Goal: Information Seeking & Learning: Learn about a topic

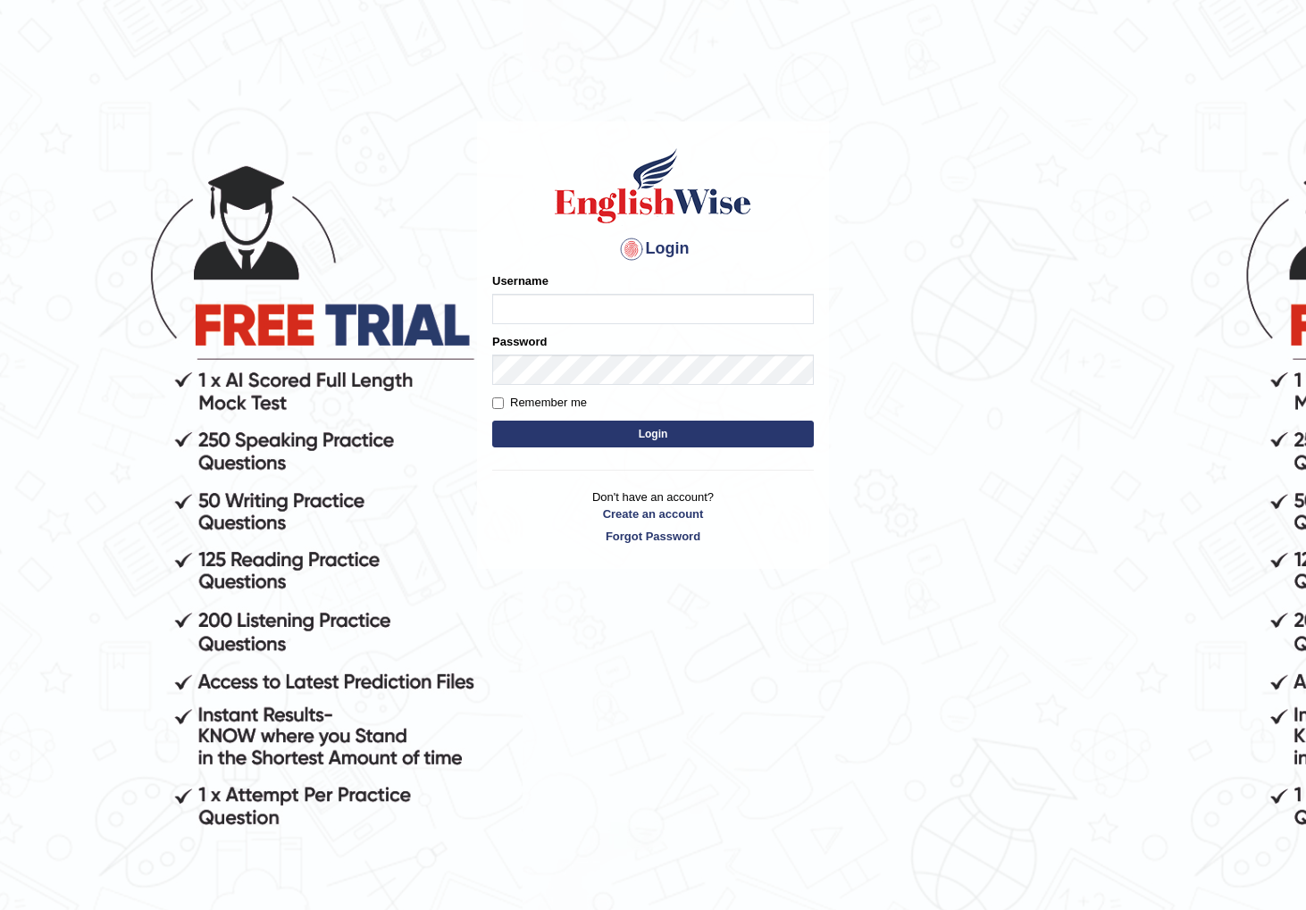
type input "watcharapon"
click at [618, 430] on button "Login" at bounding box center [652, 434] width 321 height 27
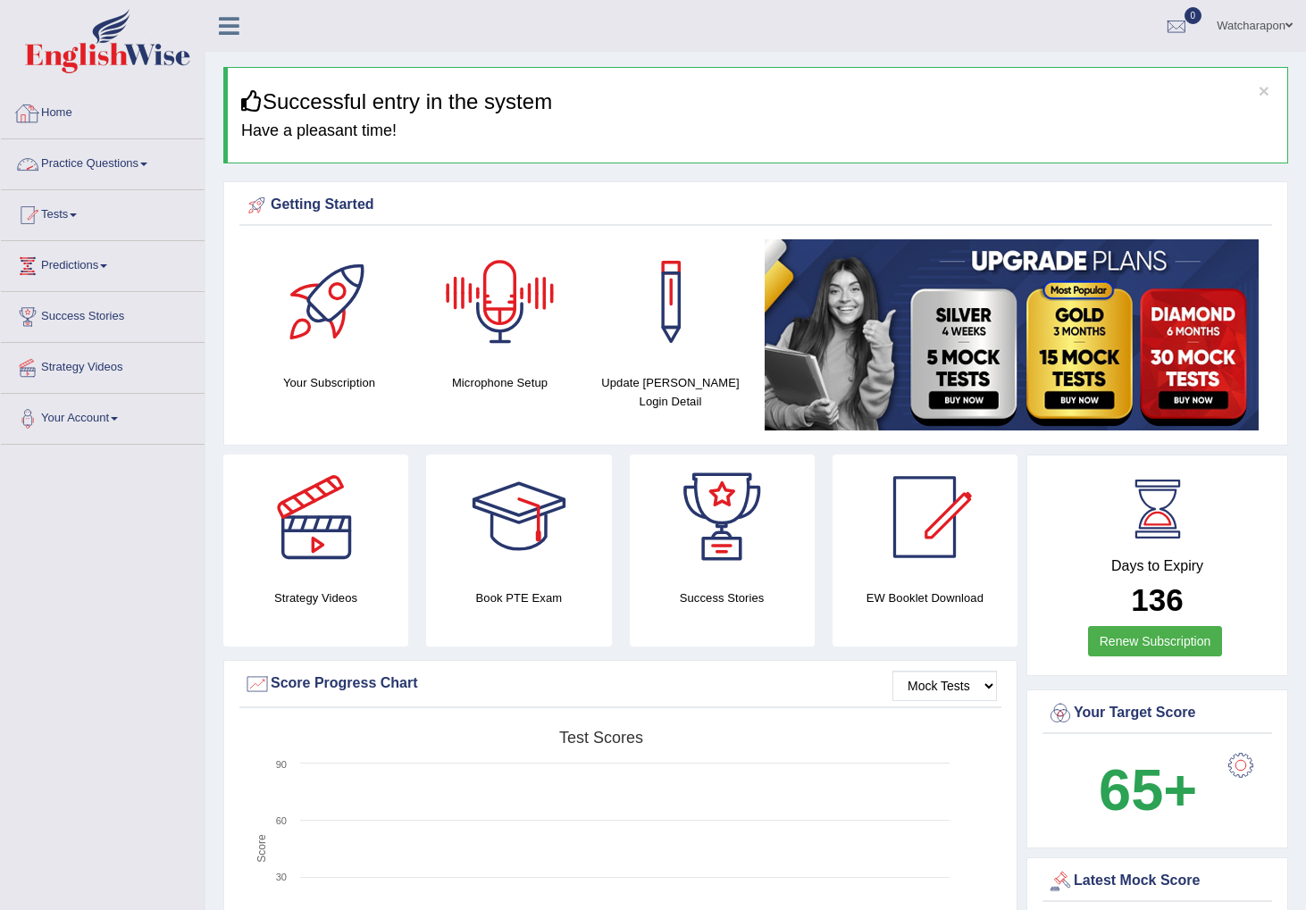
click at [105, 158] on link "Practice Questions" at bounding box center [103, 161] width 204 height 45
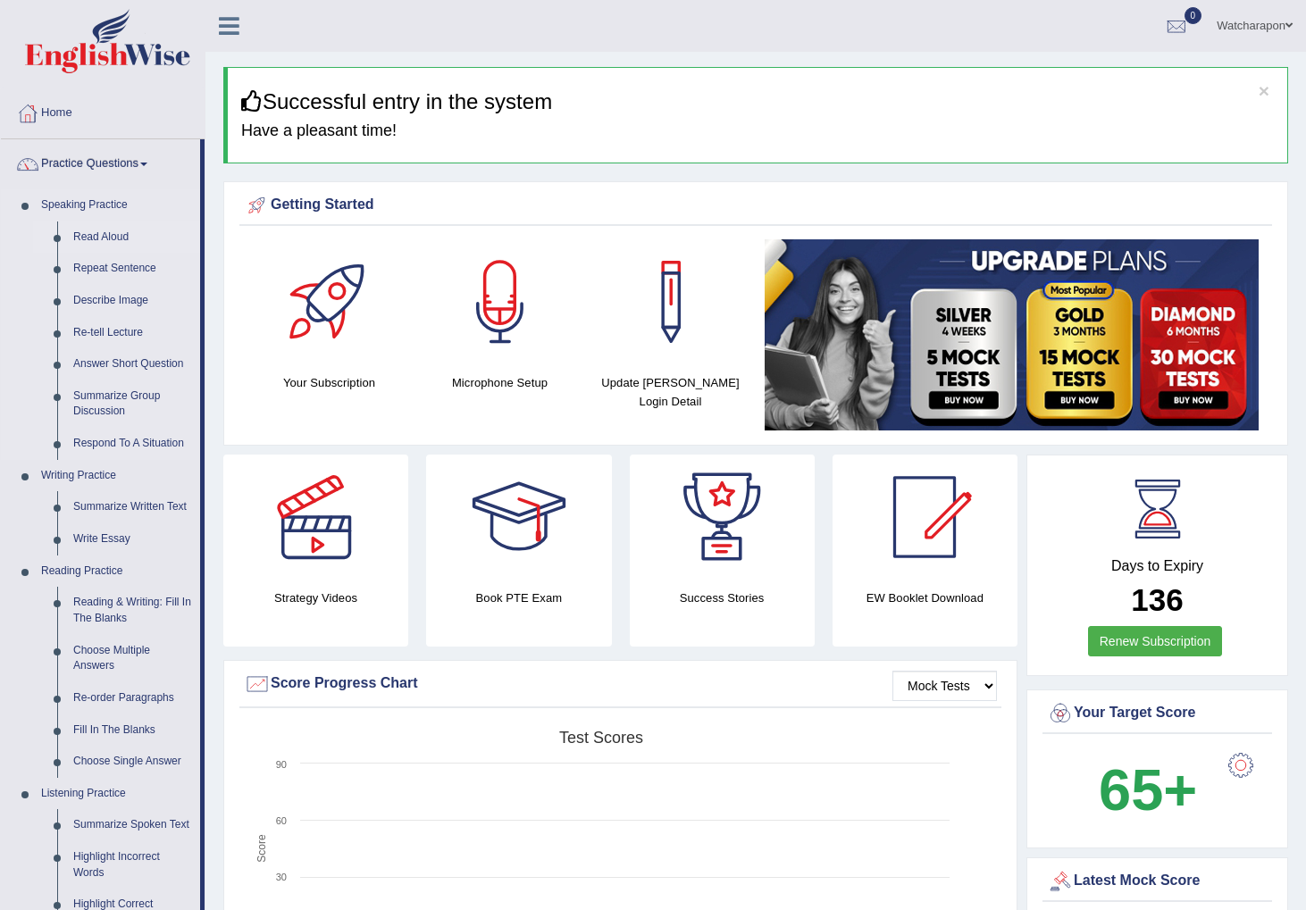
click at [110, 236] on link "Read Aloud" at bounding box center [132, 237] width 135 height 32
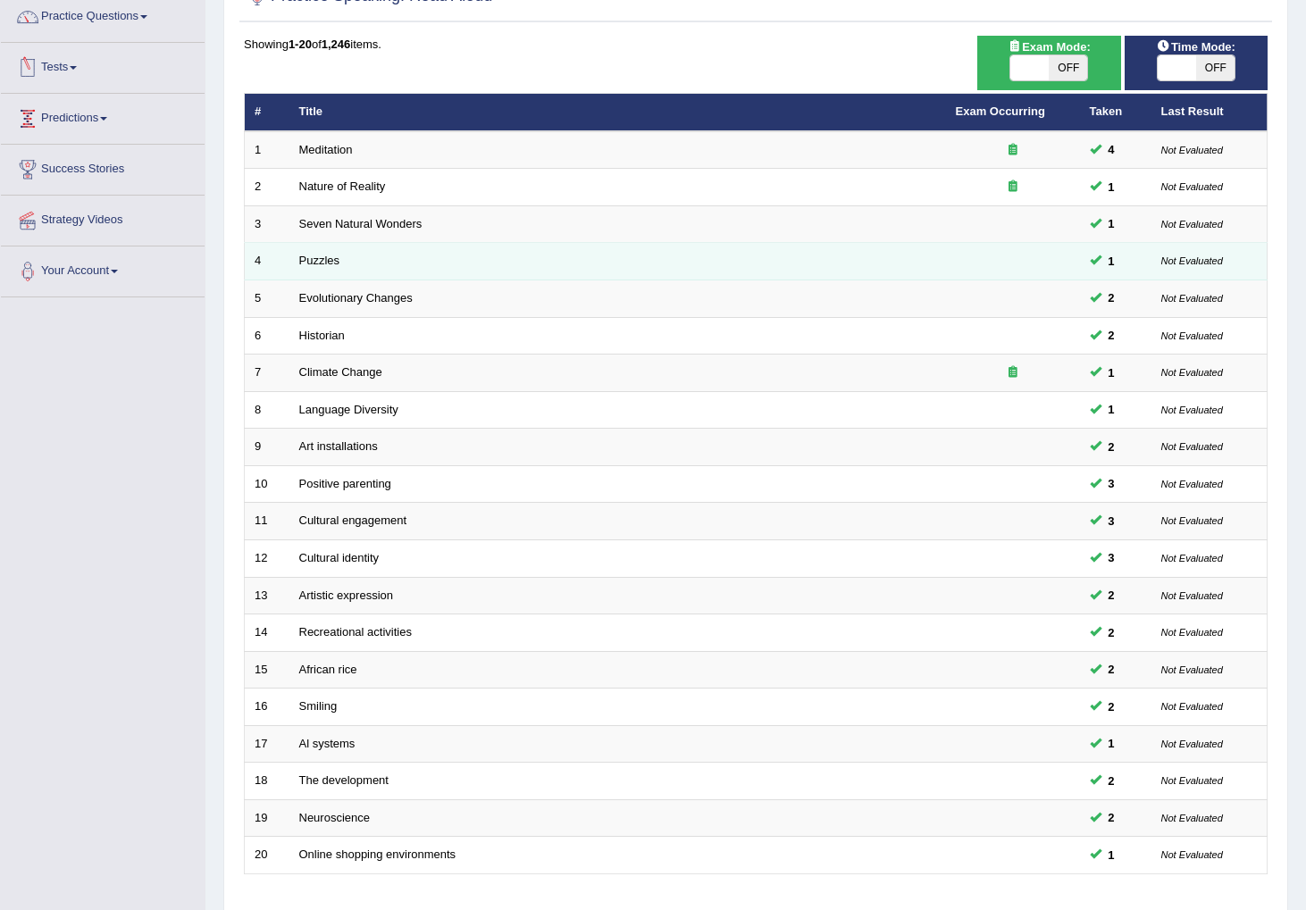
scroll to position [272, 0]
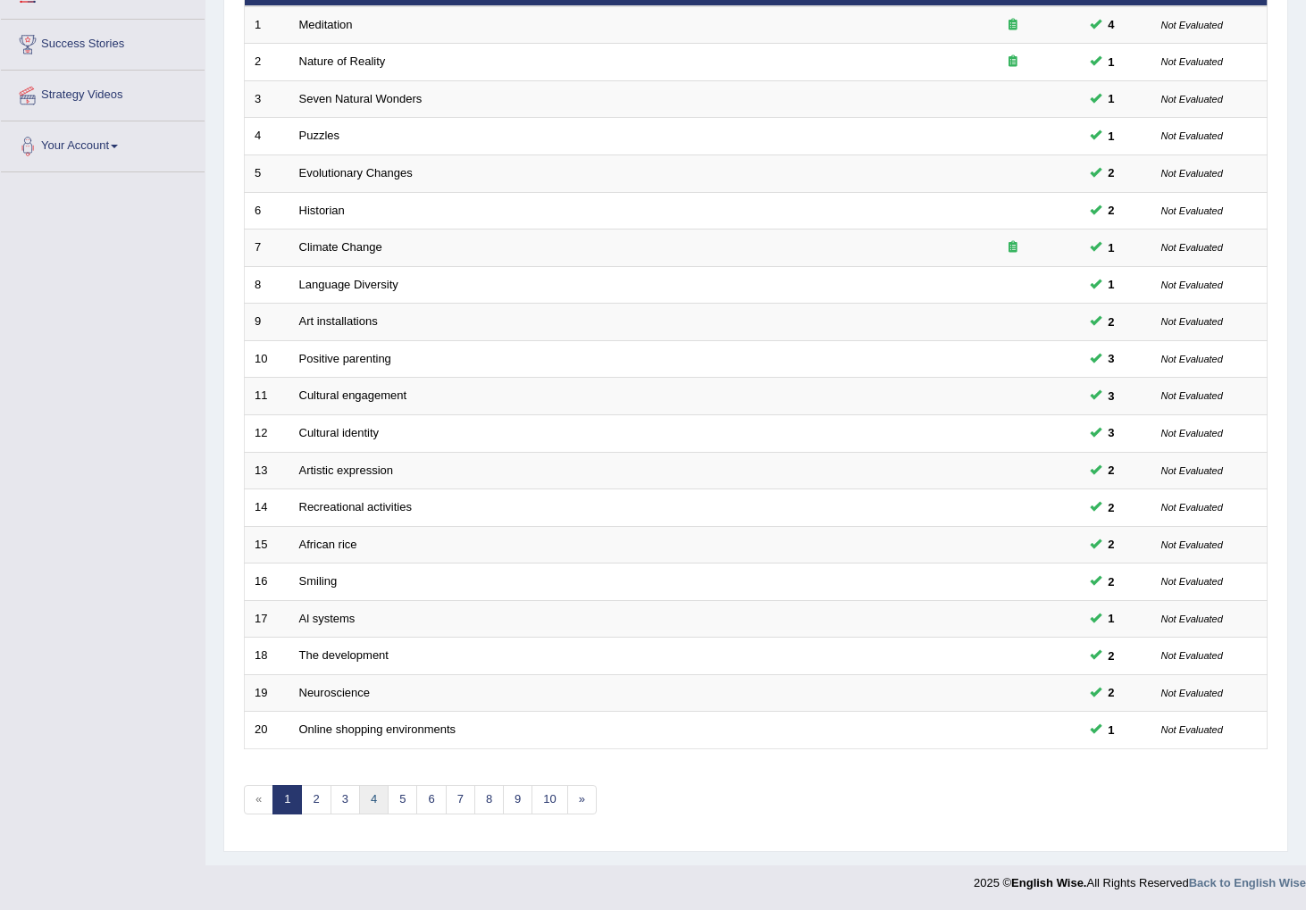
click at [382, 805] on link "4" at bounding box center [373, 799] width 29 height 29
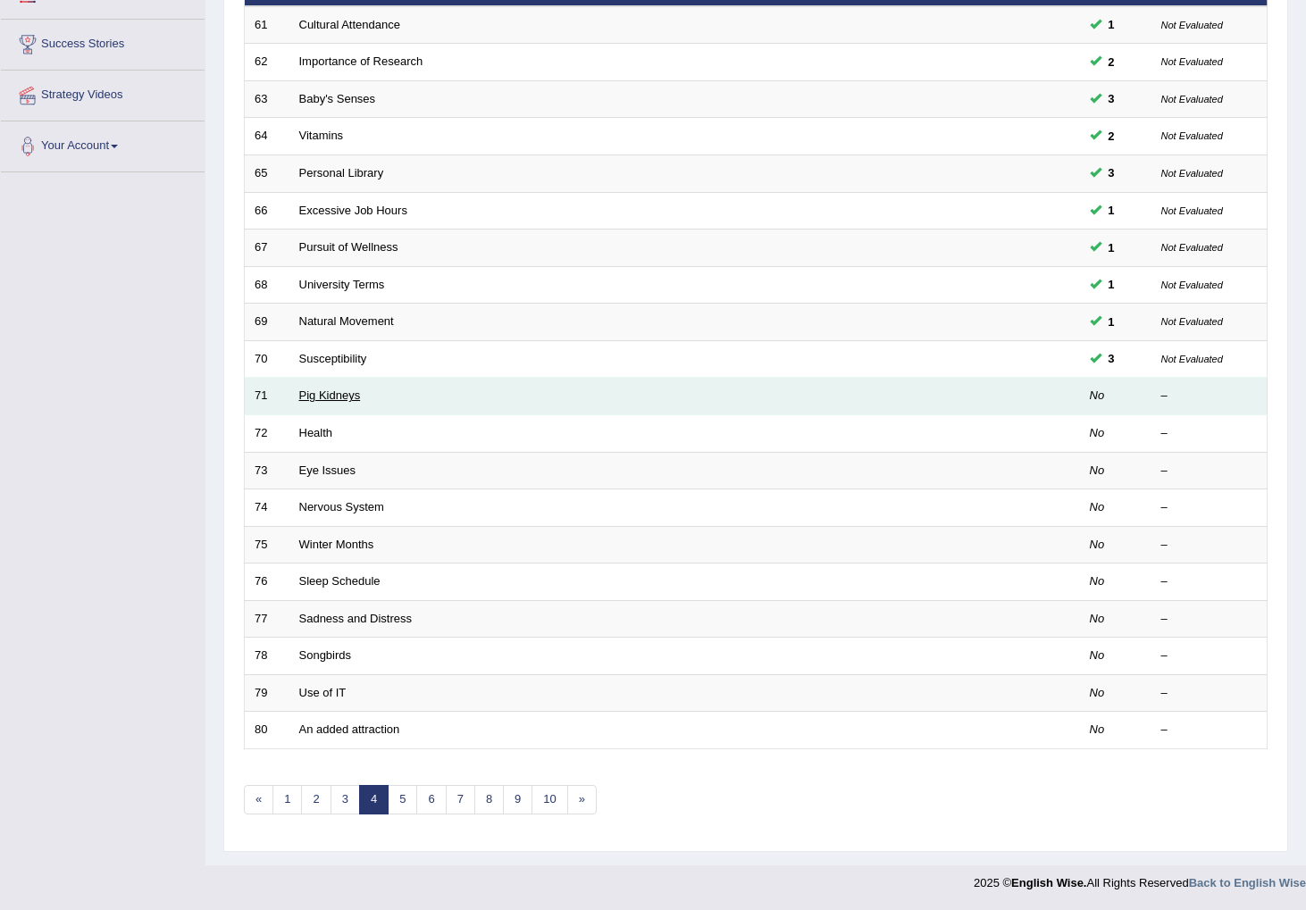
scroll to position [272, 0]
click at [330, 390] on link "Pig Kidneys" at bounding box center [330, 396] width 62 height 13
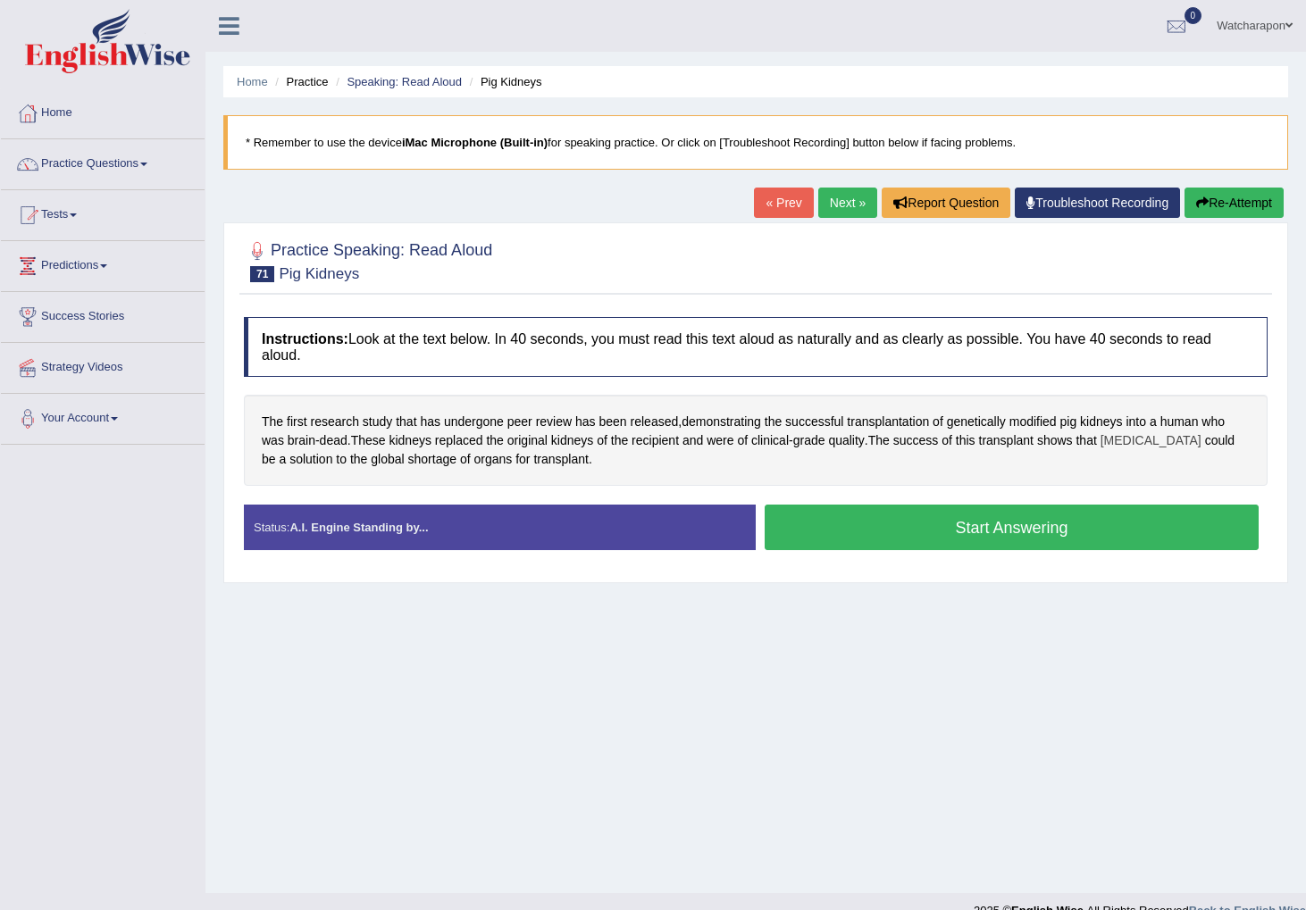
click at [1125, 443] on span "xenotransplantation" at bounding box center [1150, 440] width 101 height 19
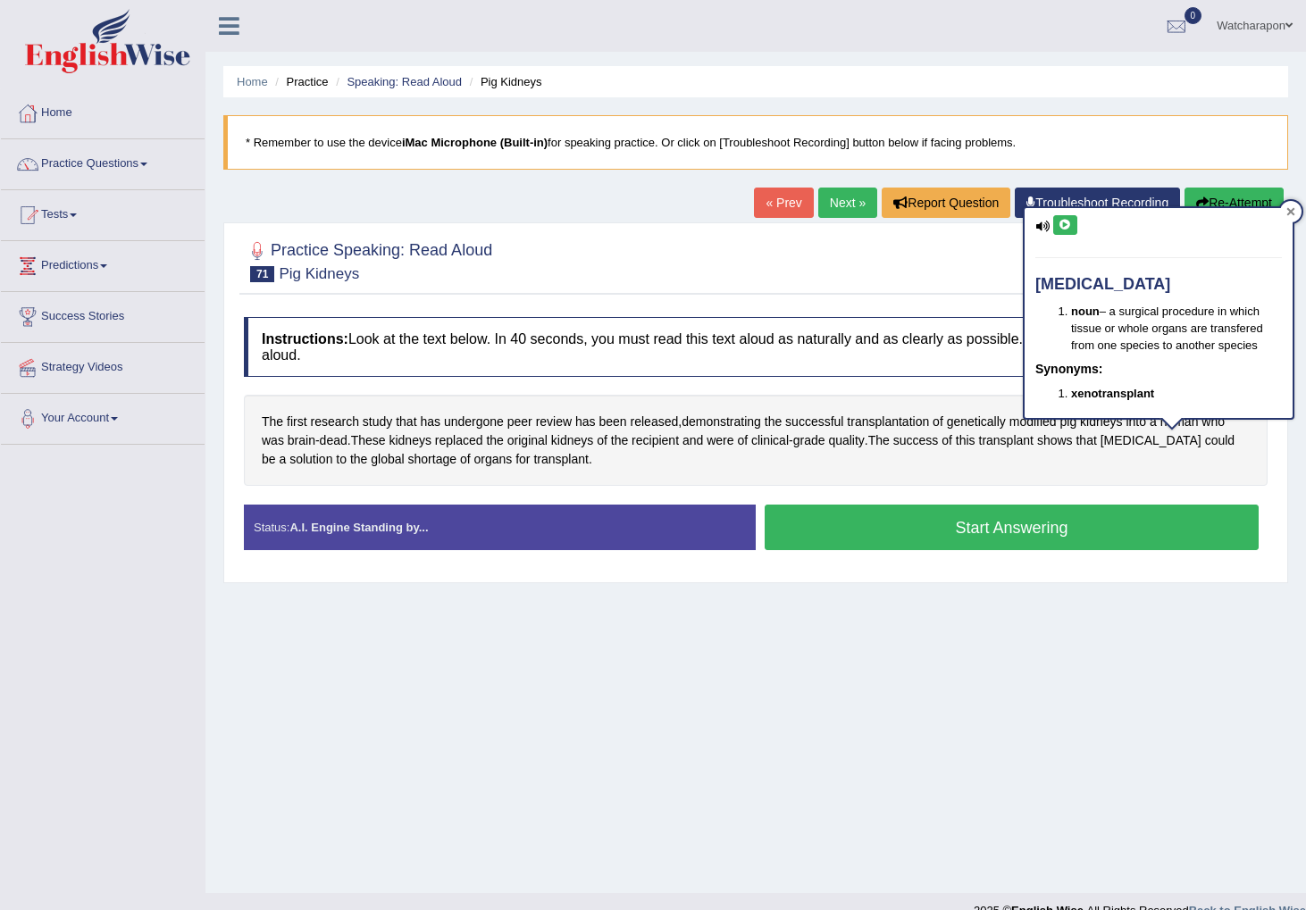
click at [1287, 213] on icon at bounding box center [1290, 211] width 9 height 9
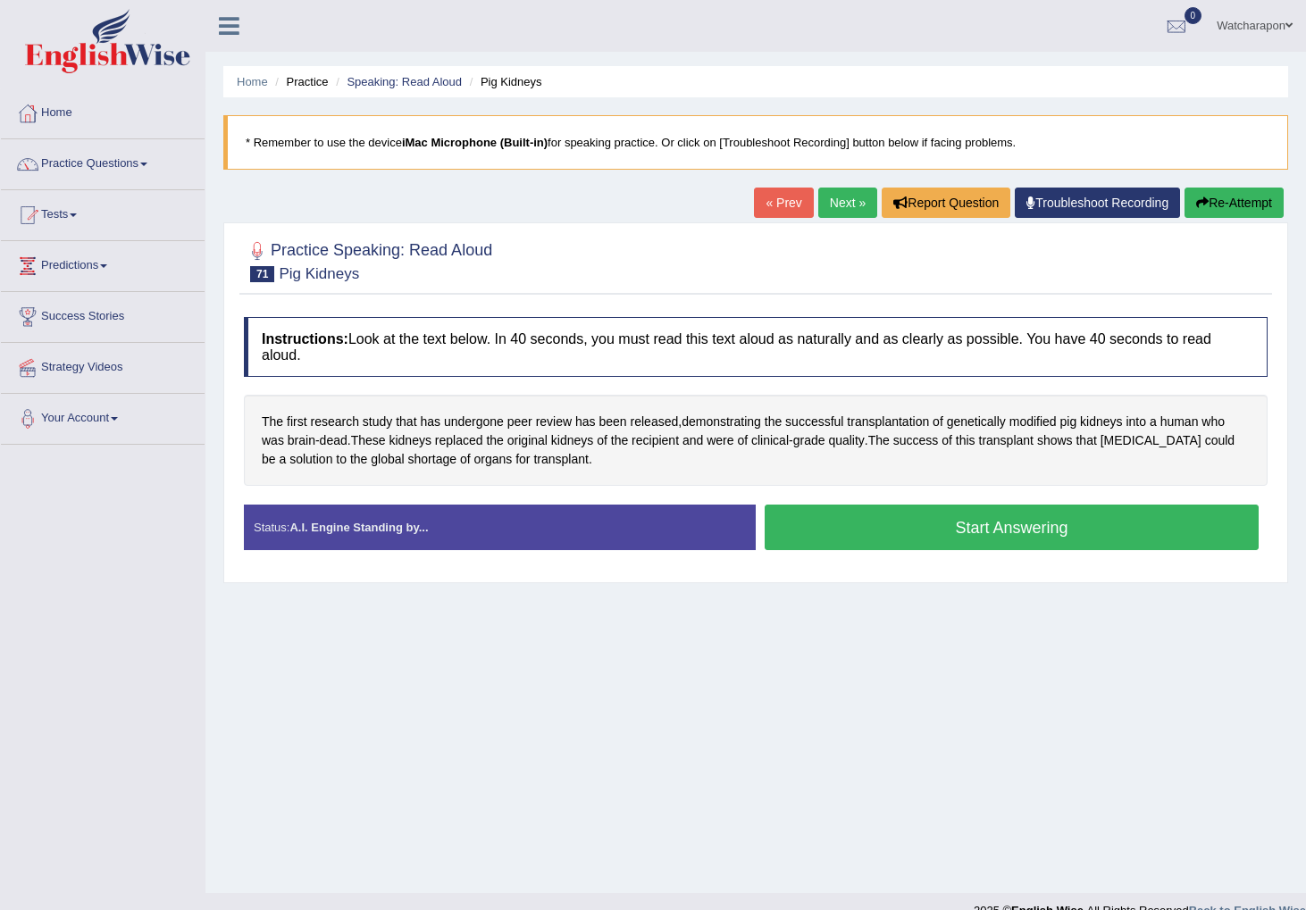
click at [905, 537] on button "Start Answering" at bounding box center [1011, 528] width 494 height 46
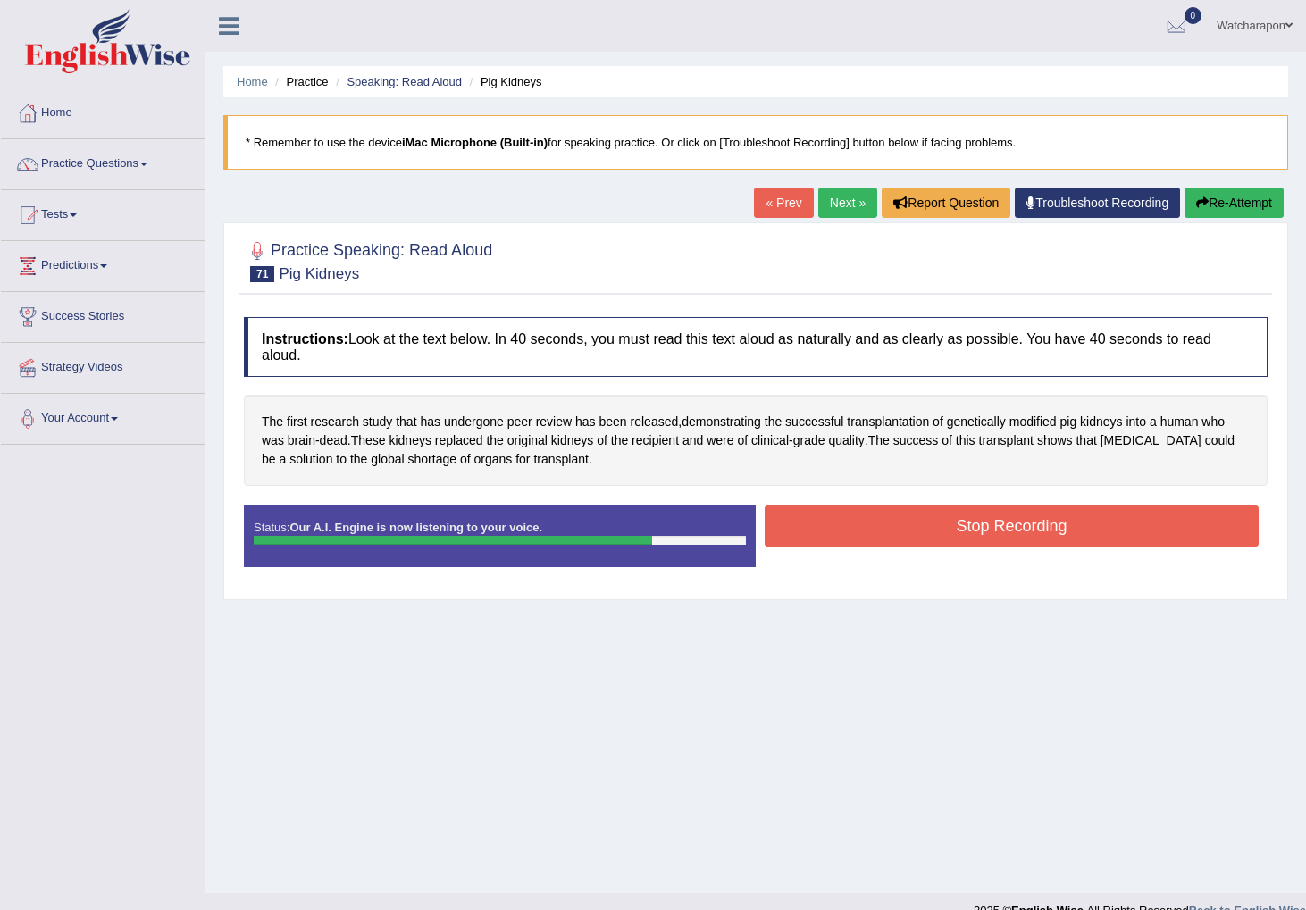
click at [873, 539] on button "Stop Recording" at bounding box center [1011, 525] width 494 height 41
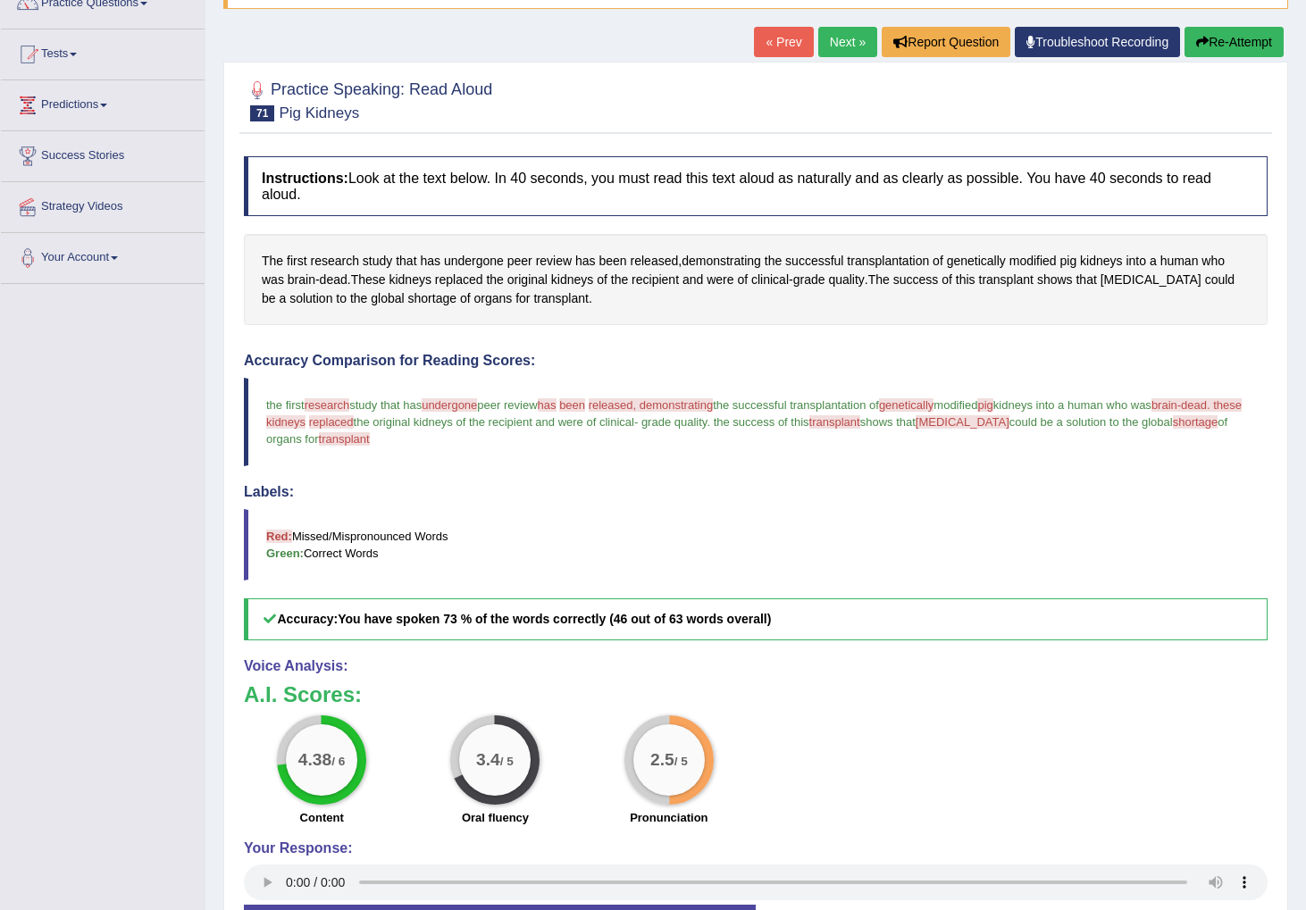
scroll to position [138, 0]
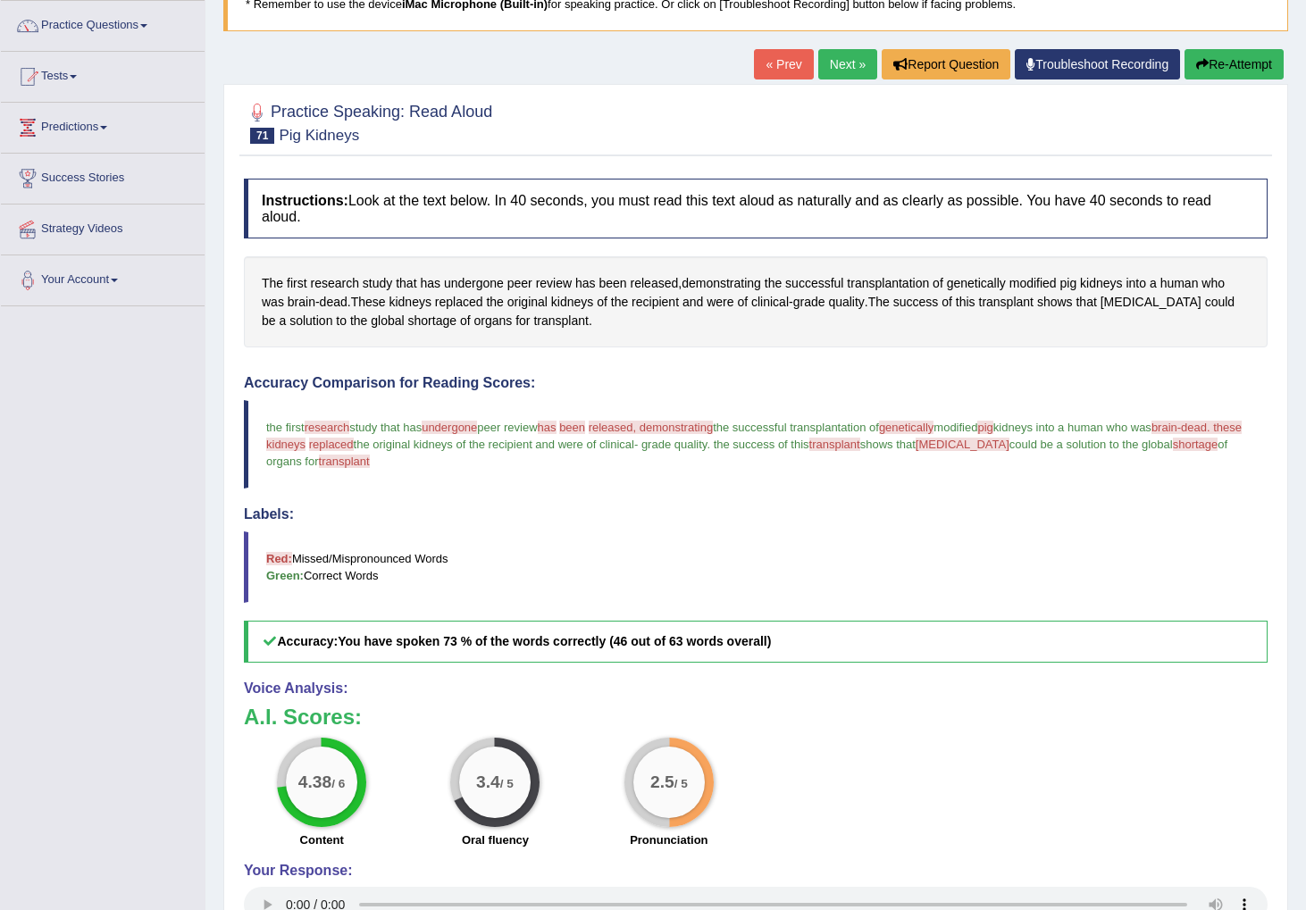
click at [1234, 65] on button "Re-Attempt" at bounding box center [1233, 64] width 99 height 30
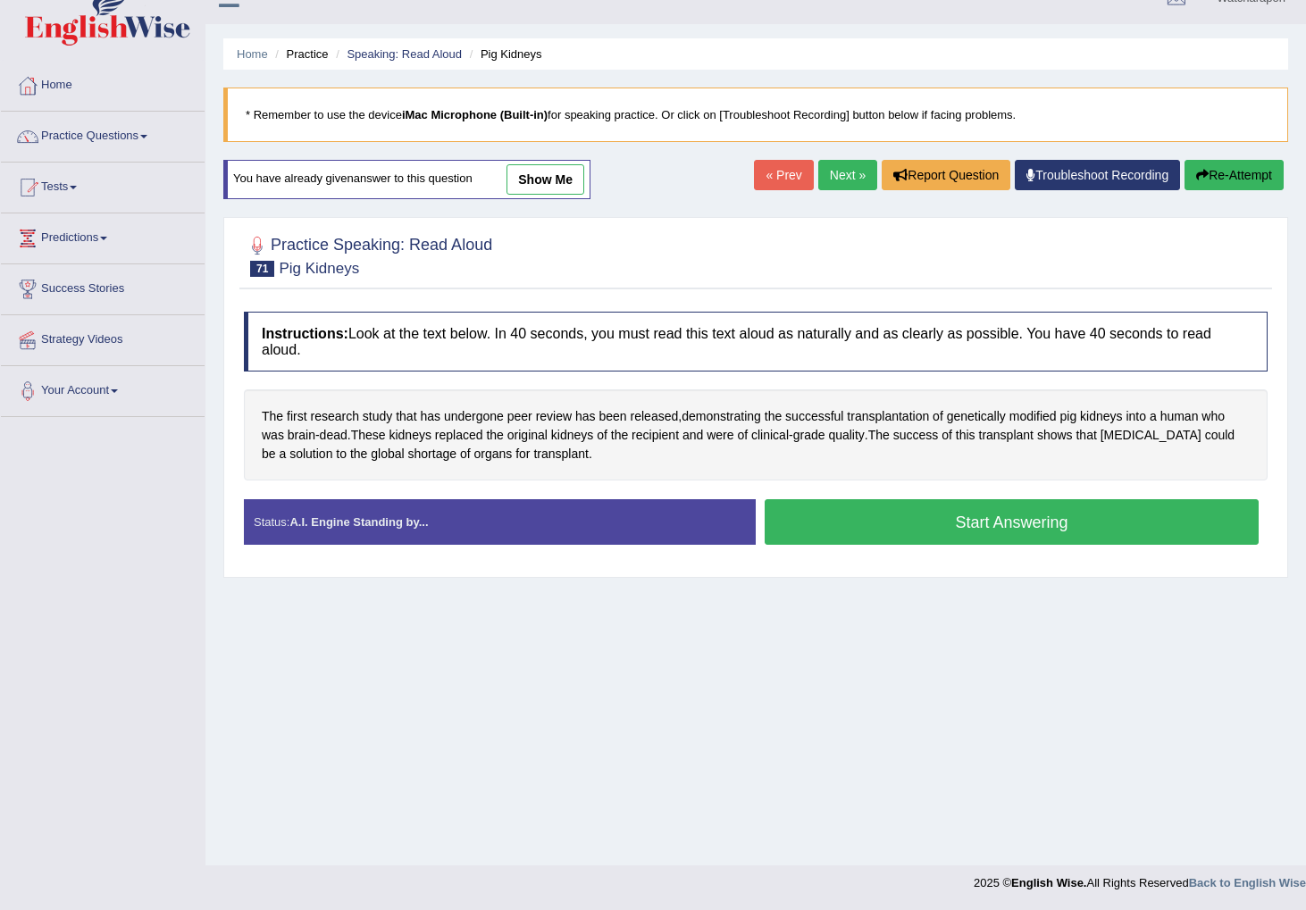
click at [839, 525] on button "Start Answering" at bounding box center [1011, 522] width 494 height 46
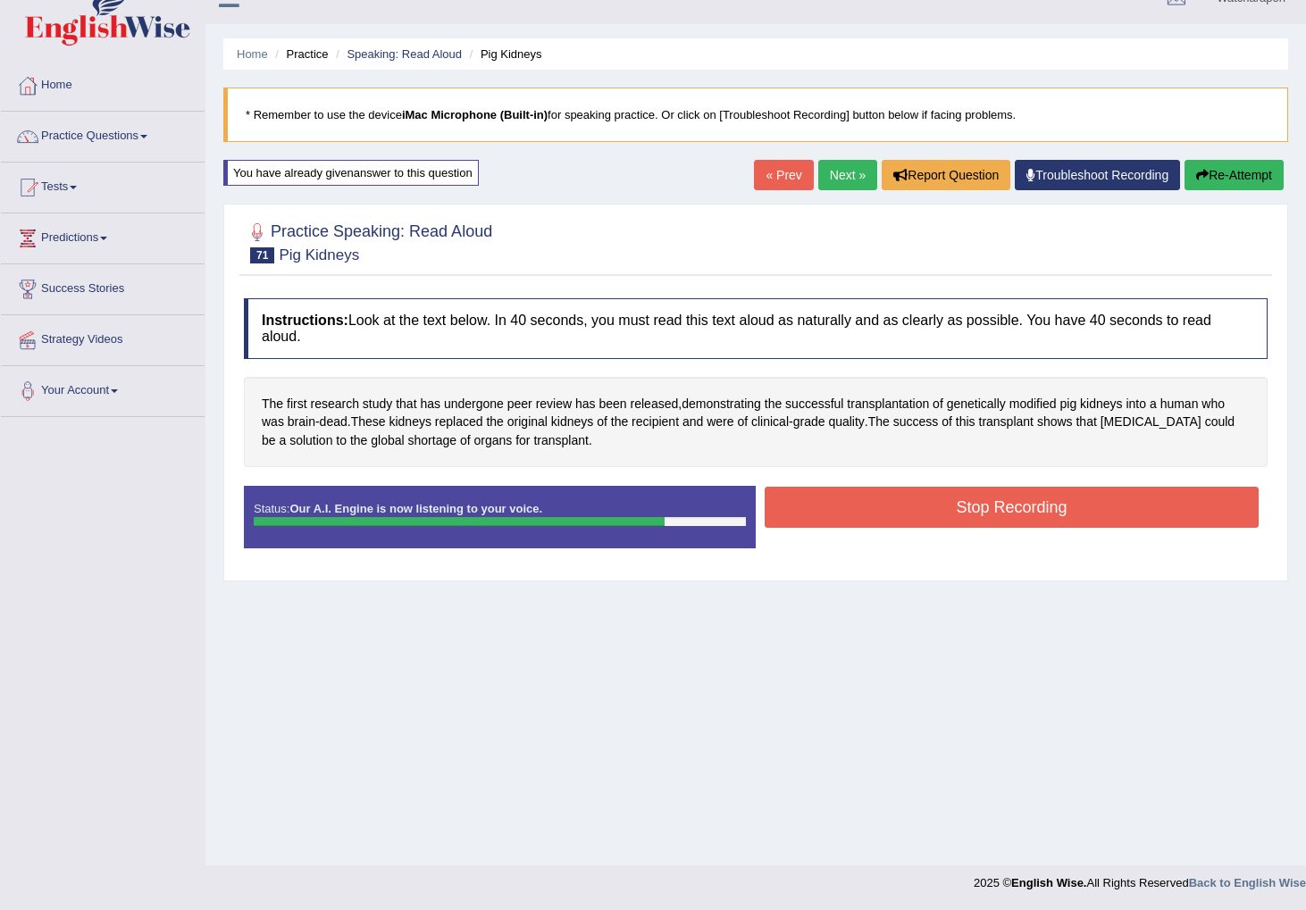
click at [850, 519] on button "Stop Recording" at bounding box center [1011, 507] width 494 height 41
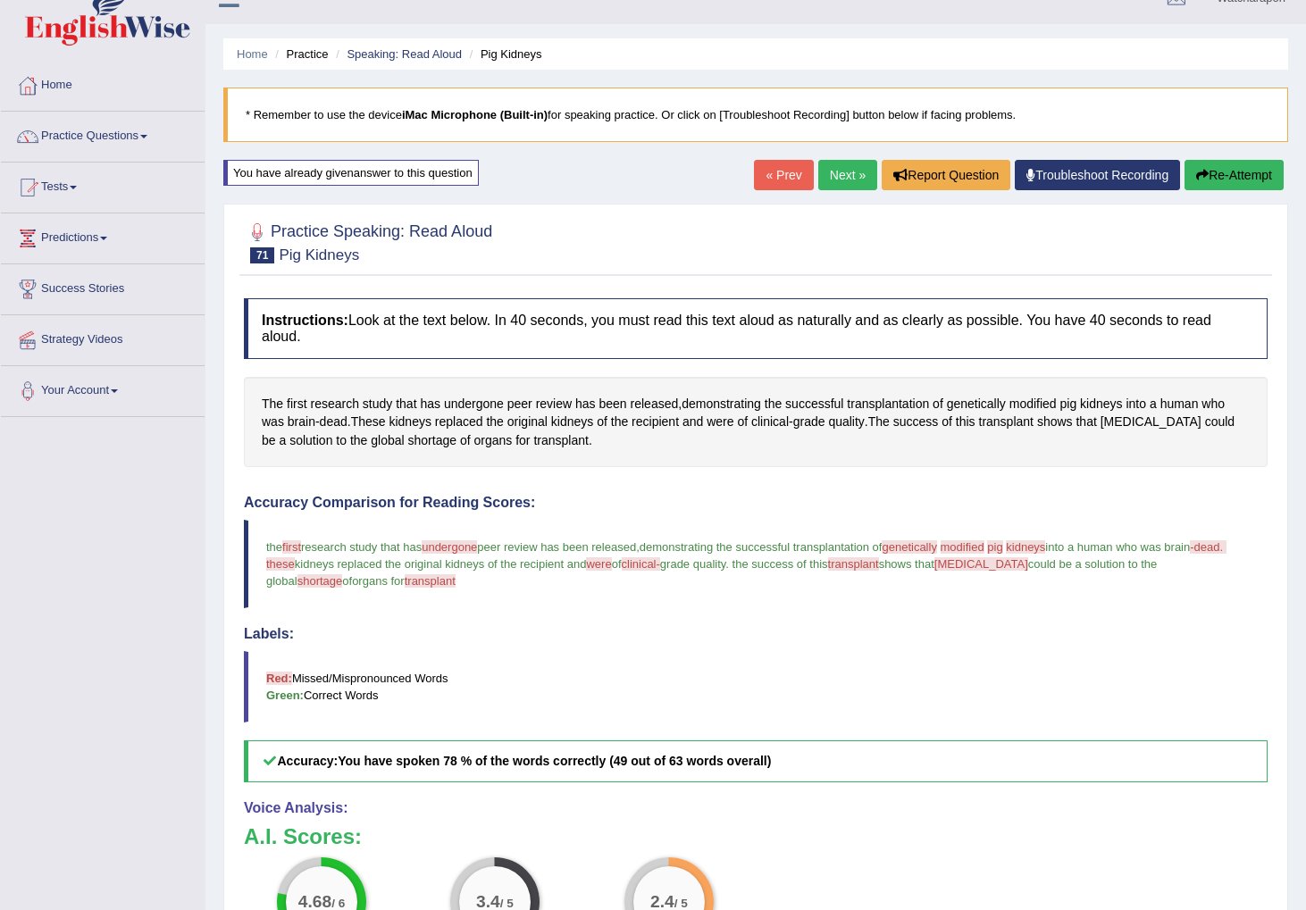
click at [827, 172] on link "Next »" at bounding box center [847, 175] width 59 height 30
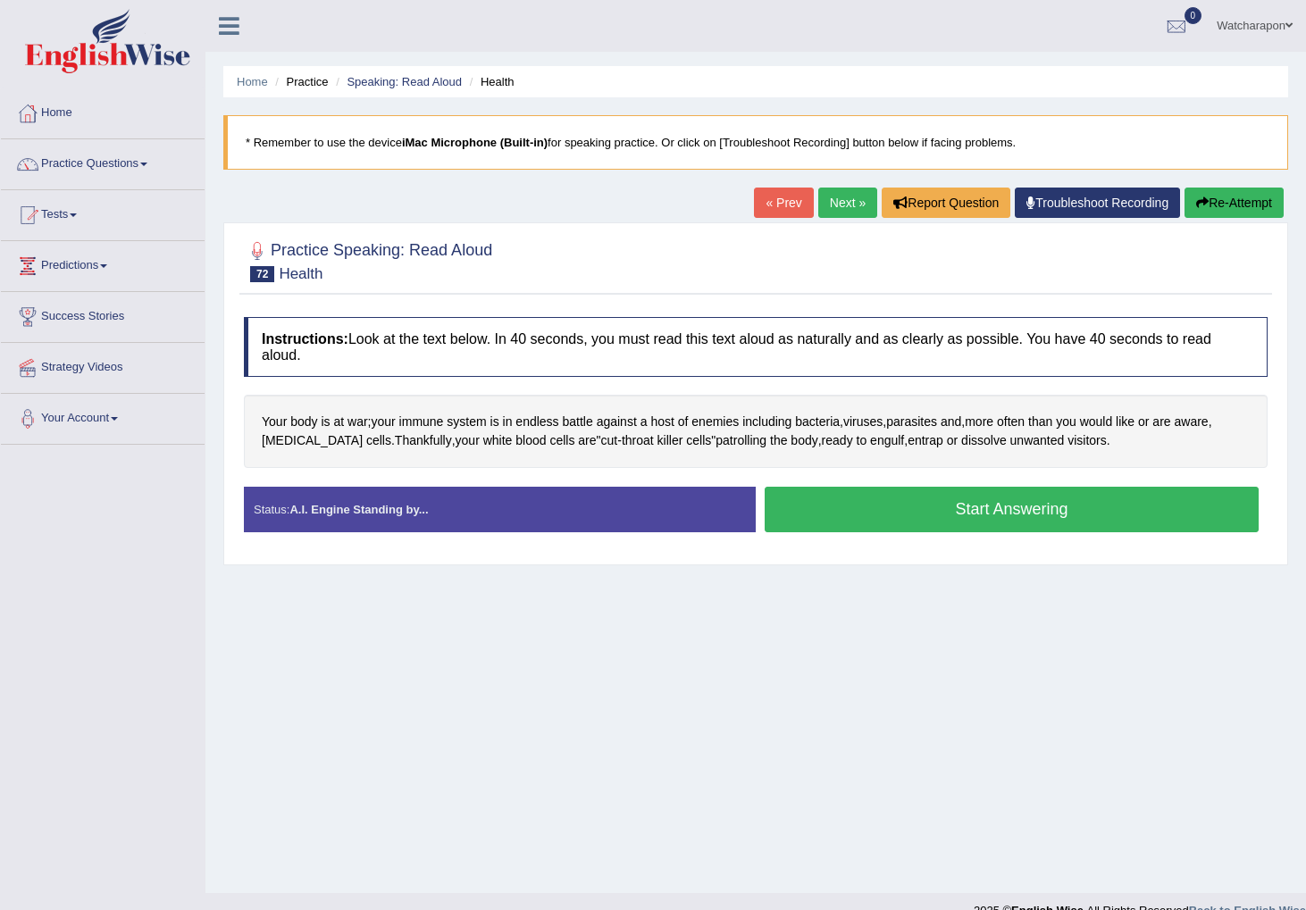
click at [929, 510] on button "Start Answering" at bounding box center [1011, 510] width 494 height 46
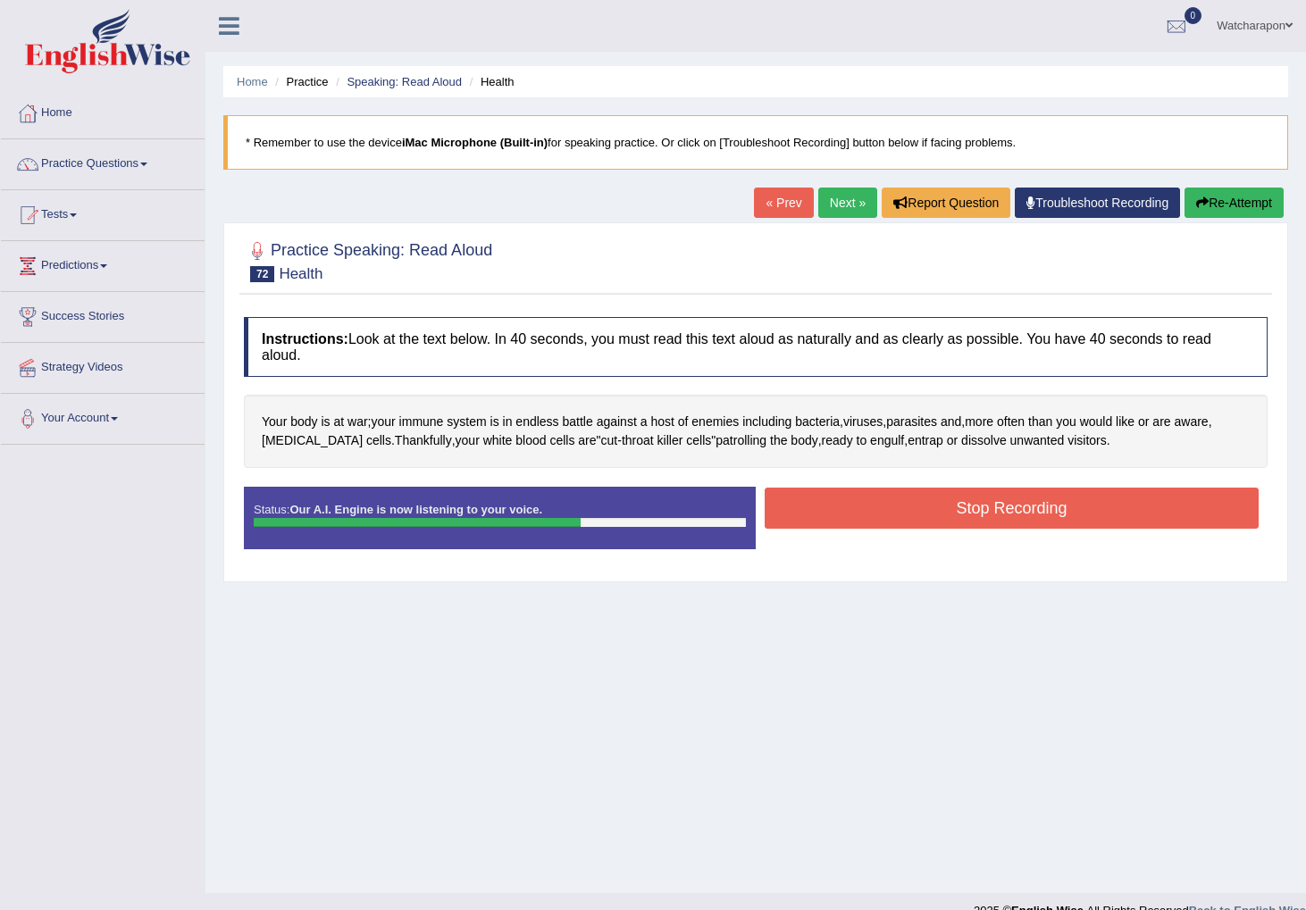
click at [1013, 505] on button "Stop Recording" at bounding box center [1011, 508] width 494 height 41
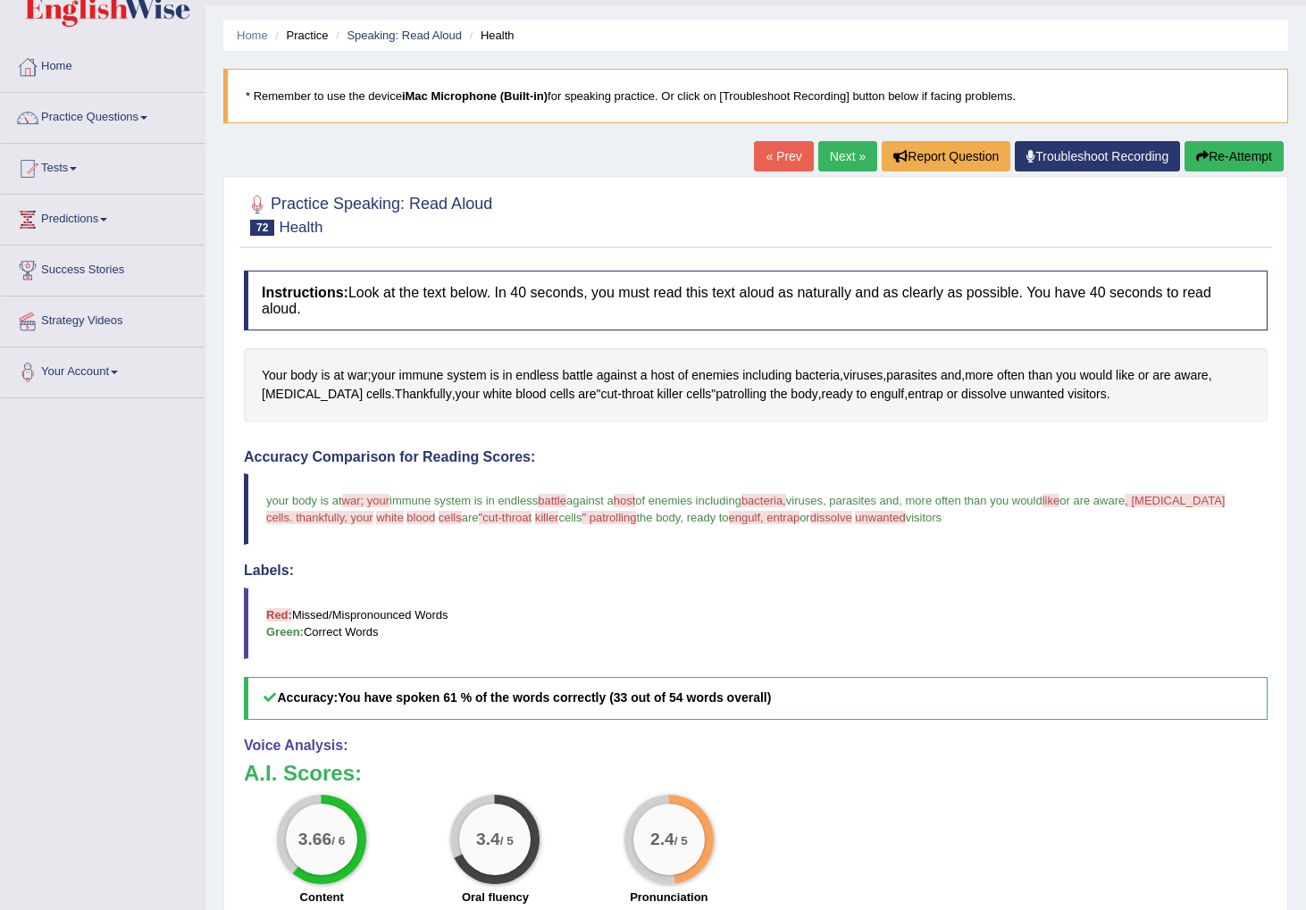
scroll to position [48, 0]
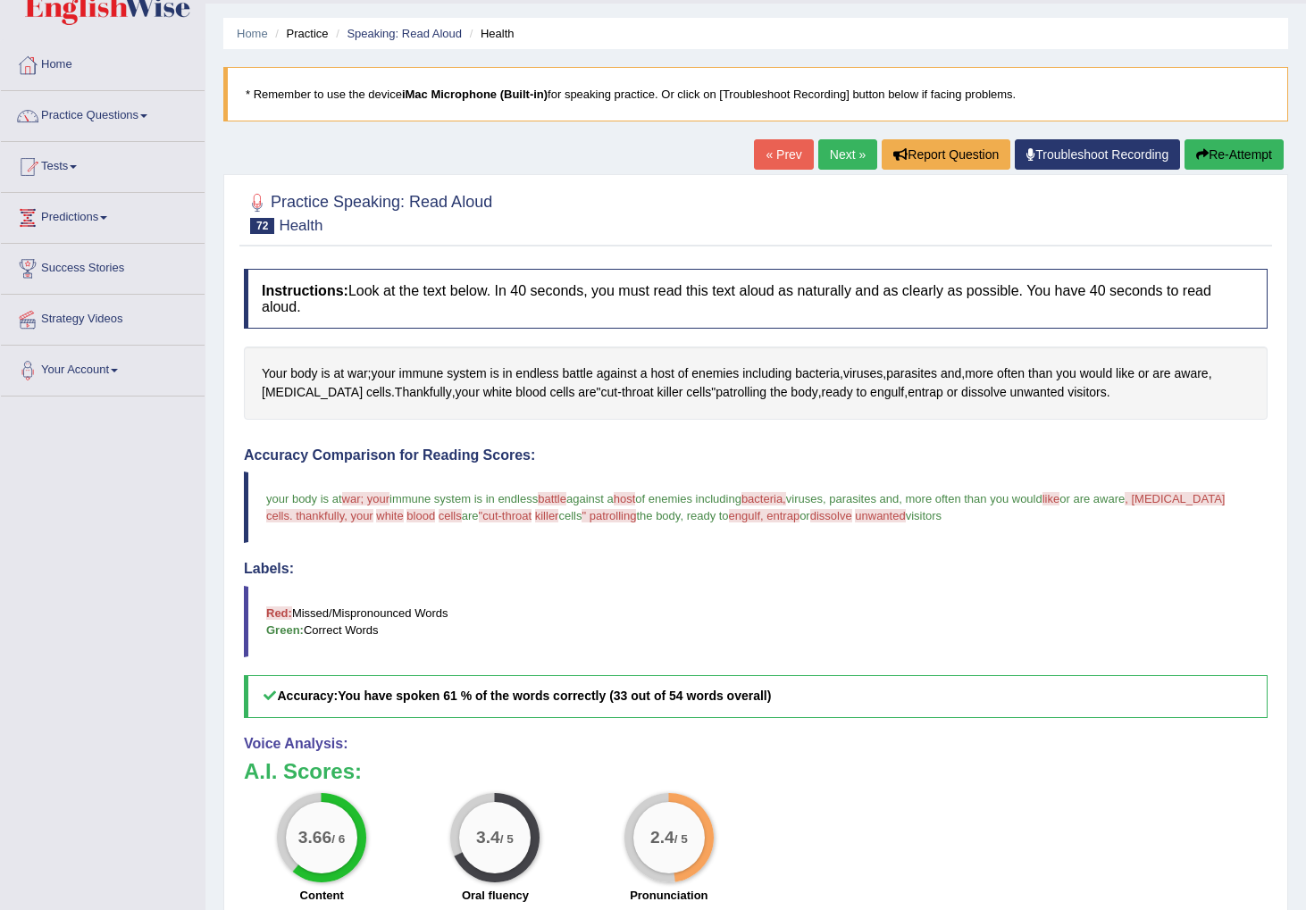
click at [1233, 156] on button "Re-Attempt" at bounding box center [1233, 154] width 99 height 30
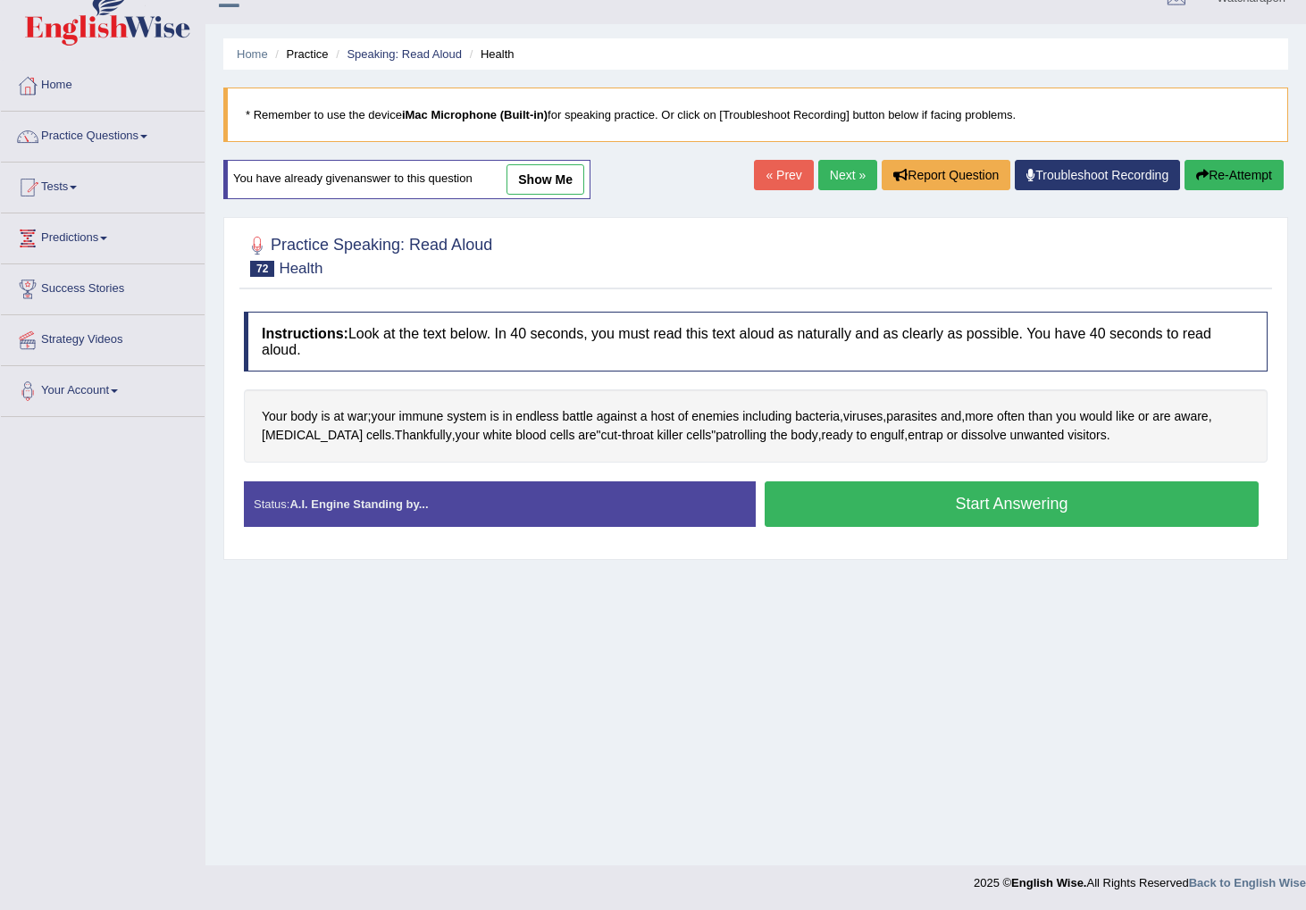
click at [851, 498] on button "Start Answering" at bounding box center [1011, 504] width 494 height 46
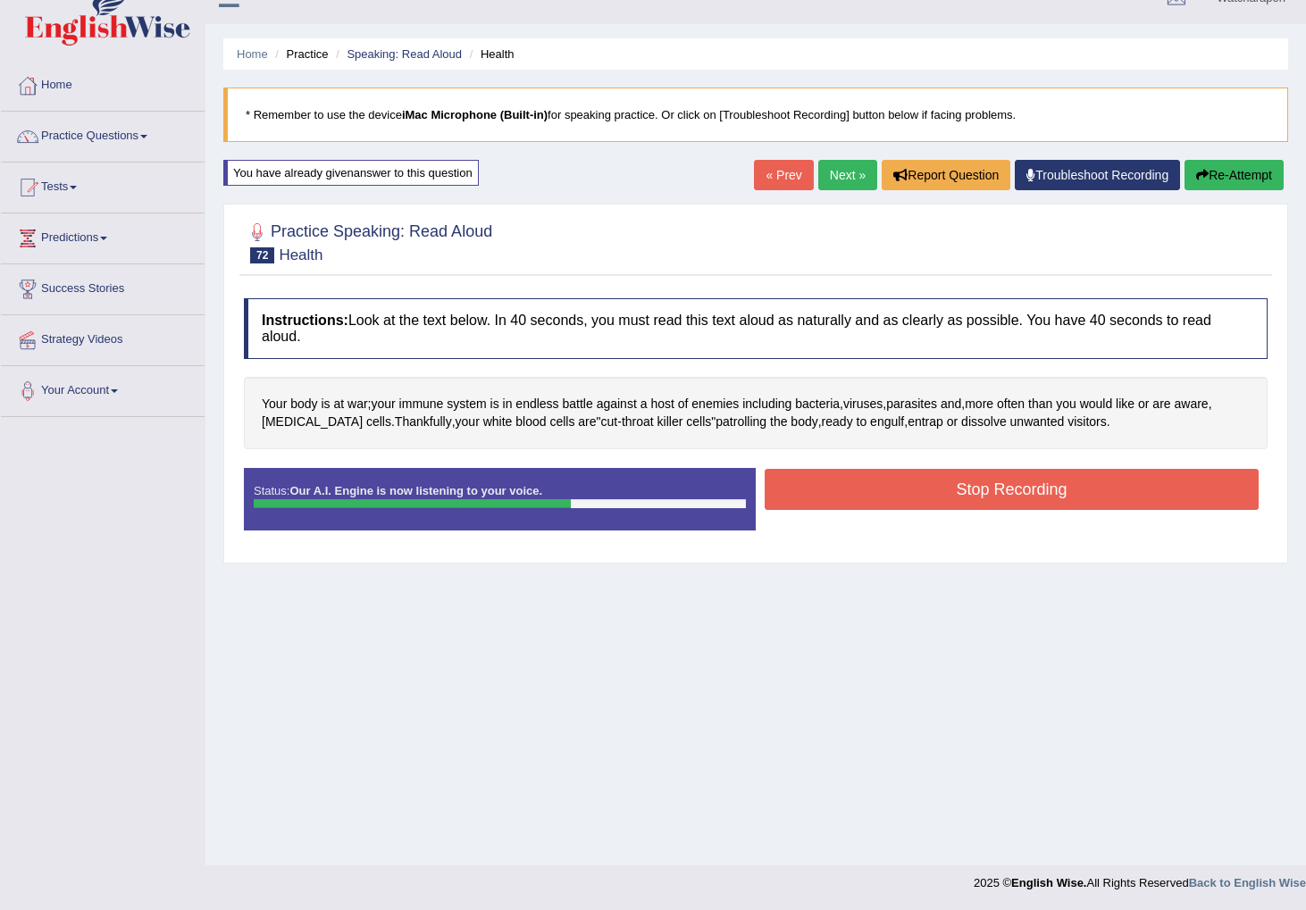
click at [1047, 488] on button "Stop Recording" at bounding box center [1011, 489] width 494 height 41
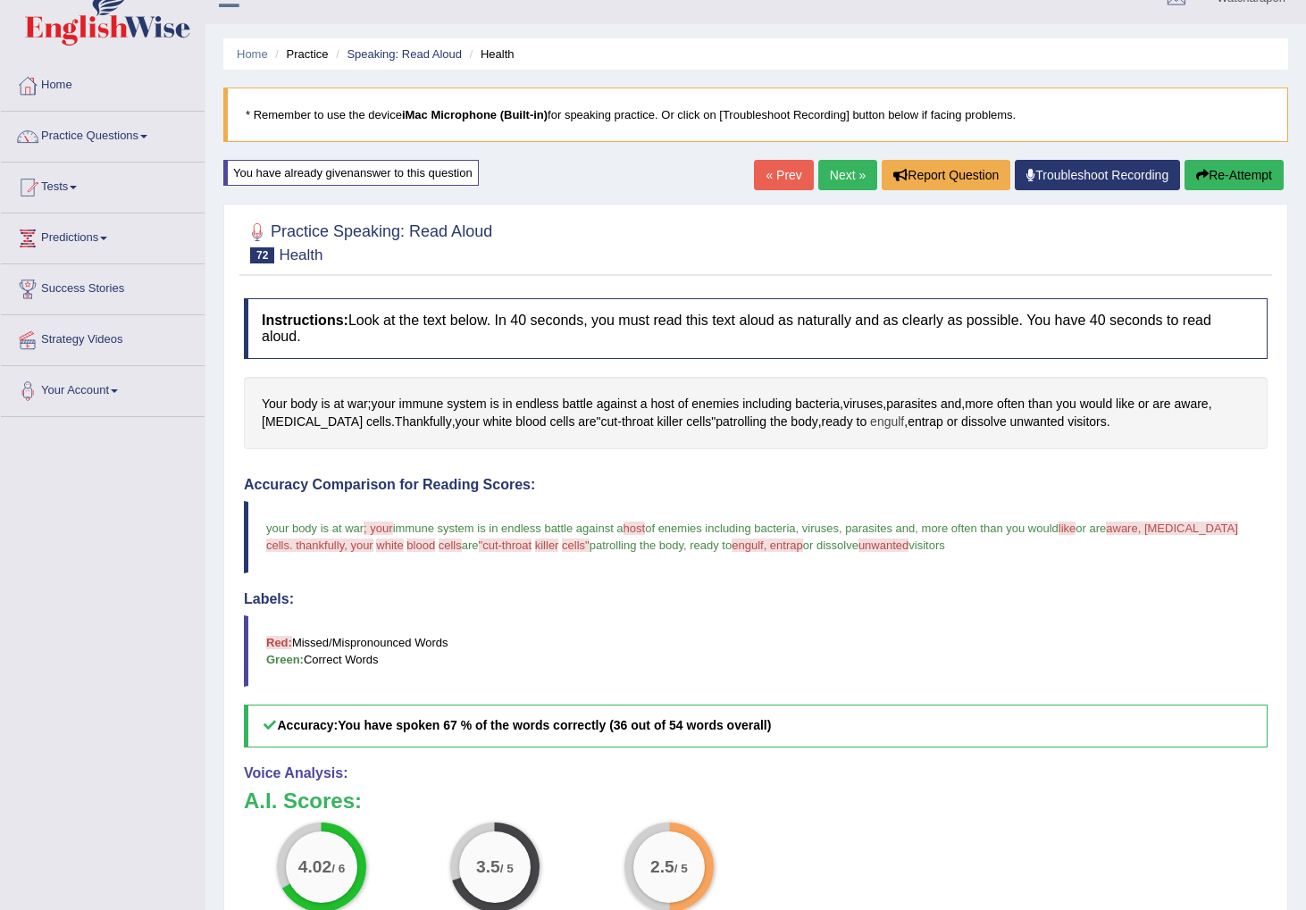
click at [870, 420] on span "engulf" at bounding box center [887, 422] width 34 height 19
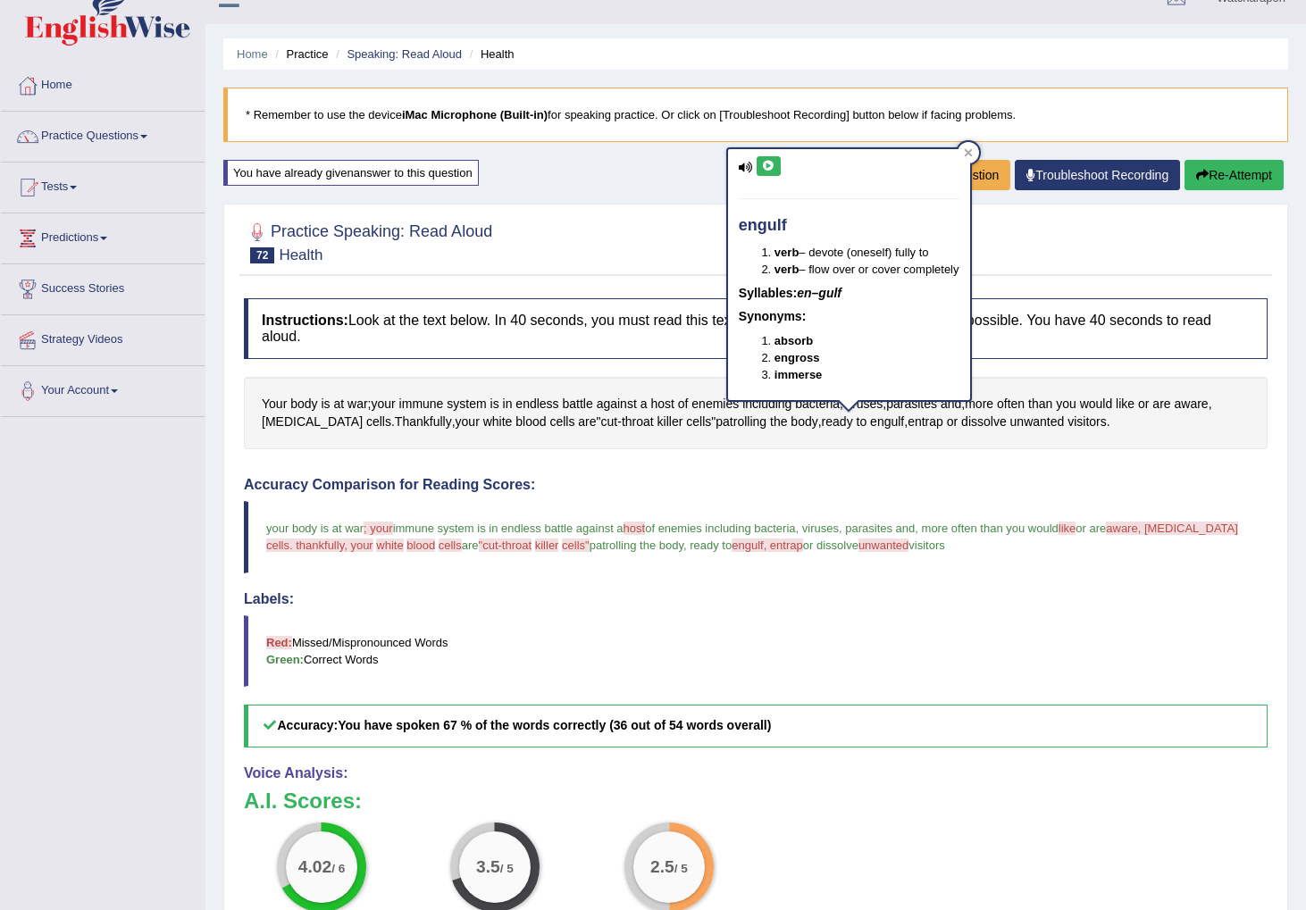
click at [771, 166] on icon at bounding box center [768, 166] width 13 height 11
click at [972, 153] on icon at bounding box center [968, 152] width 9 height 9
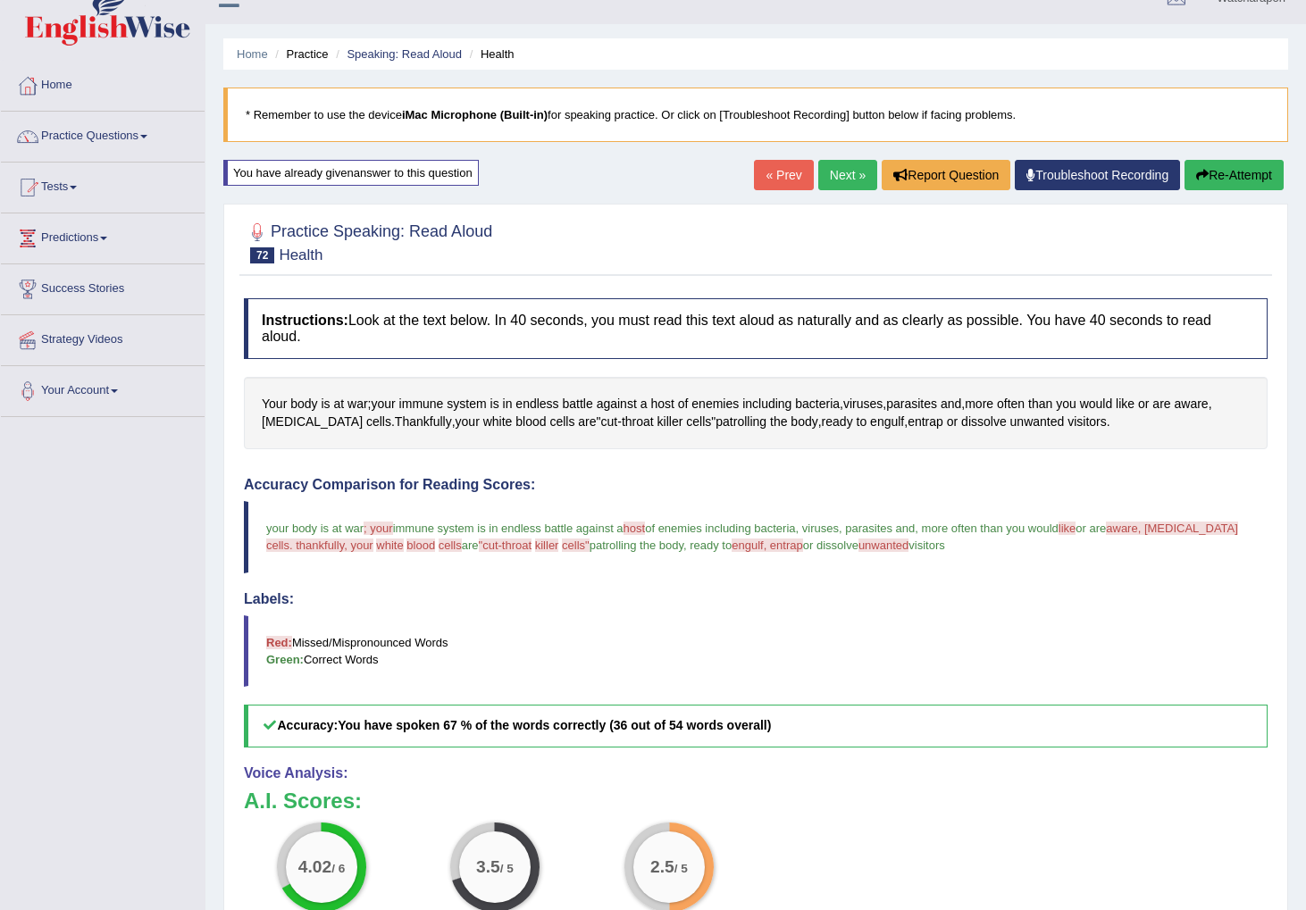
click at [1219, 168] on button "Re-Attempt" at bounding box center [1233, 175] width 99 height 30
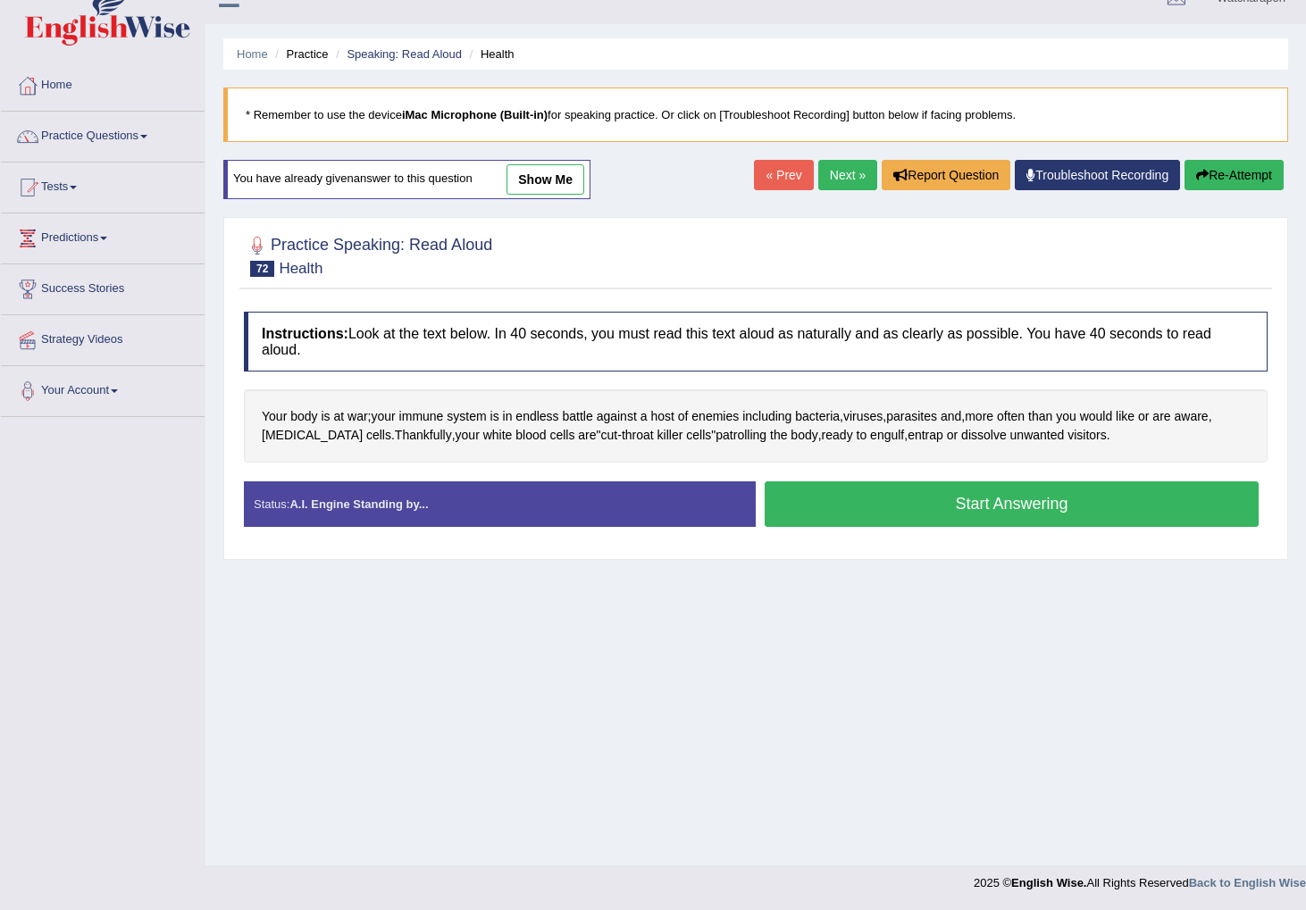
click at [895, 504] on button "Start Answering" at bounding box center [1011, 504] width 494 height 46
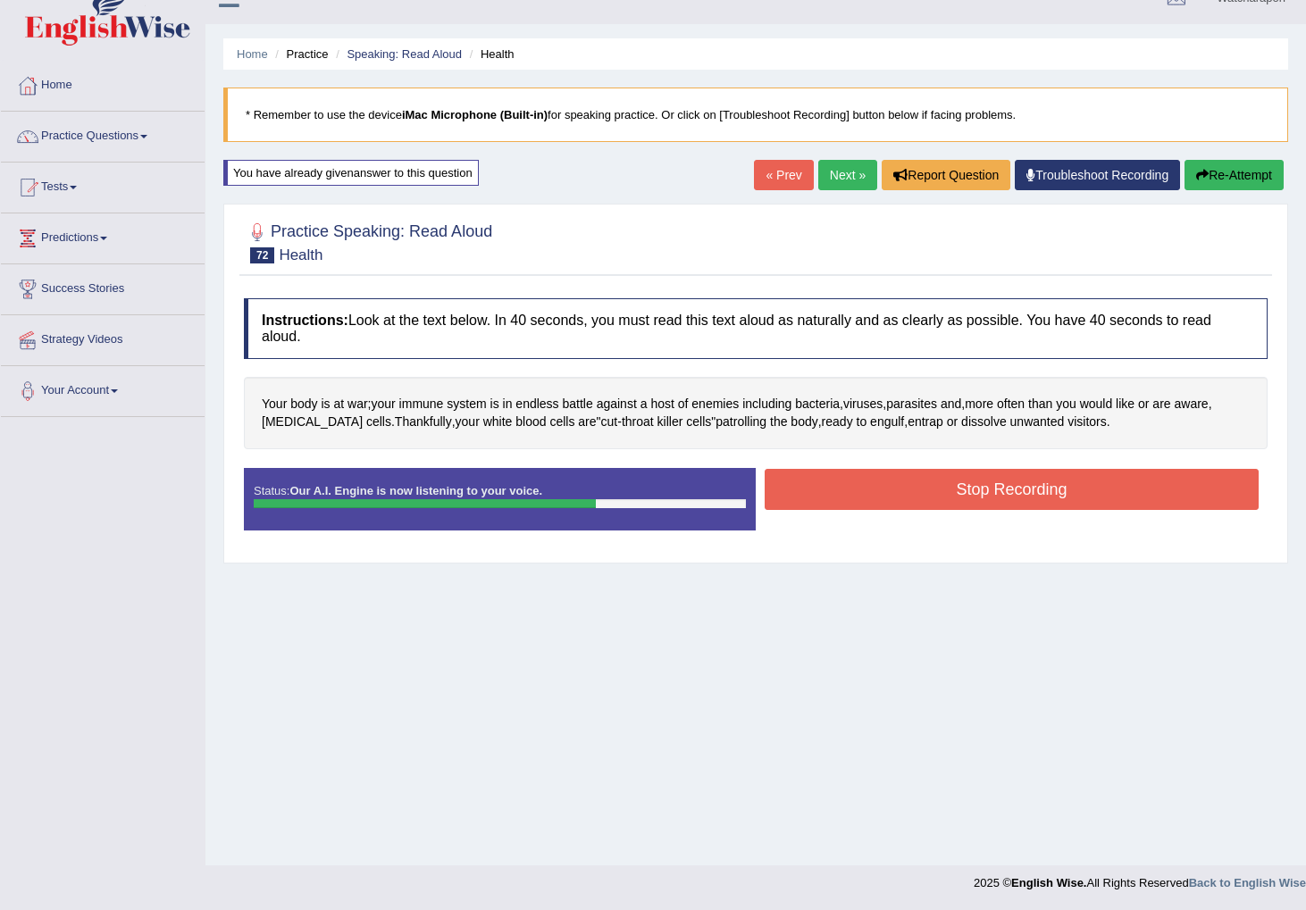
click at [976, 495] on button "Stop Recording" at bounding box center [1011, 489] width 494 height 41
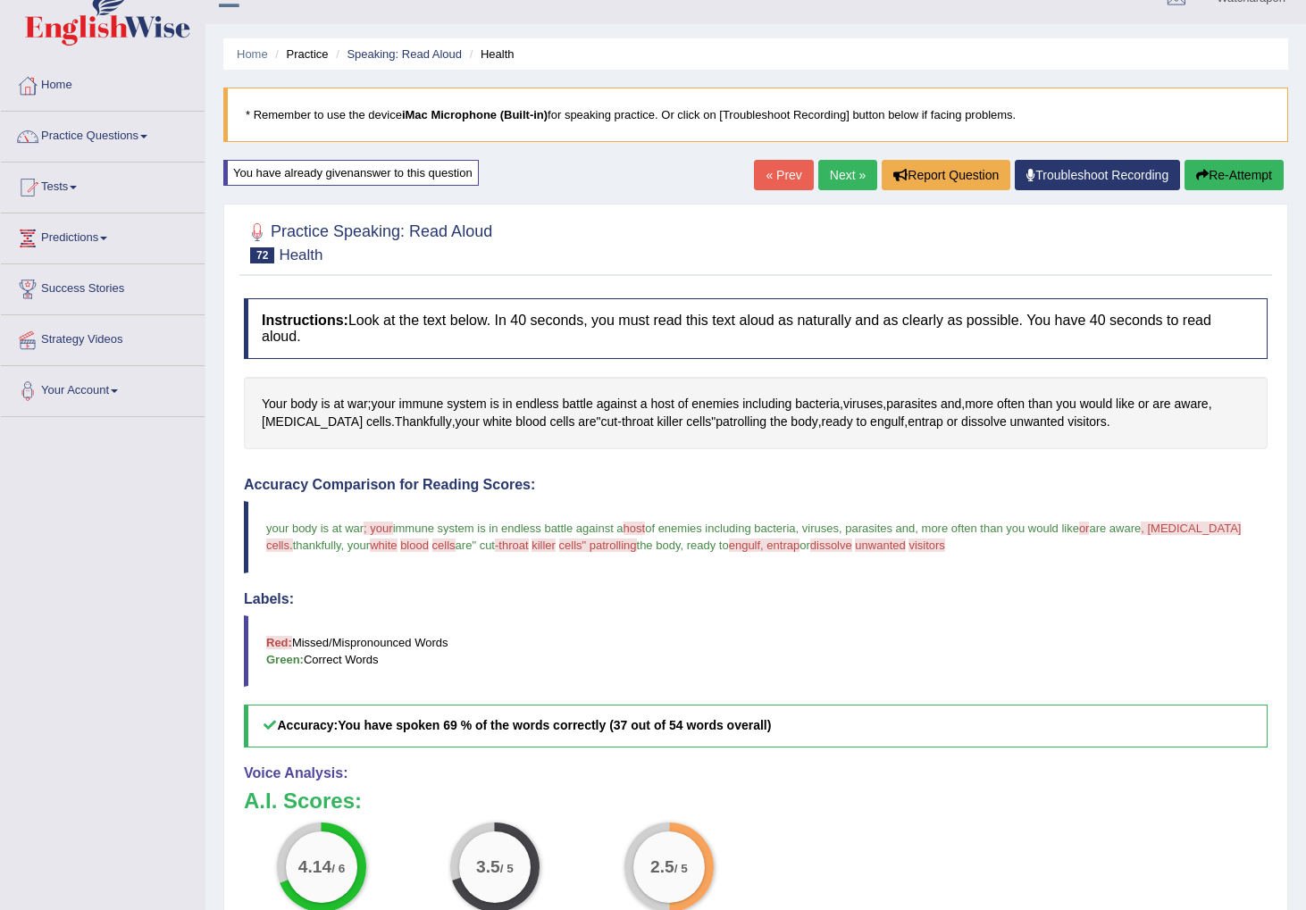
click at [1219, 172] on button "Re-Attempt" at bounding box center [1233, 175] width 99 height 30
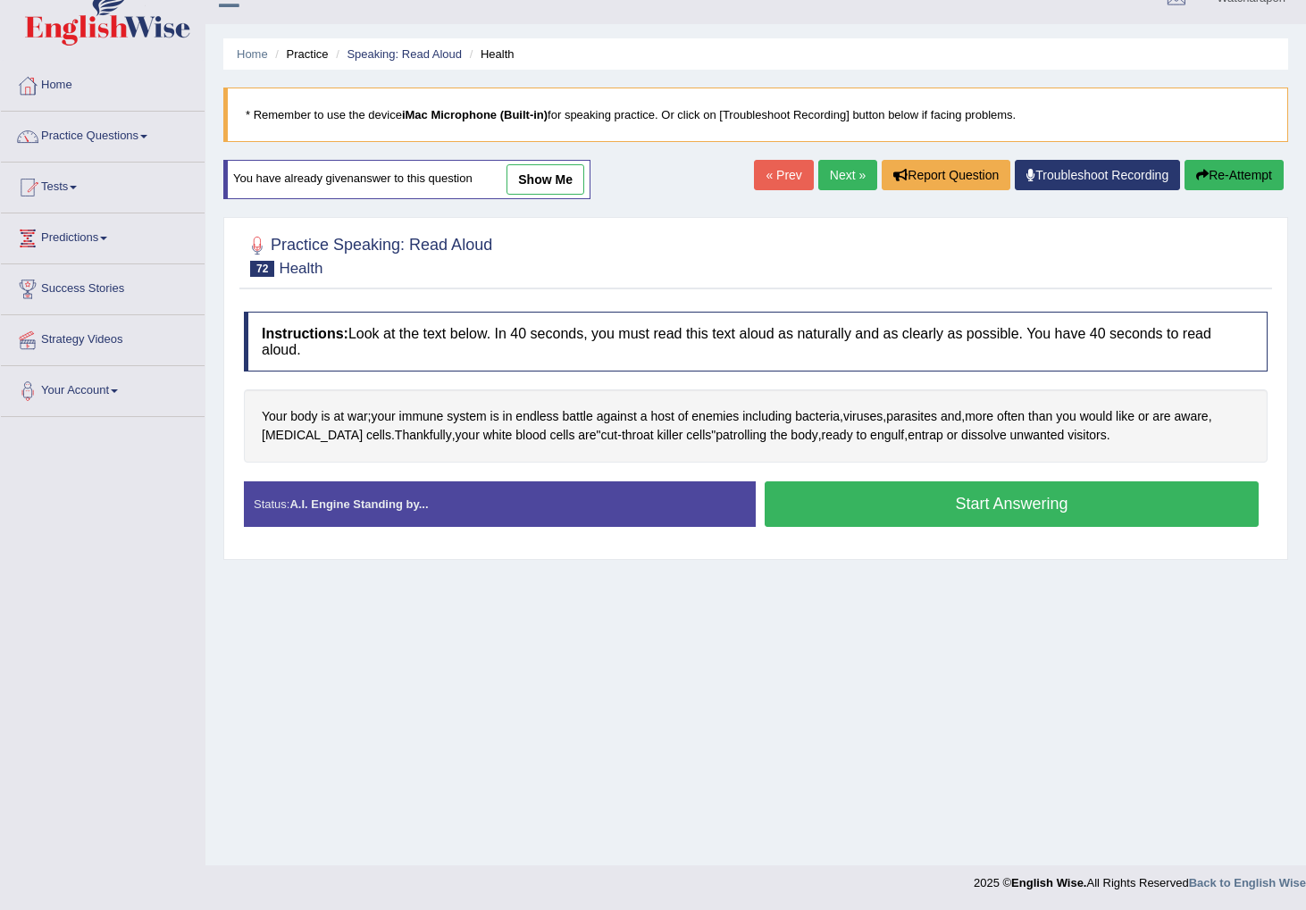
click at [883, 503] on button "Start Answering" at bounding box center [1011, 504] width 494 height 46
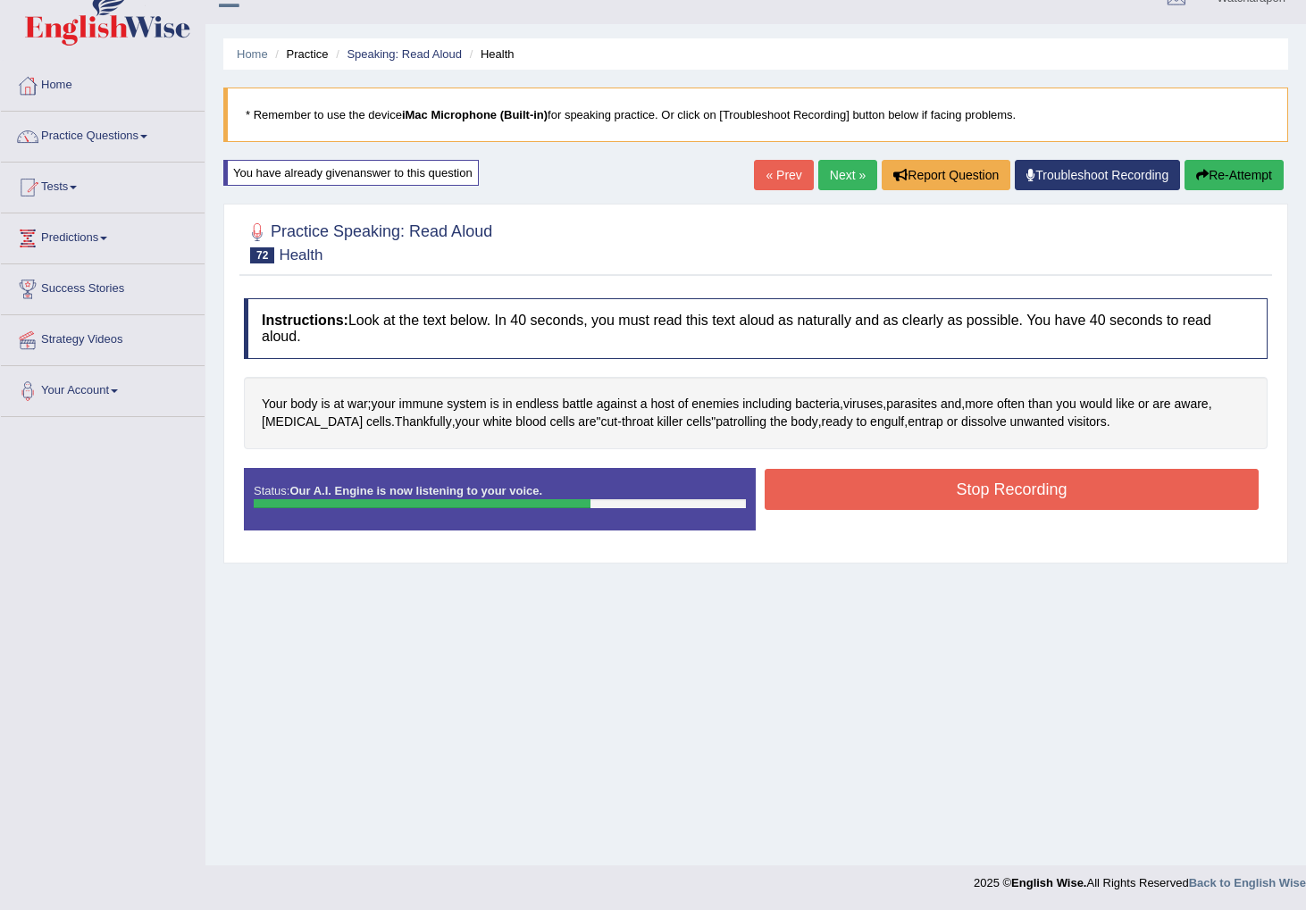
click at [1048, 485] on button "Stop Recording" at bounding box center [1011, 489] width 494 height 41
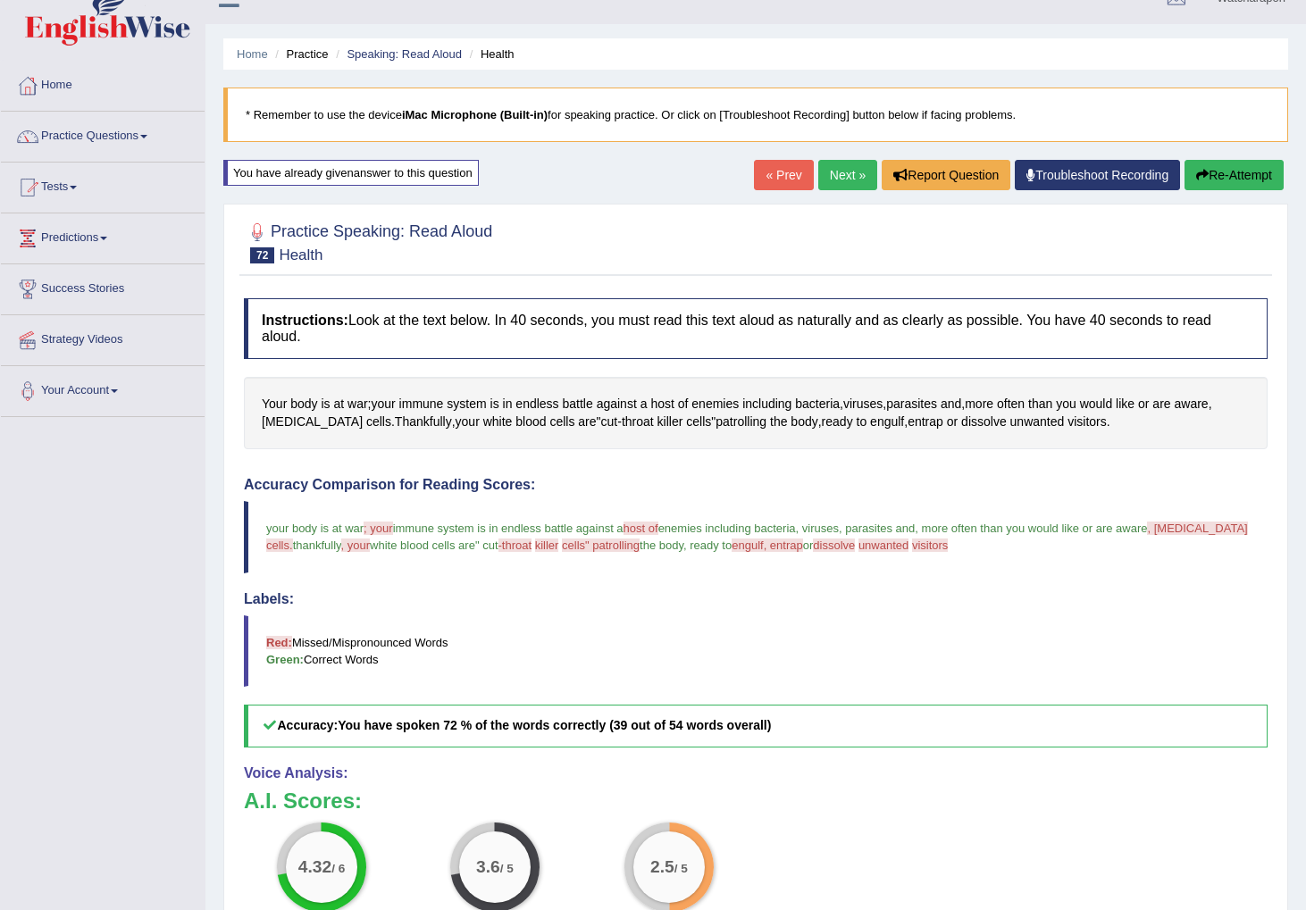
scroll to position [110, 0]
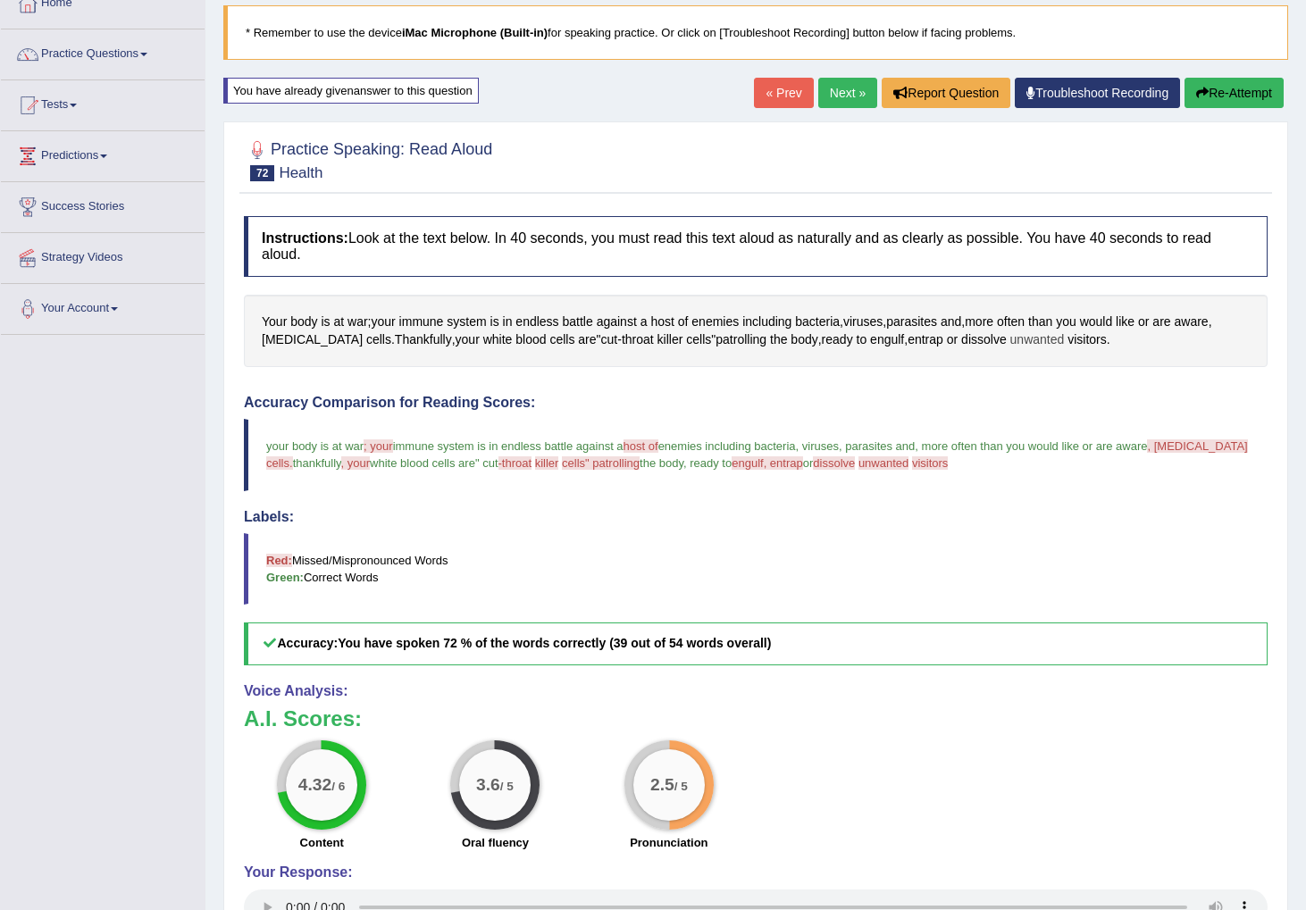
click at [1010, 335] on span "unwanted" at bounding box center [1037, 339] width 54 height 19
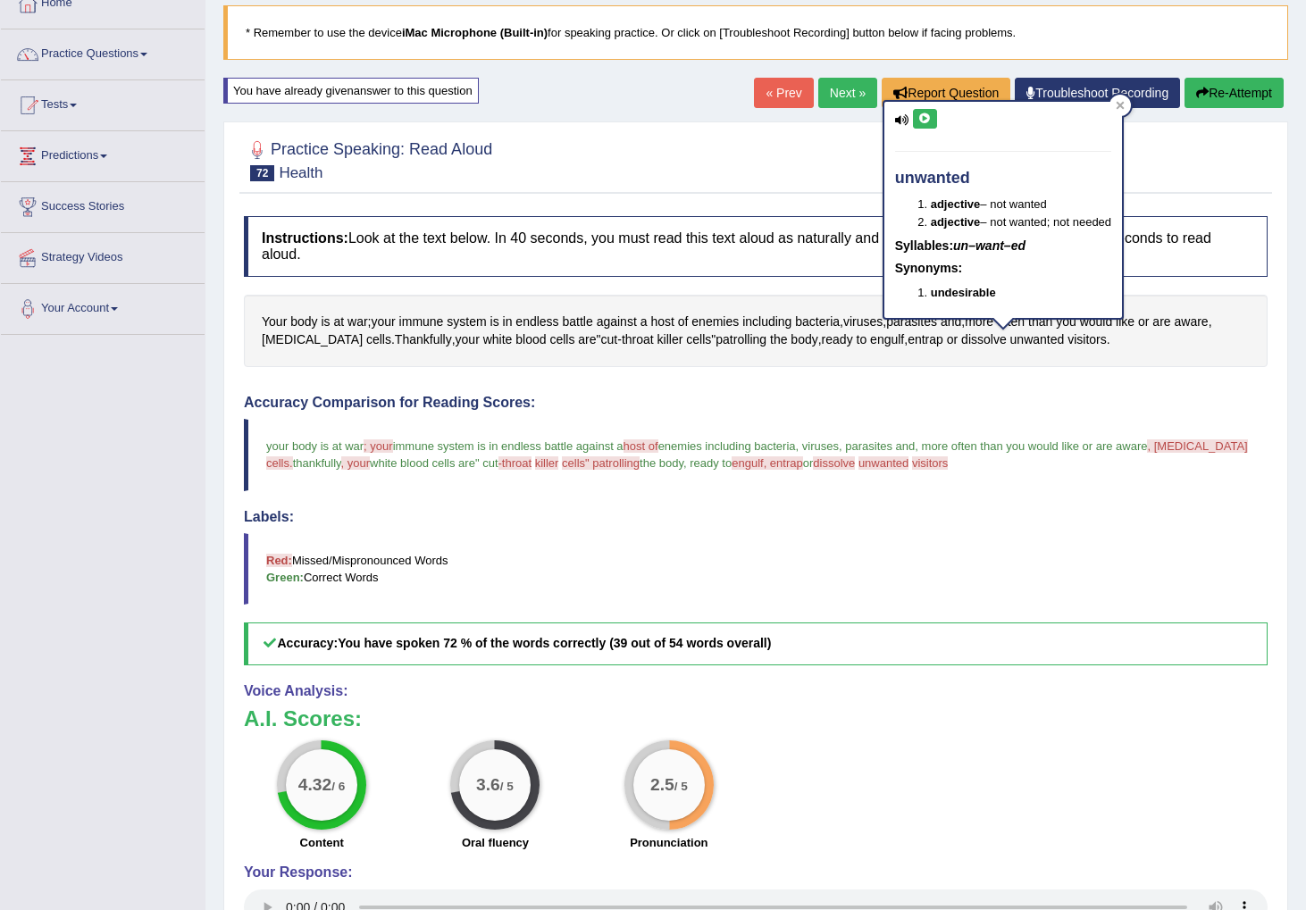
click at [922, 113] on icon at bounding box center [924, 118] width 13 height 11
click at [1124, 103] on icon at bounding box center [1120, 105] width 8 height 8
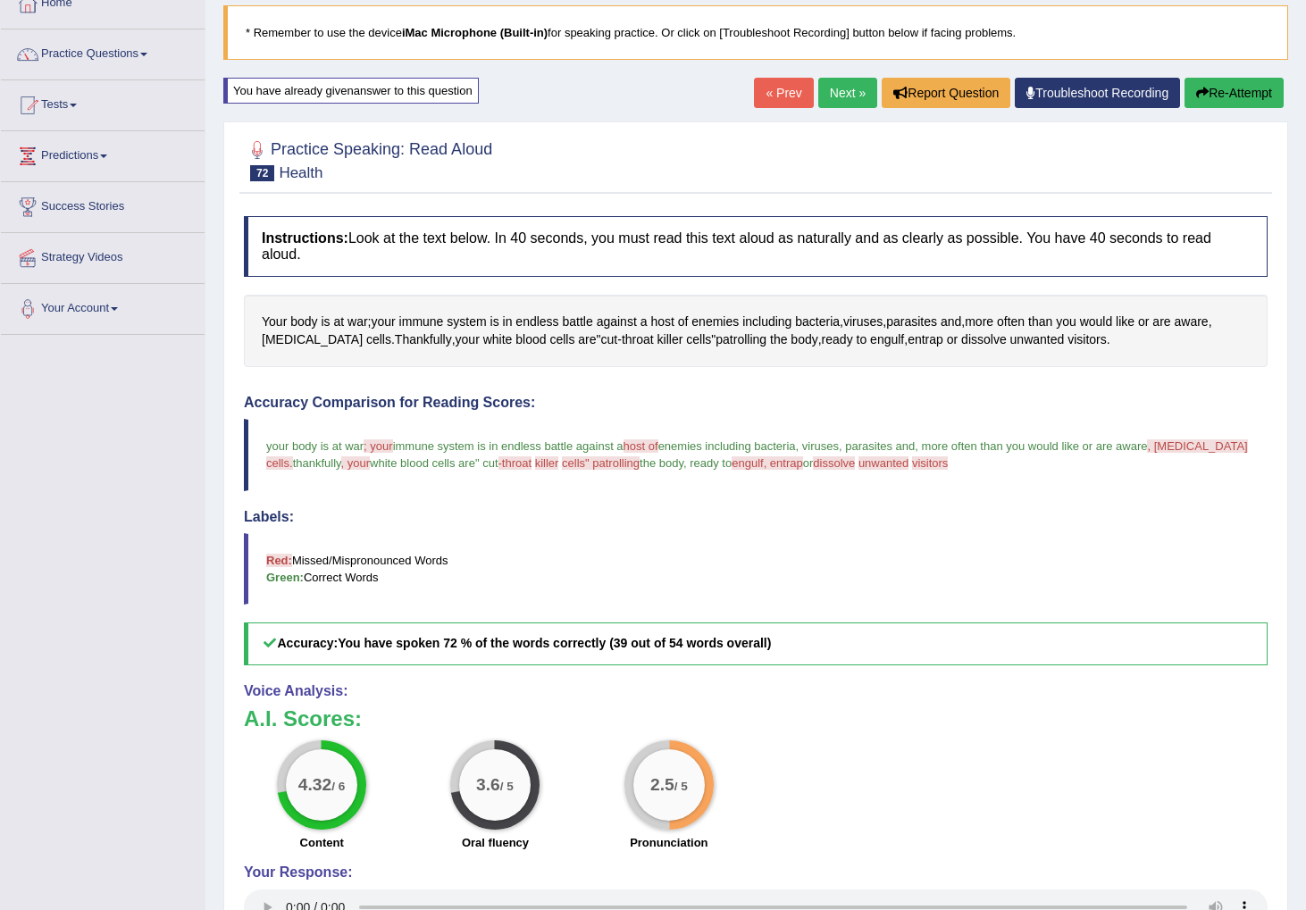
click at [1214, 90] on button "Re-Attempt" at bounding box center [1233, 93] width 99 height 30
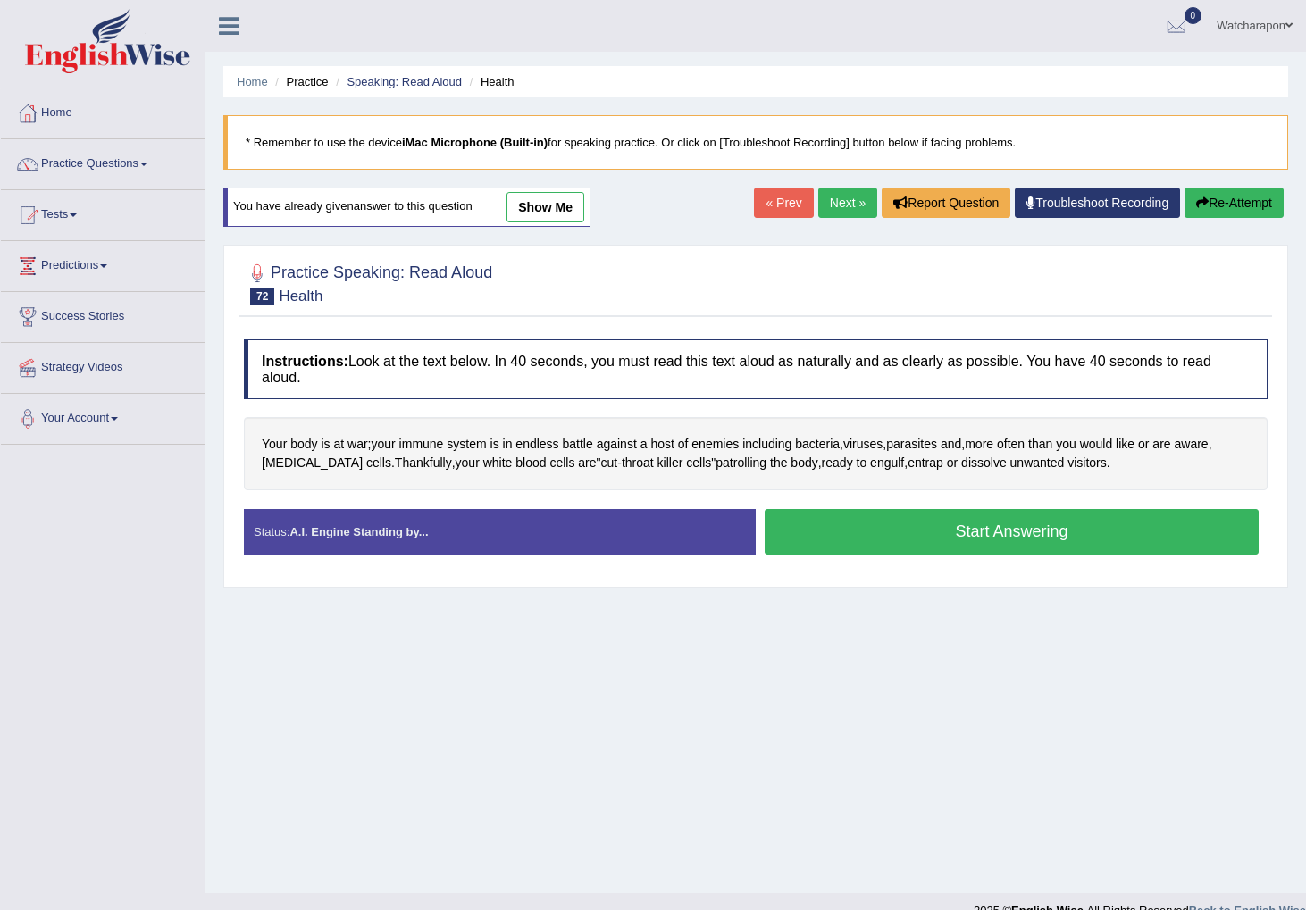
scroll to position [28, 0]
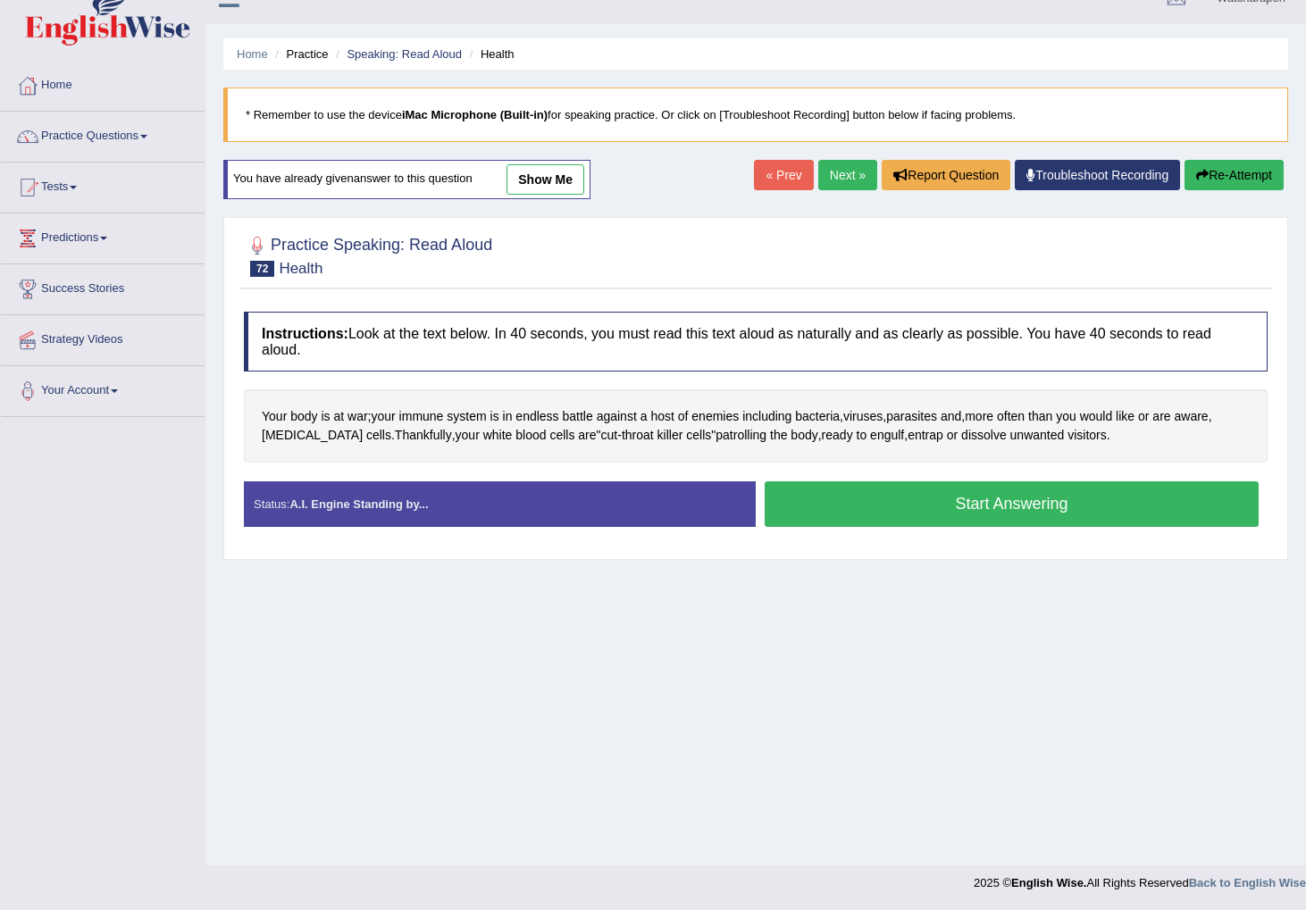
click at [893, 507] on button "Start Answering" at bounding box center [1011, 504] width 494 height 46
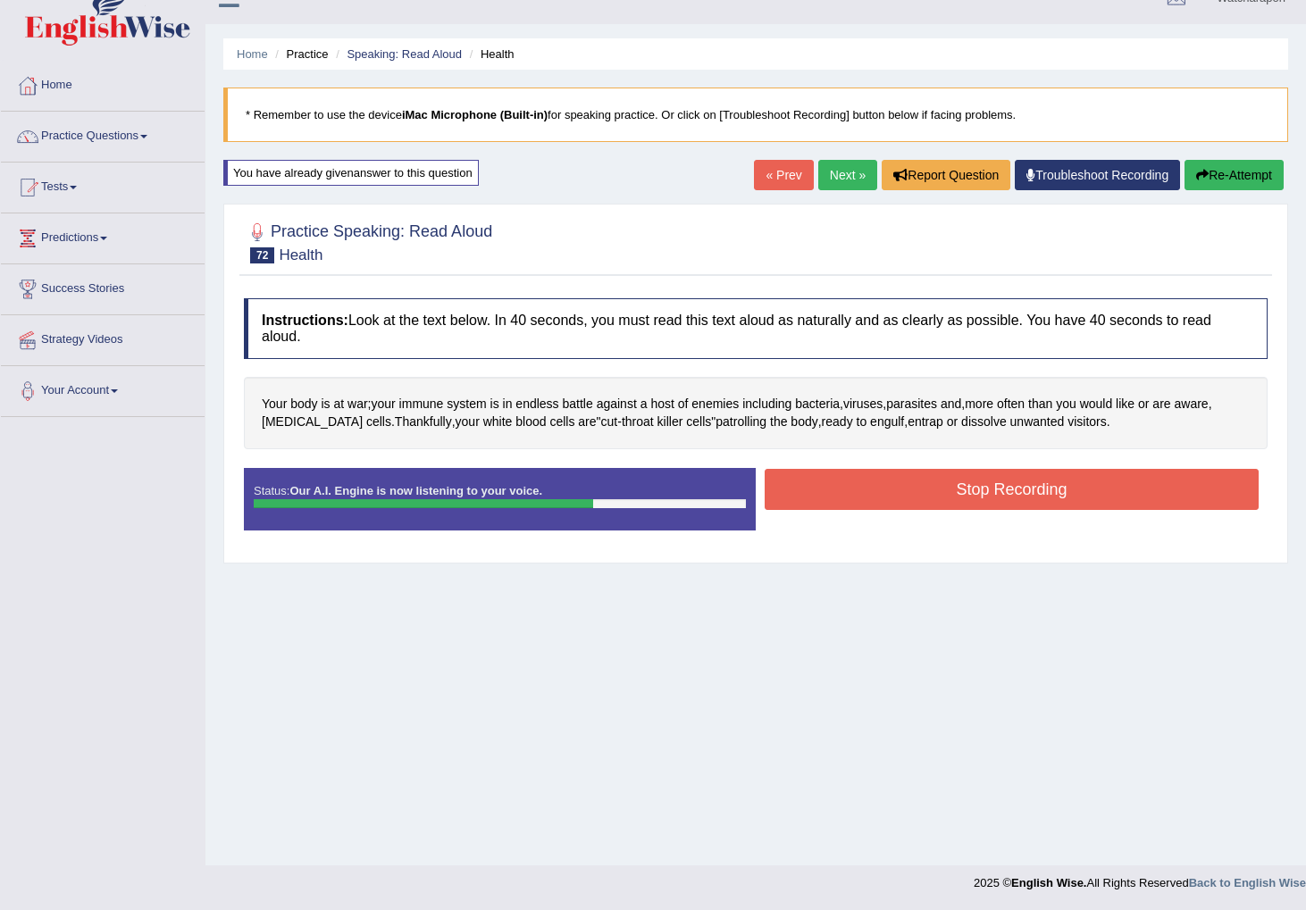
click at [1071, 486] on button "Stop Recording" at bounding box center [1011, 489] width 494 height 41
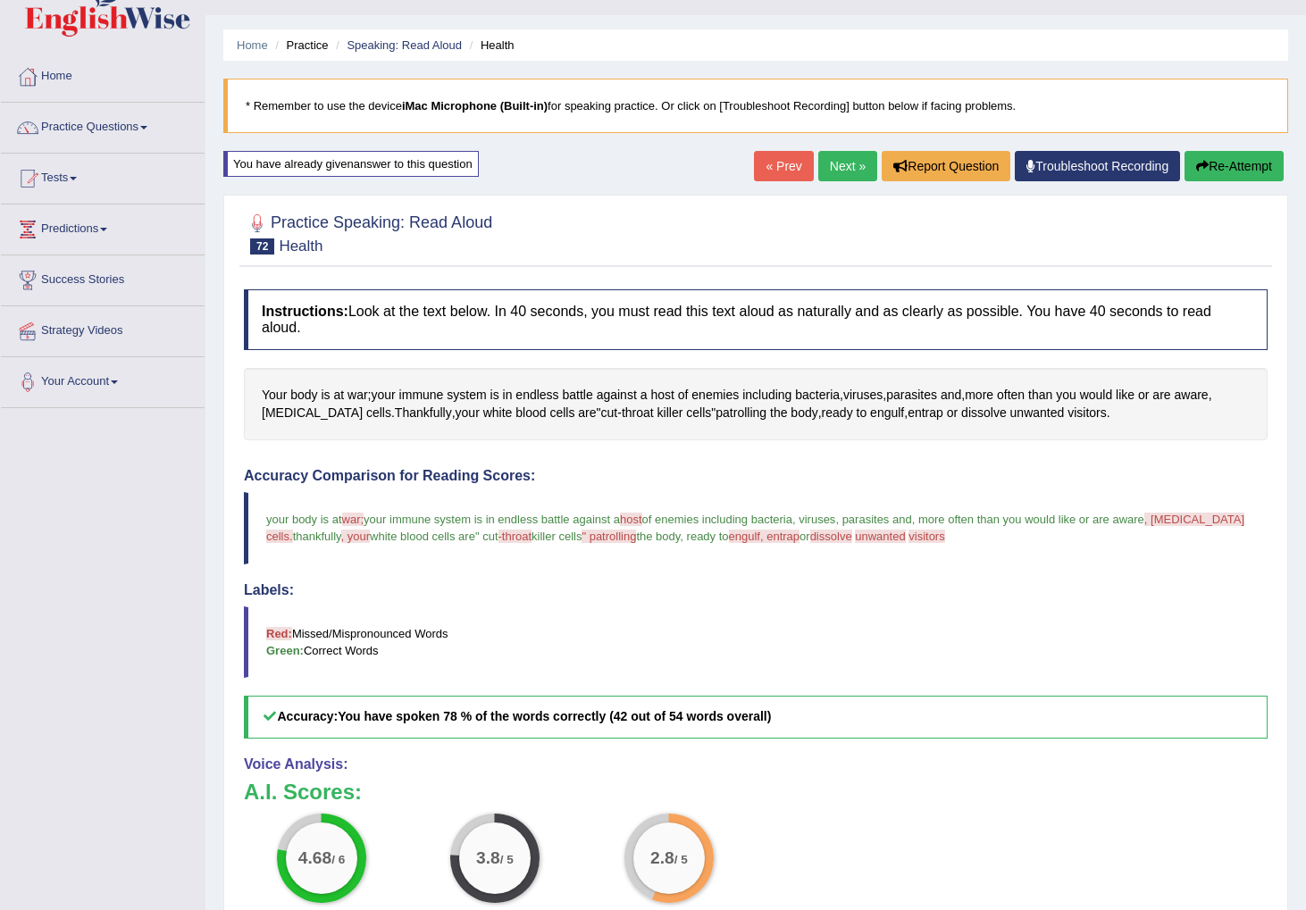
scroll to position [38, 0]
click at [842, 164] on link "Next »" at bounding box center [847, 165] width 59 height 30
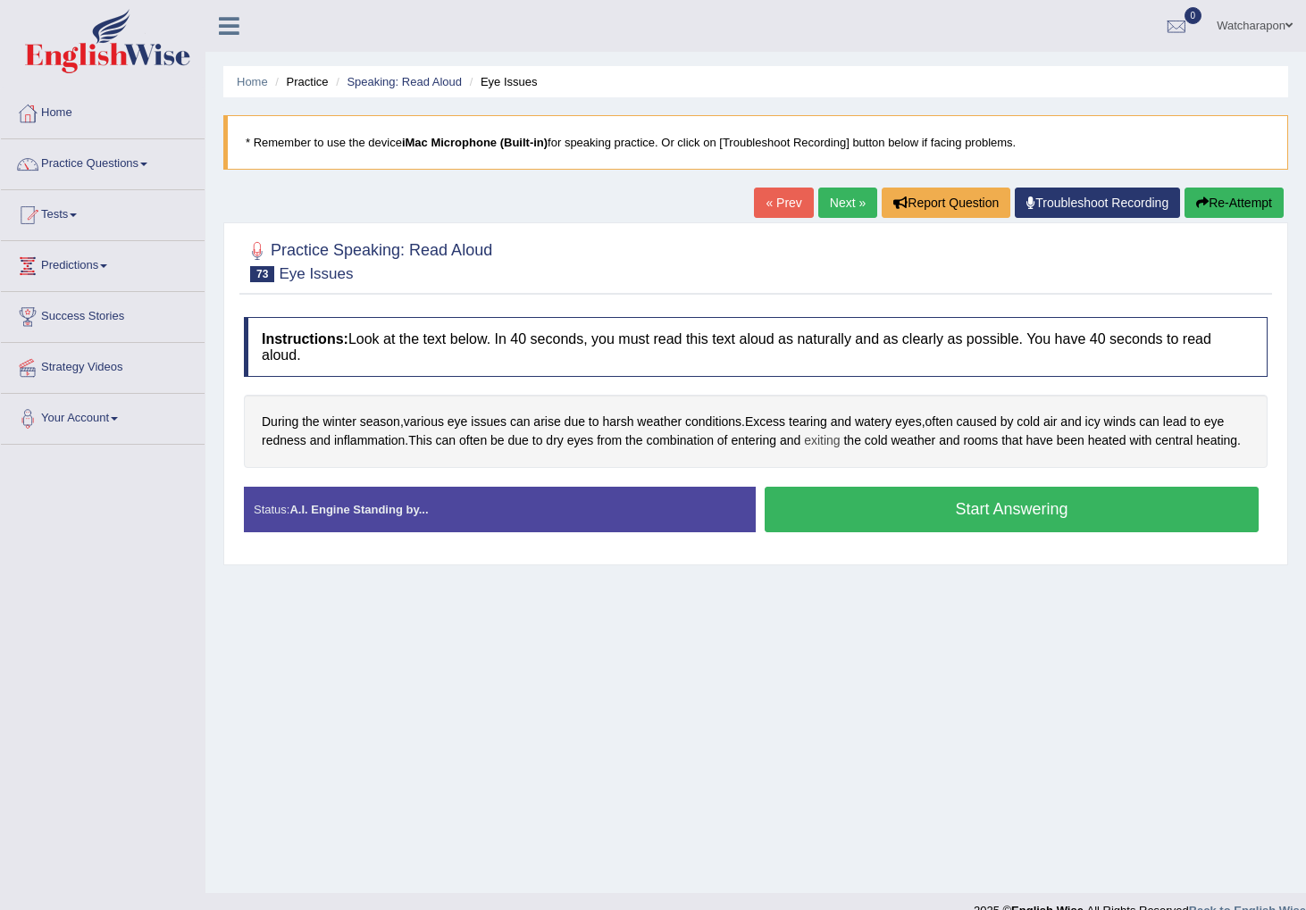
click at [831, 444] on span "exiting" at bounding box center [822, 440] width 36 height 19
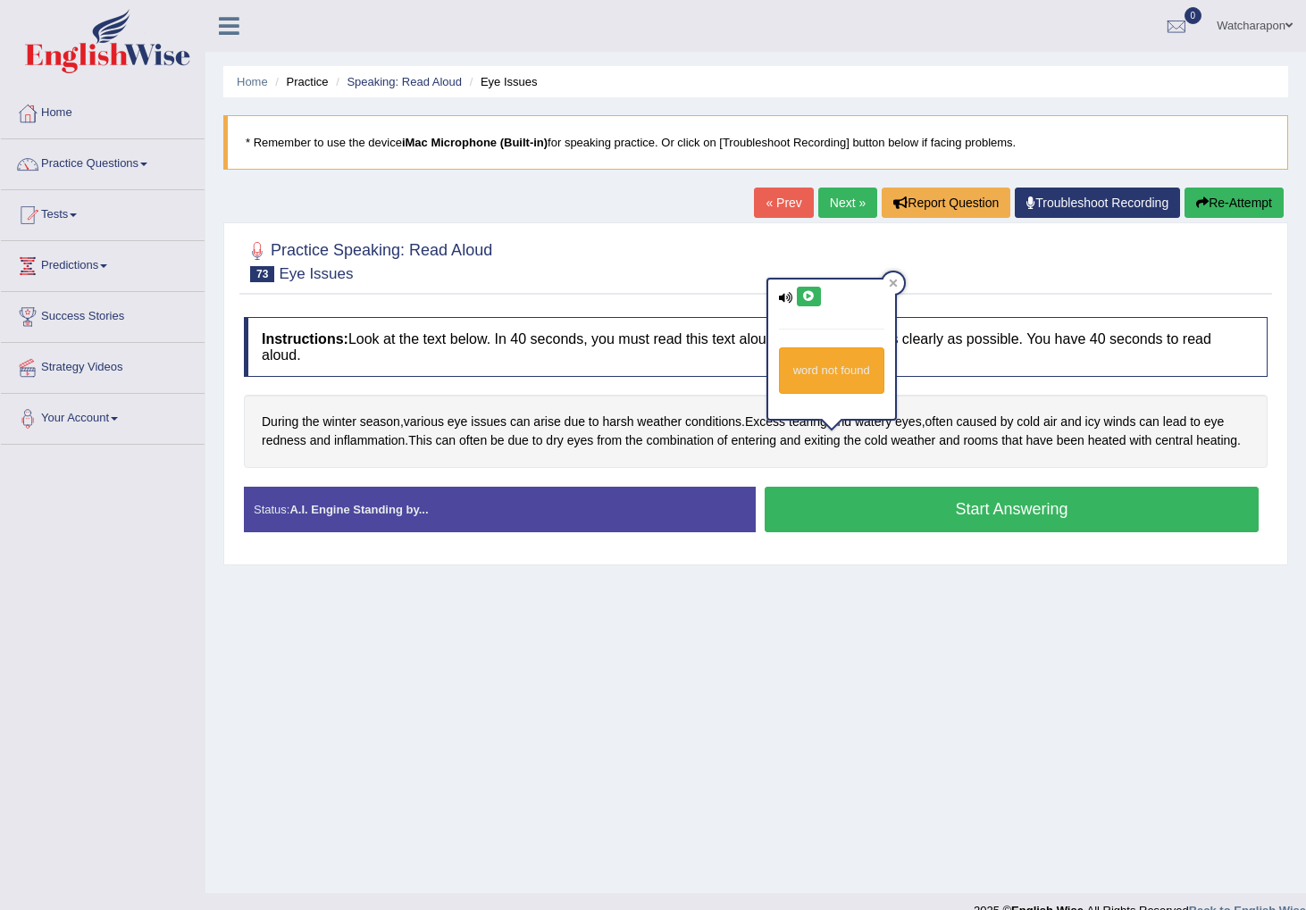
click at [808, 299] on icon at bounding box center [808, 296] width 13 height 11
click at [961, 530] on button "Start Answering" at bounding box center [1011, 510] width 494 height 46
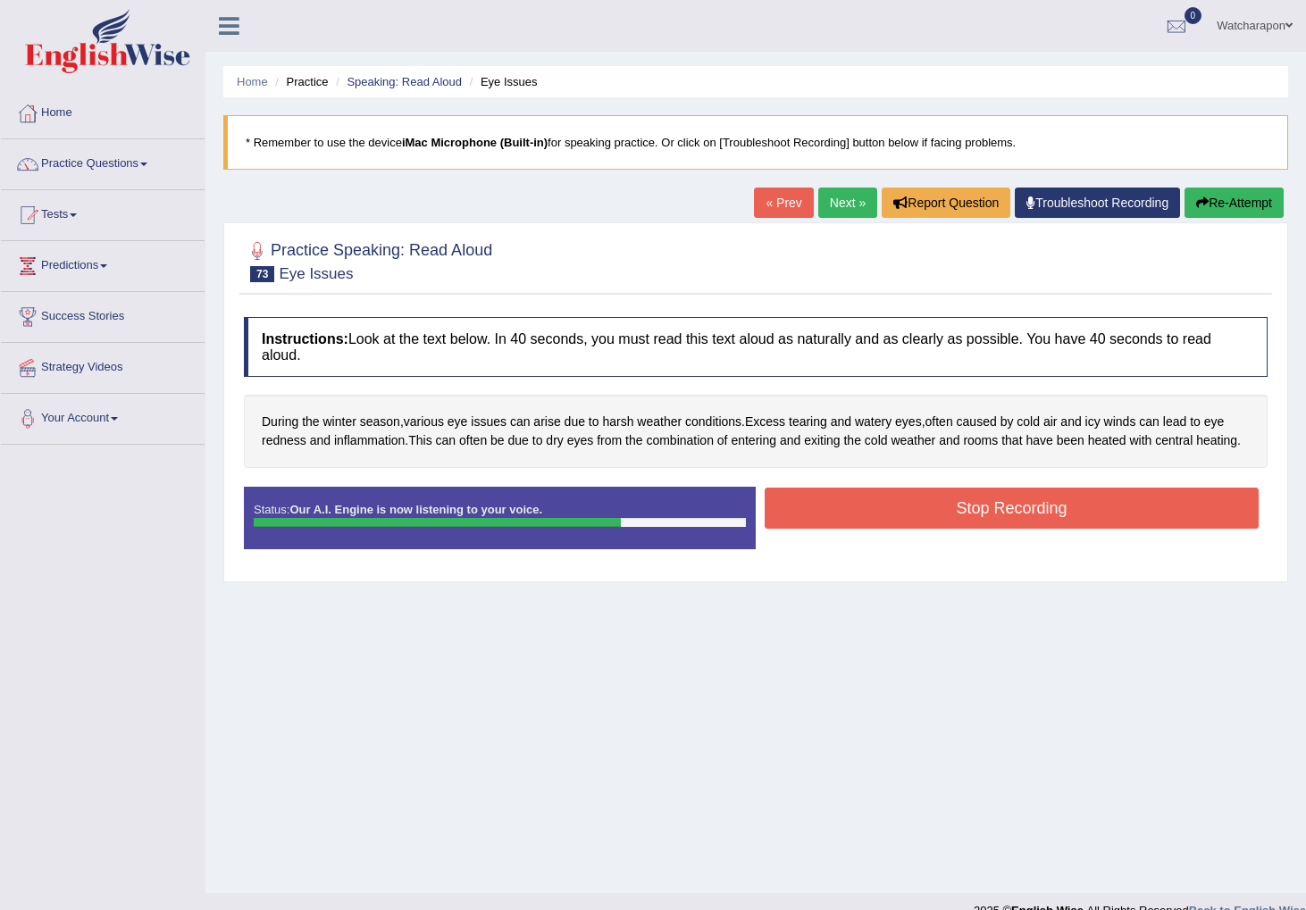
click at [850, 520] on button "Stop Recording" at bounding box center [1011, 508] width 494 height 41
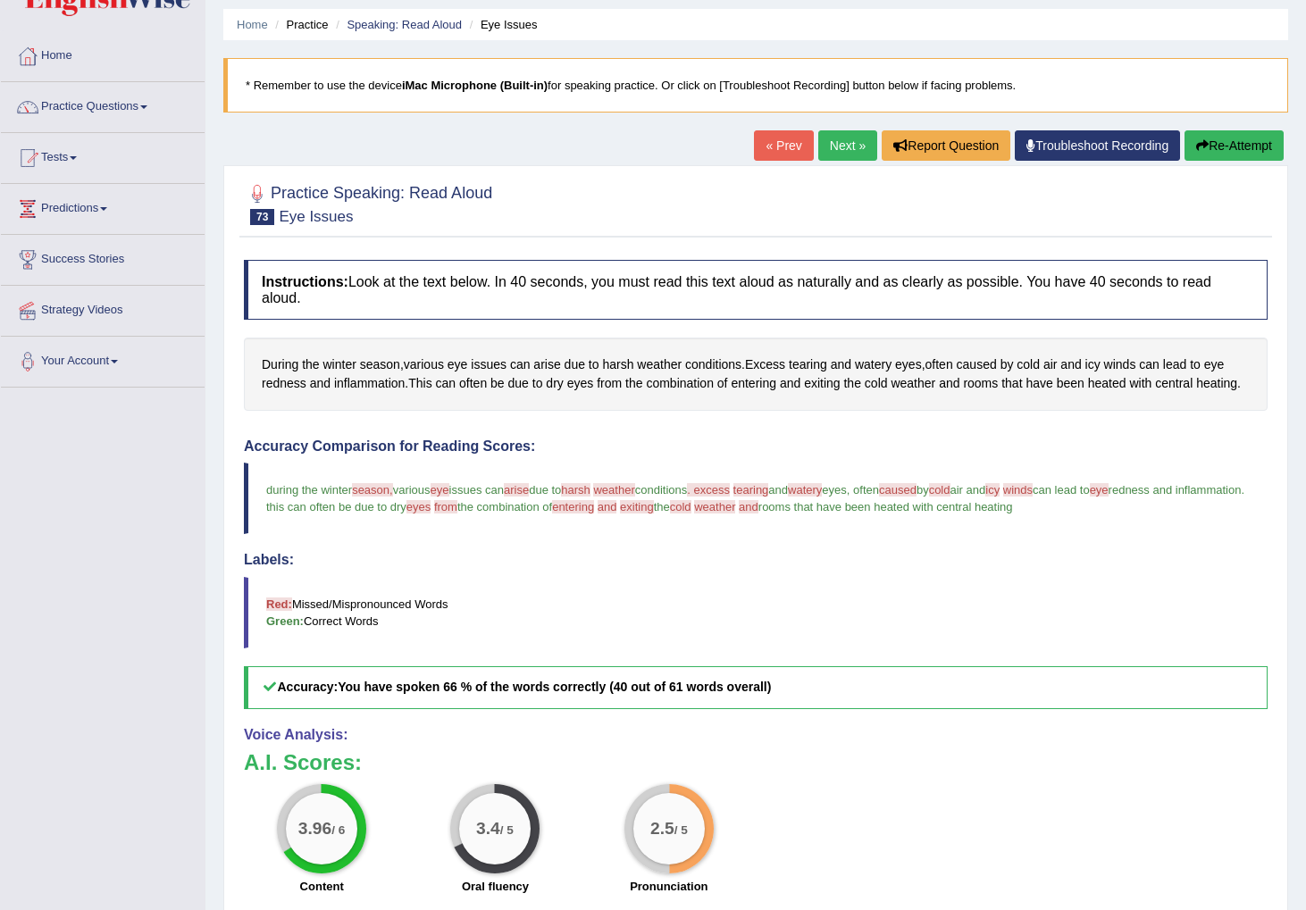
scroll to position [101, 0]
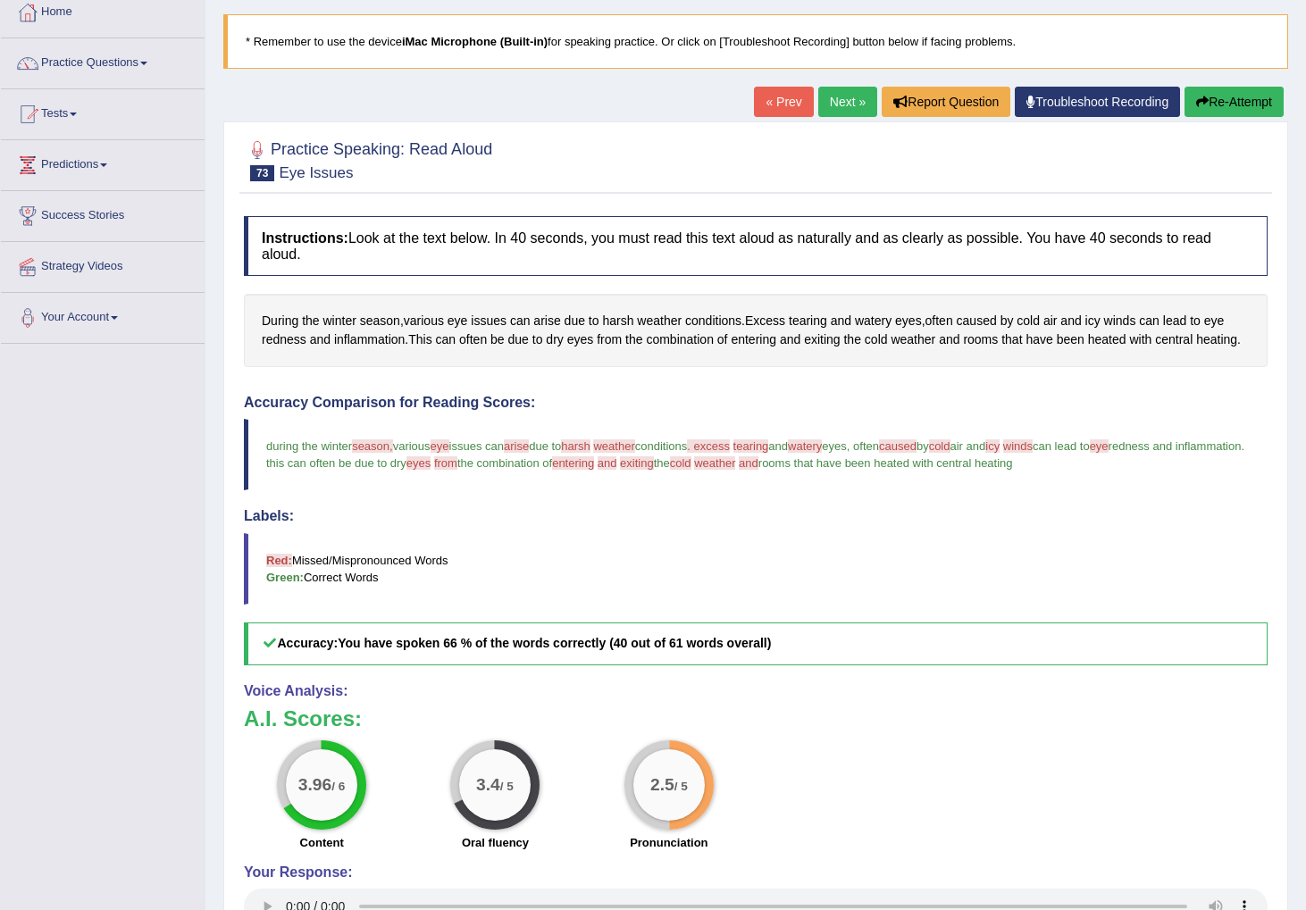
click at [1220, 103] on button "Re-Attempt" at bounding box center [1233, 102] width 99 height 30
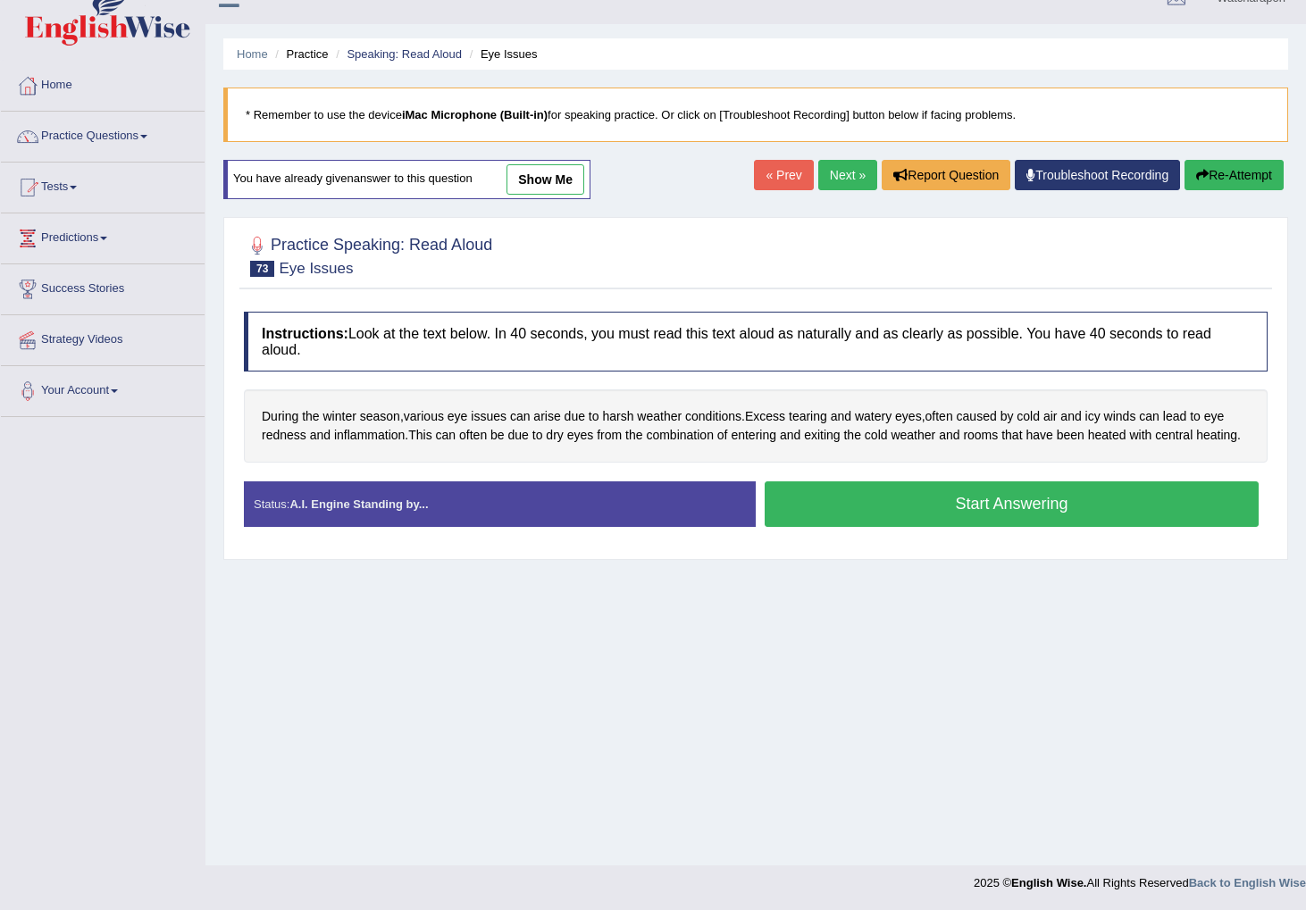
click at [872, 526] on button "Start Answering" at bounding box center [1011, 504] width 494 height 46
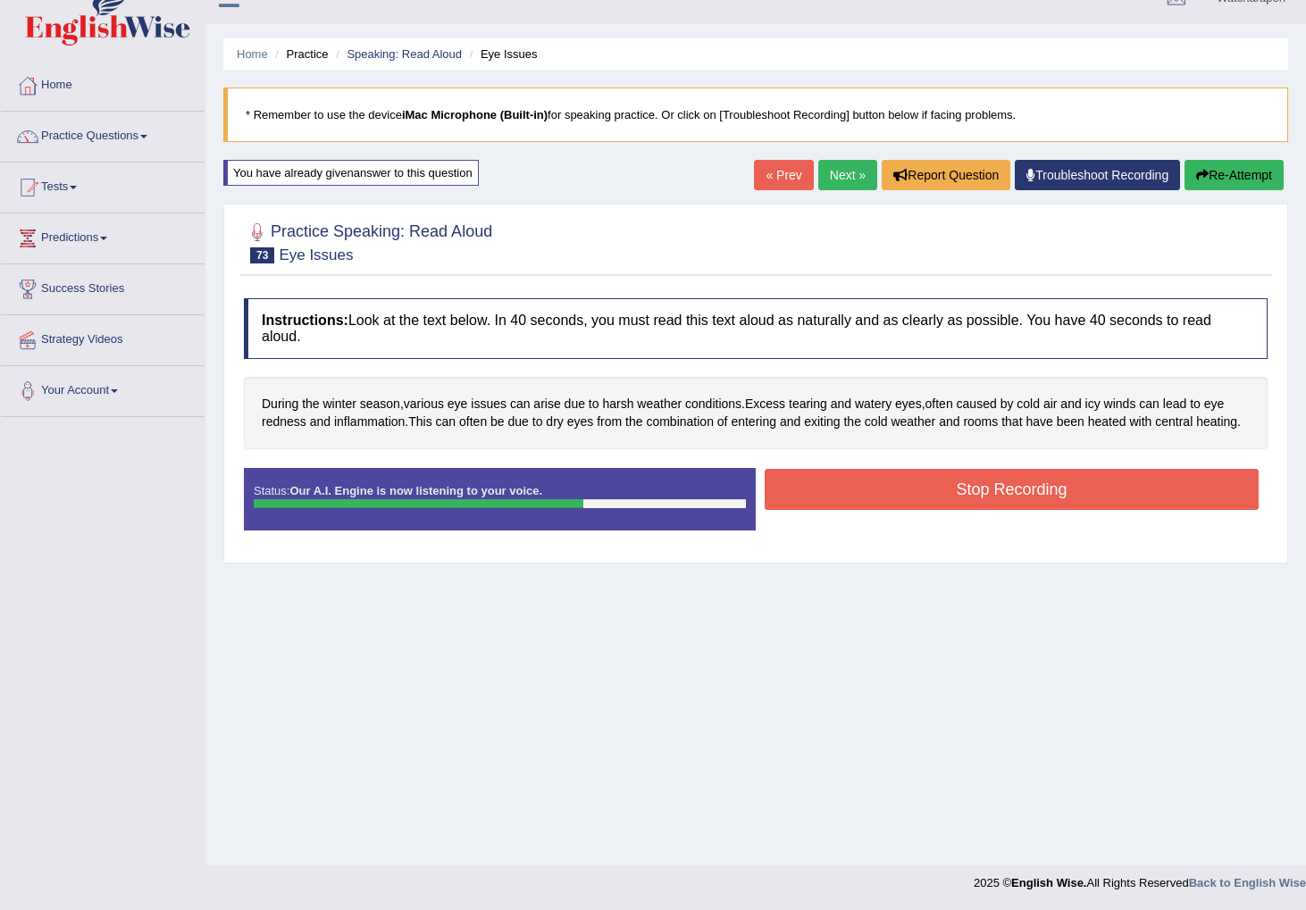
click at [845, 501] on button "Stop Recording" at bounding box center [1011, 489] width 494 height 41
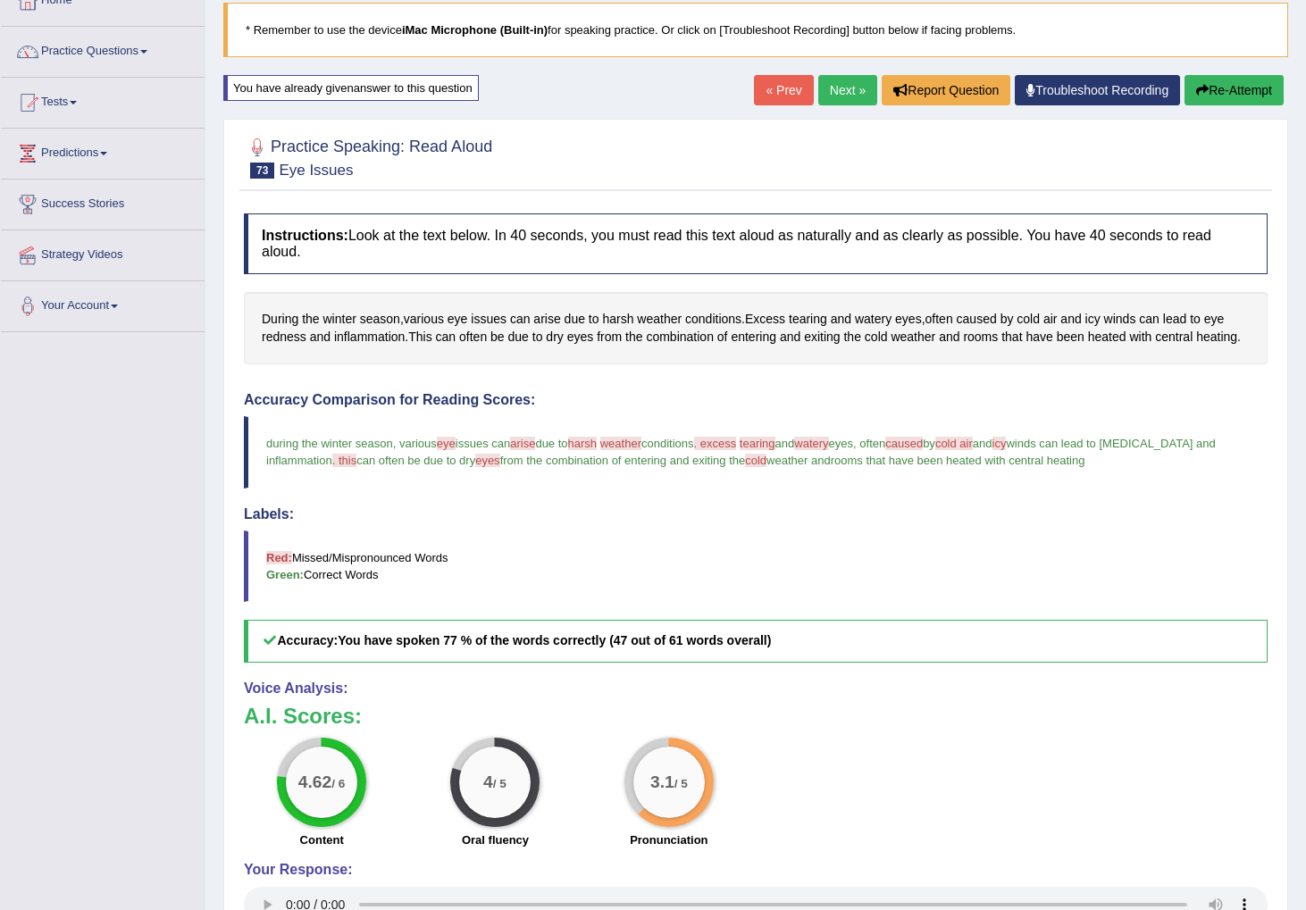
scroll to position [168, 0]
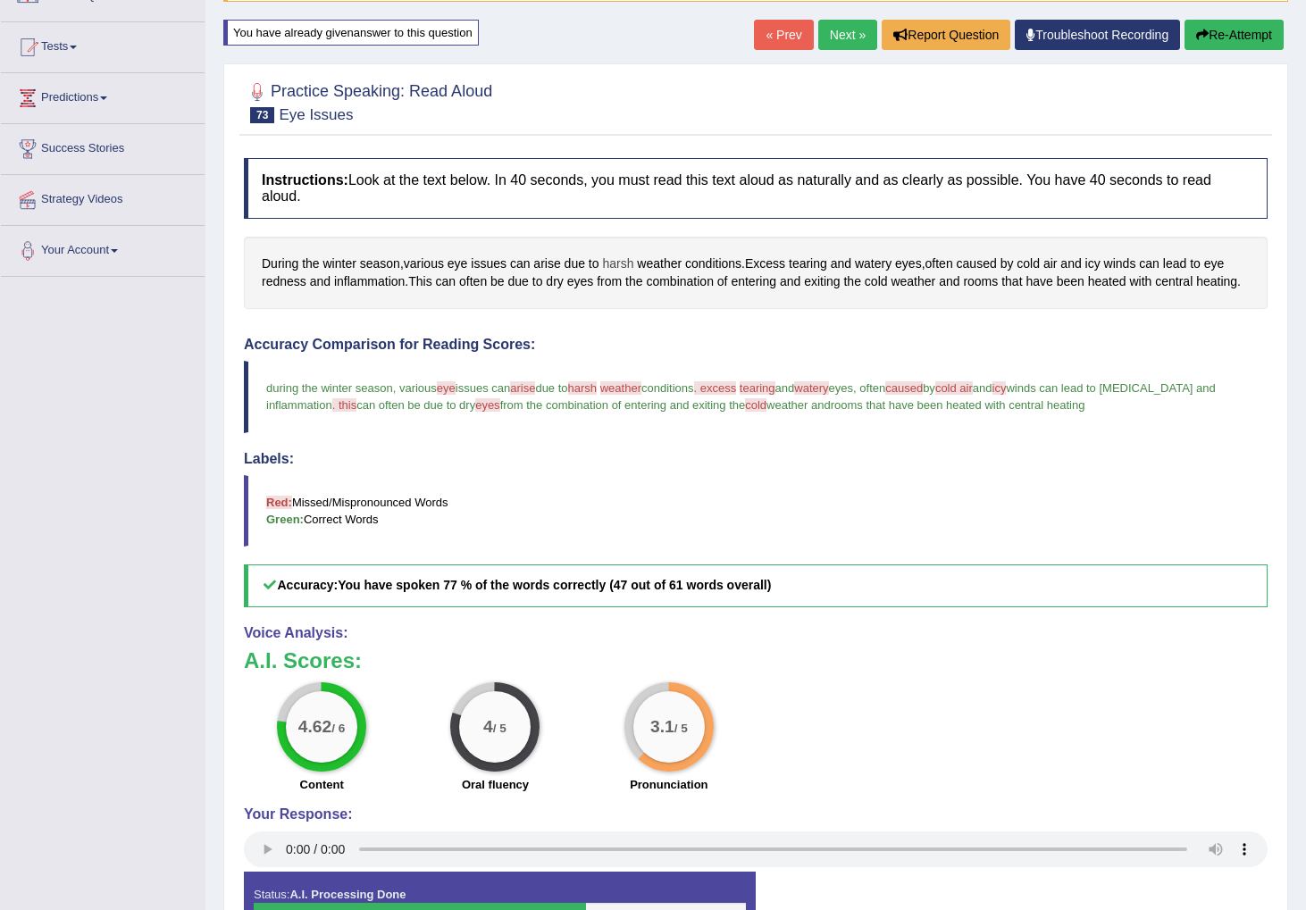
click at [622, 263] on span "harsh" at bounding box center [617, 264] width 31 height 19
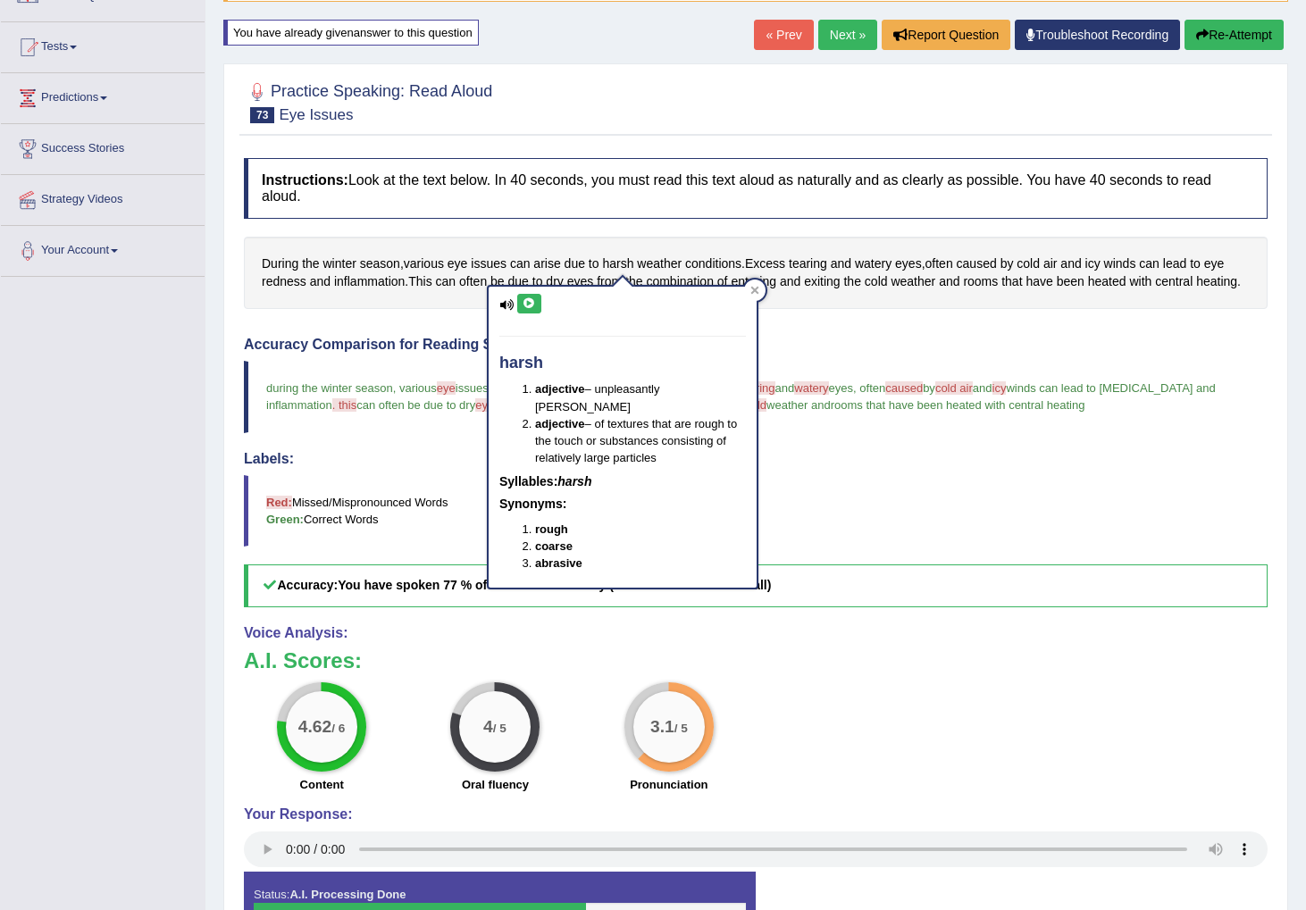
click at [530, 307] on icon at bounding box center [528, 303] width 13 height 11
click at [873, 464] on div "Accuracy Comparison for Reading Scores: during the winter season , various eye …" at bounding box center [755, 472] width 1023 height 271
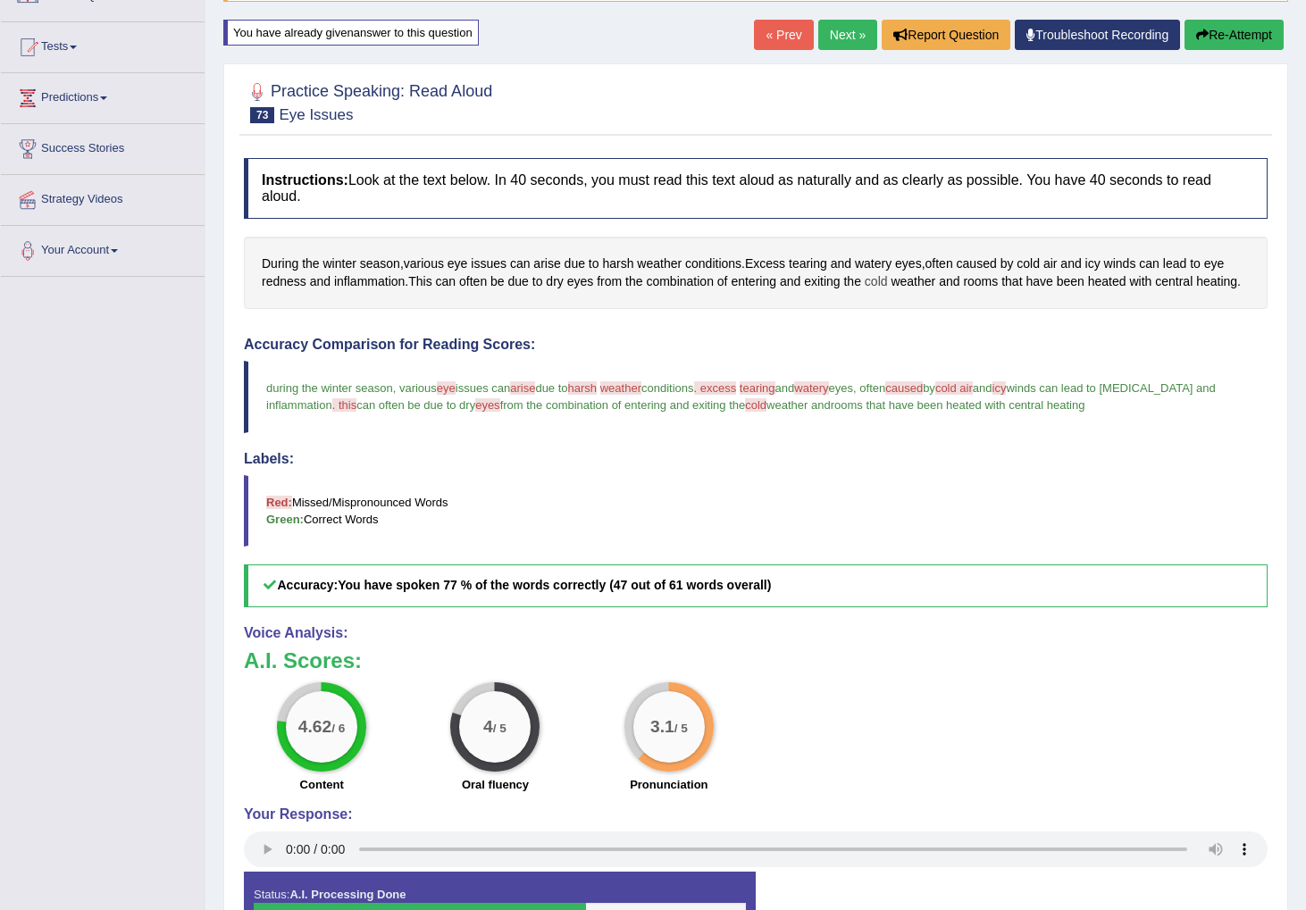
click at [886, 281] on span "cold" at bounding box center [875, 281] width 23 height 19
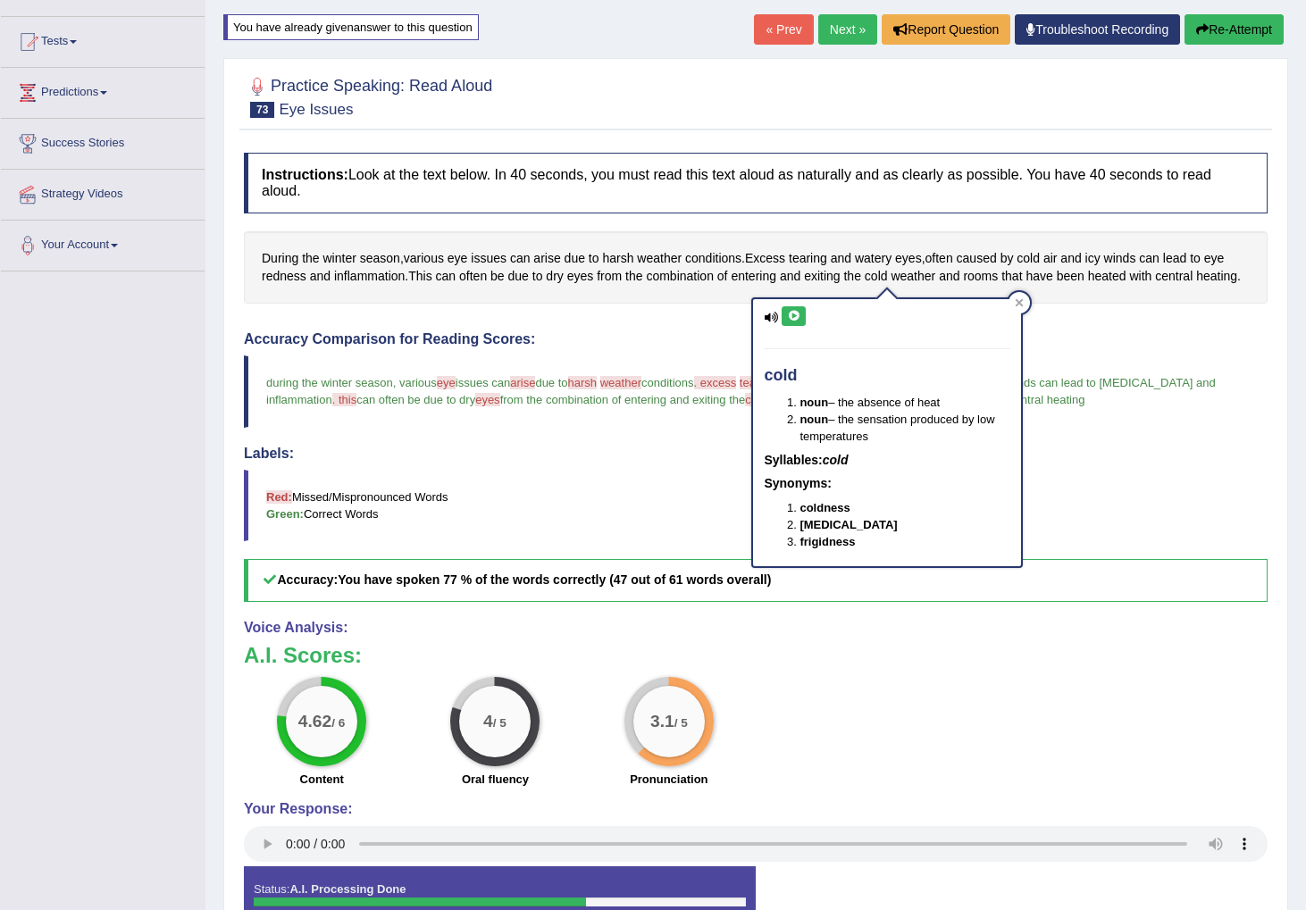
click at [794, 315] on icon at bounding box center [793, 316] width 13 height 11
click at [841, 32] on link "Next »" at bounding box center [847, 29] width 59 height 30
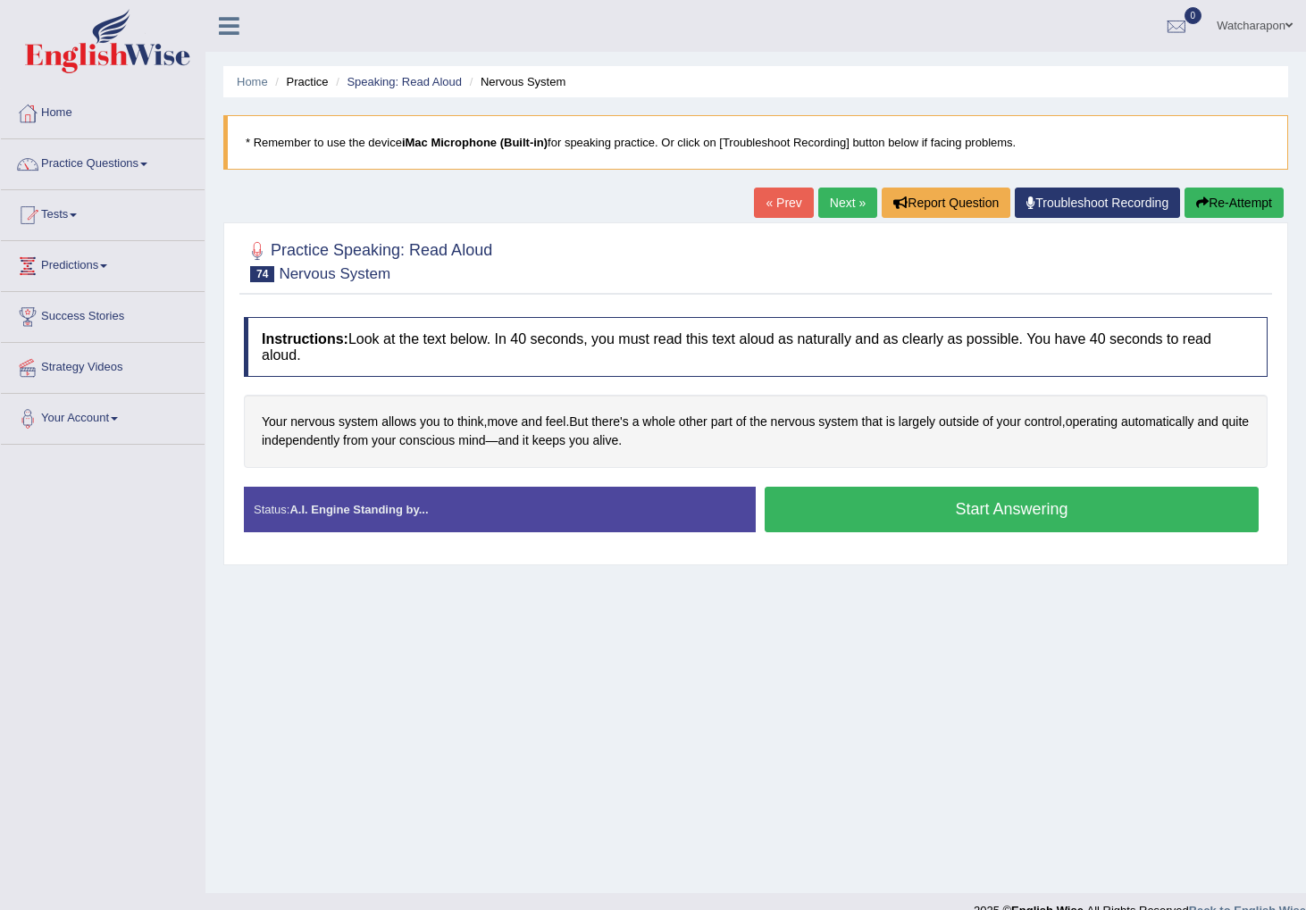
click at [832, 503] on button "Start Answering" at bounding box center [1011, 510] width 494 height 46
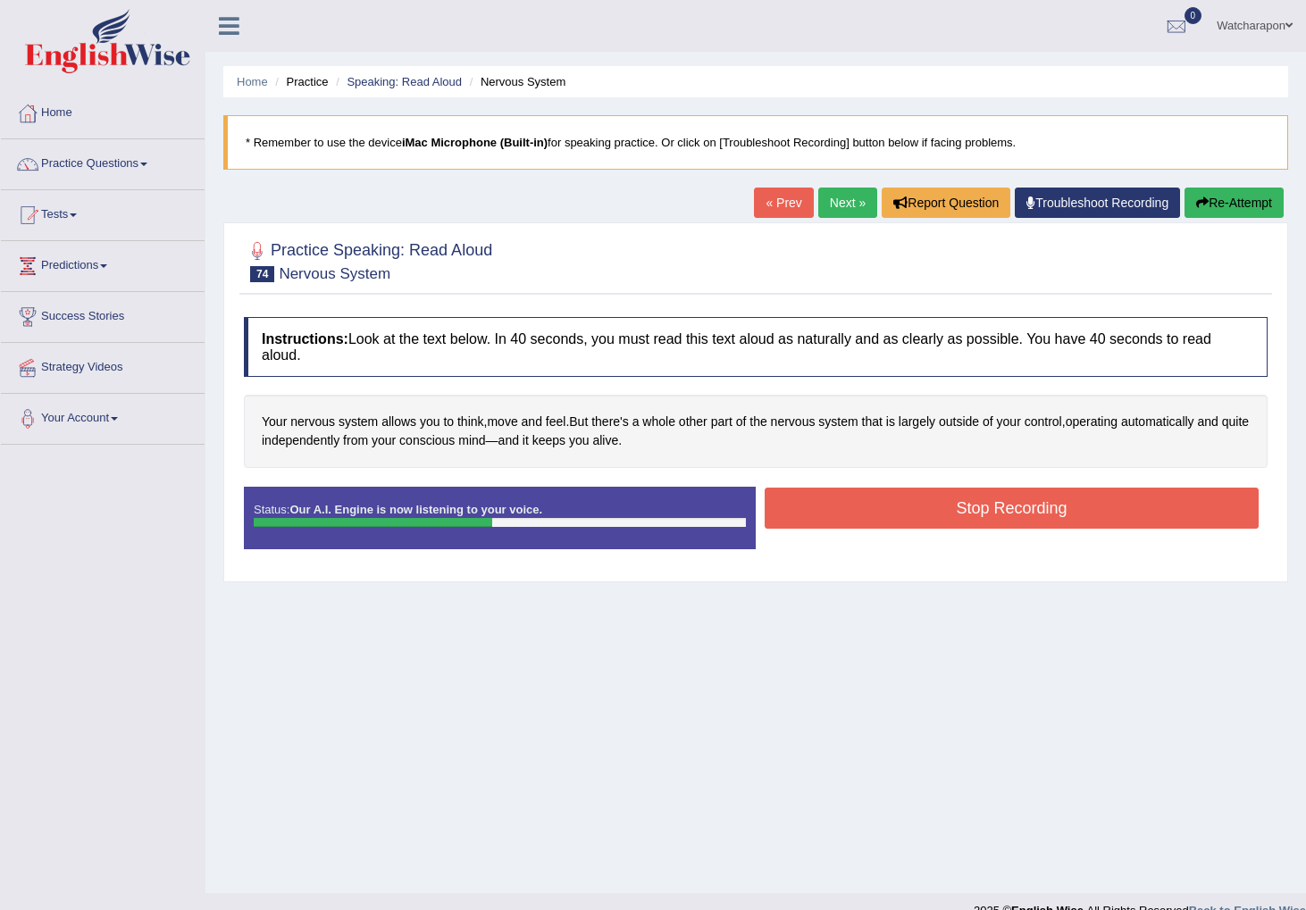
click at [827, 506] on button "Stop Recording" at bounding box center [1011, 508] width 494 height 41
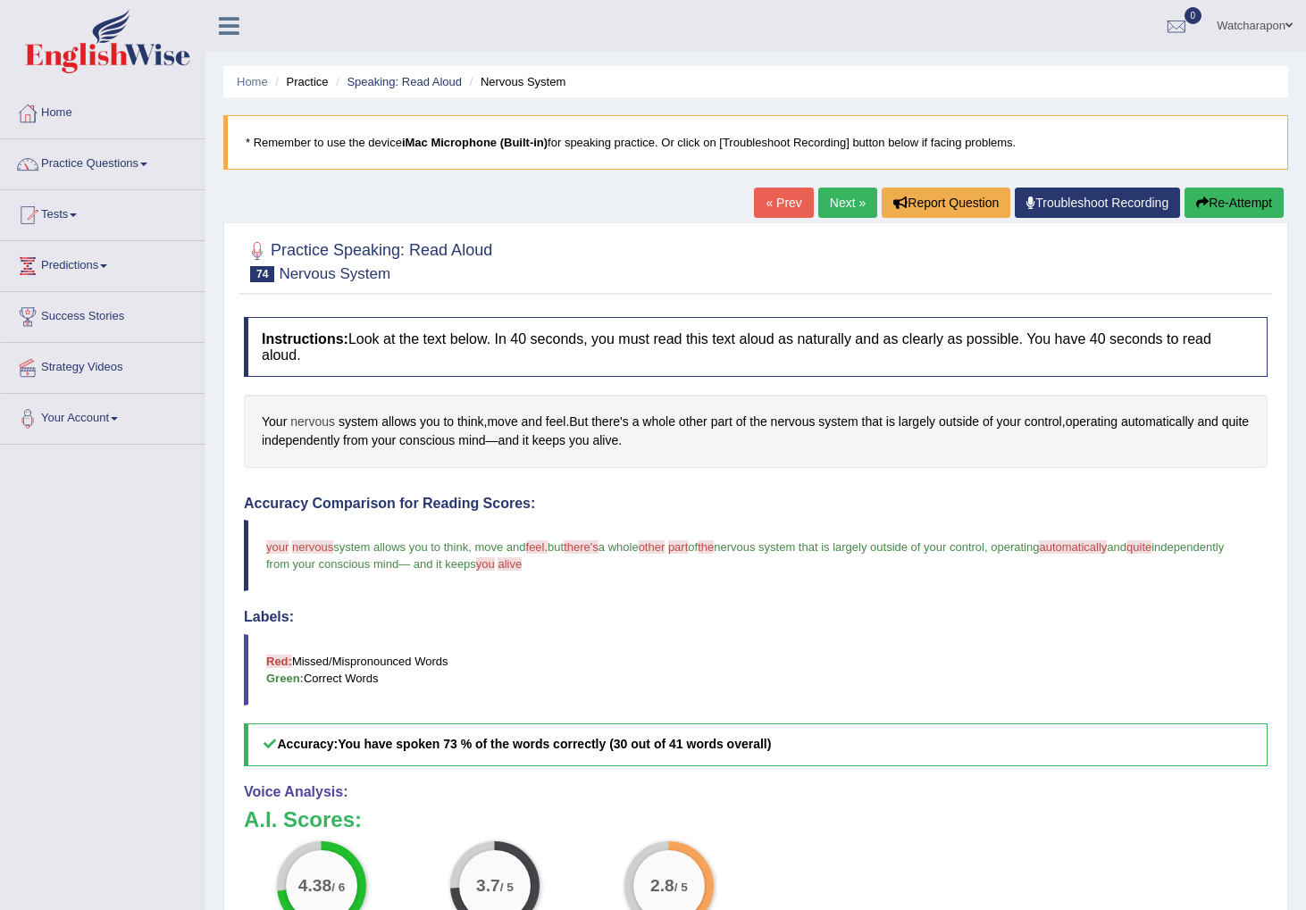
click at [317, 421] on span "nervous" at bounding box center [312, 422] width 45 height 19
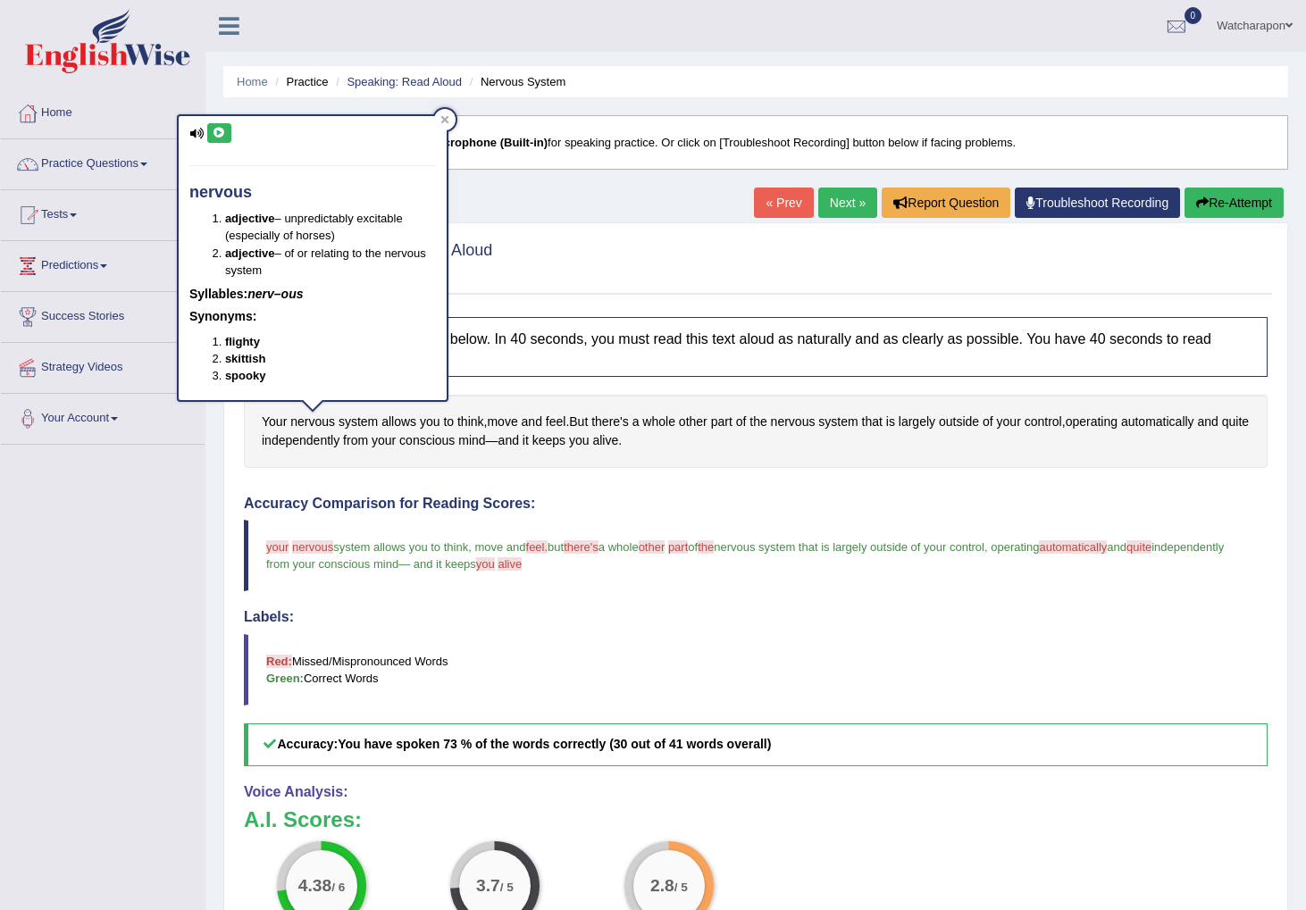
click at [216, 134] on icon at bounding box center [219, 133] width 13 height 11
click at [836, 663] on blockquote "Red: Missed/Mispronounced Words Green: Correct Words" at bounding box center [755, 669] width 1023 height 71
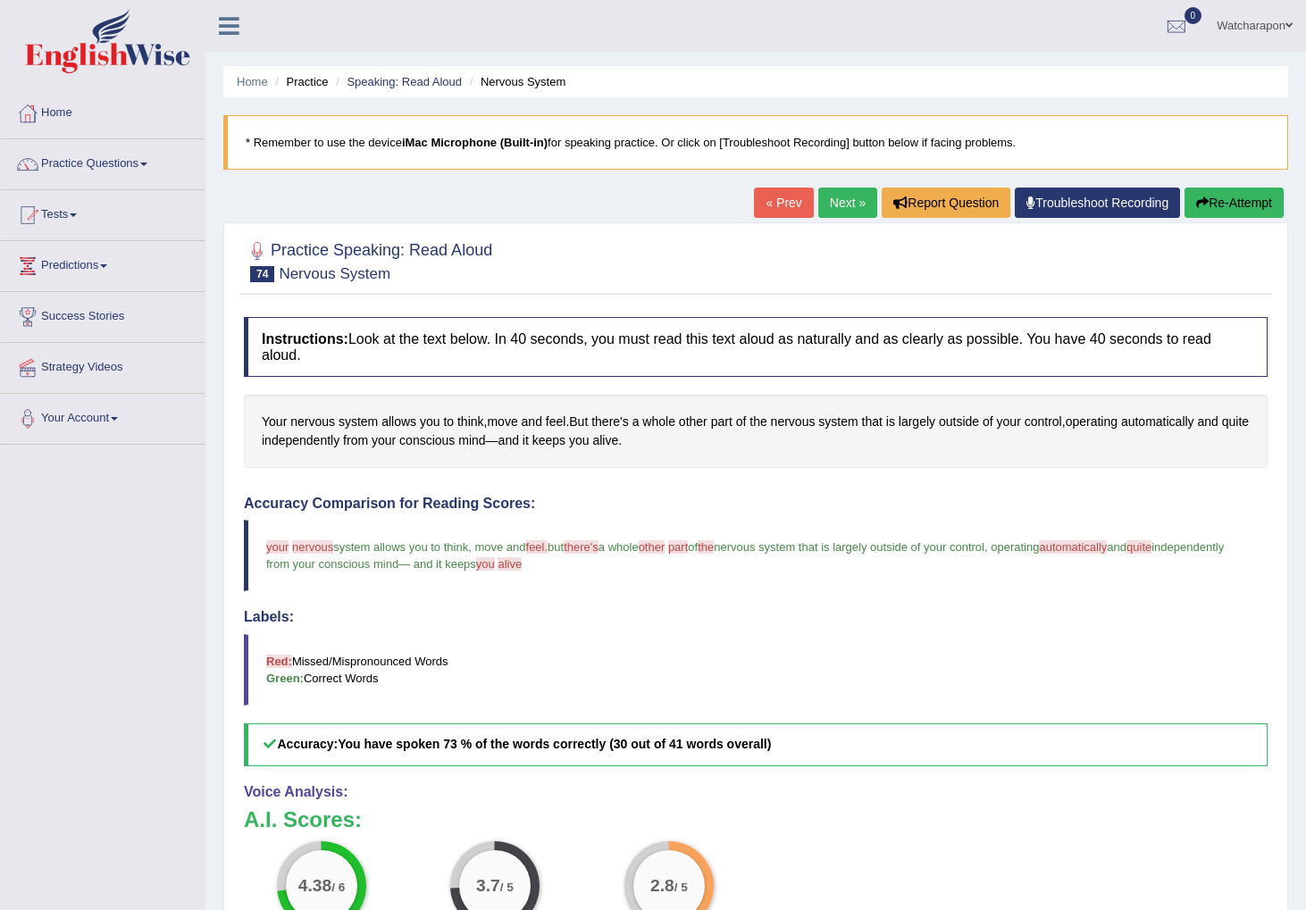
click at [833, 209] on link "Next »" at bounding box center [847, 203] width 59 height 30
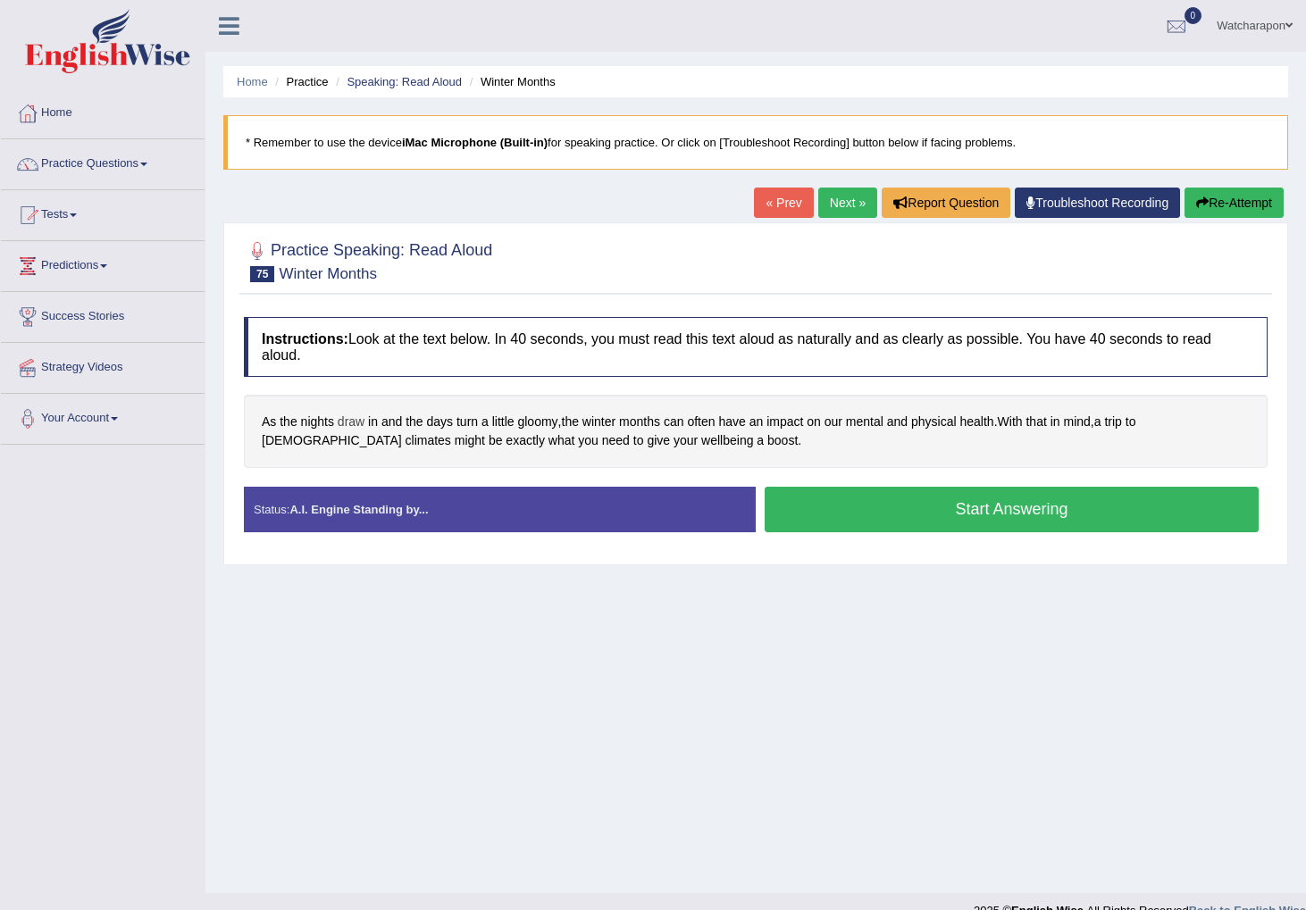
click at [351, 424] on span "draw" at bounding box center [351, 422] width 27 height 19
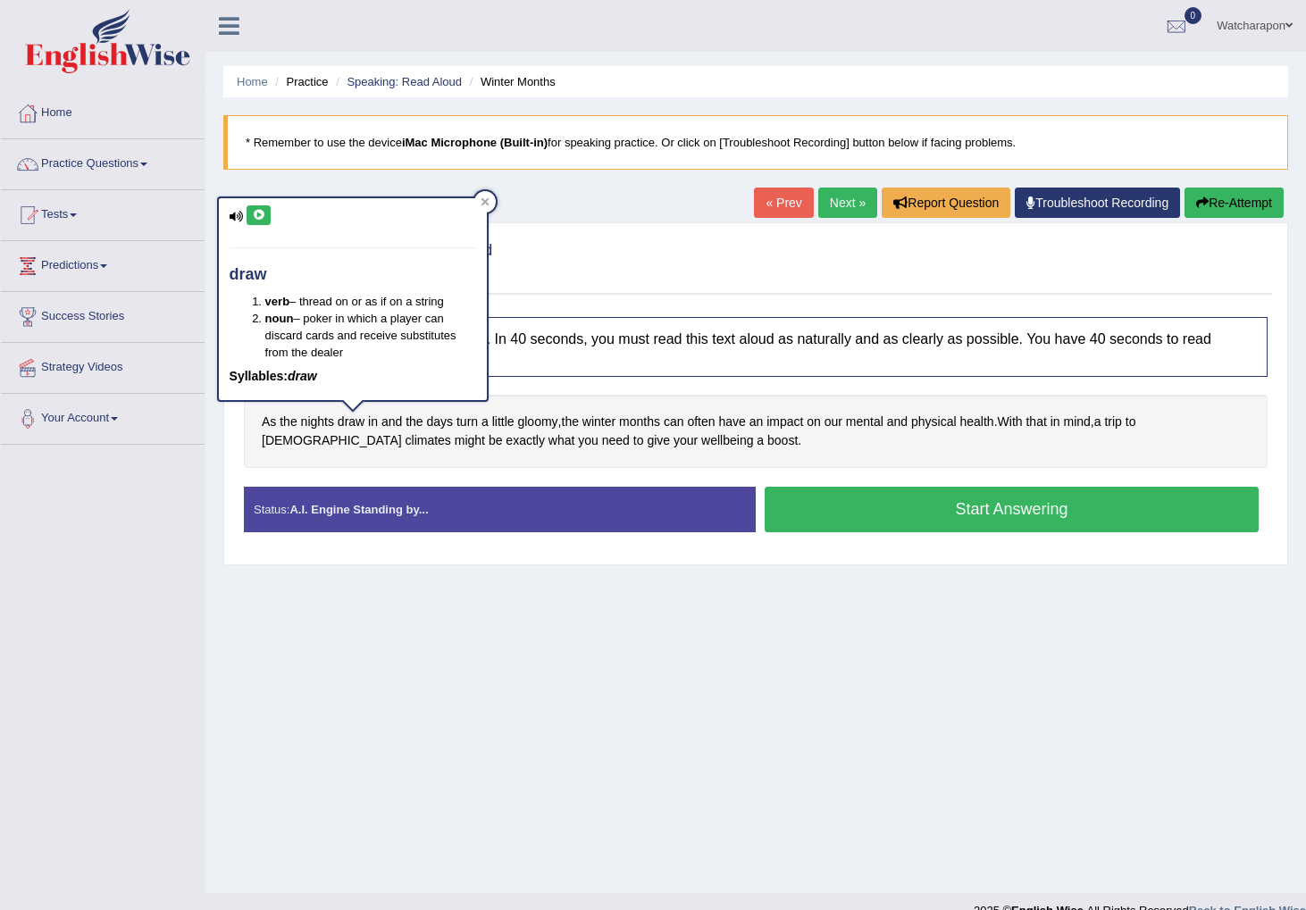
click at [254, 219] on icon at bounding box center [258, 215] width 13 height 11
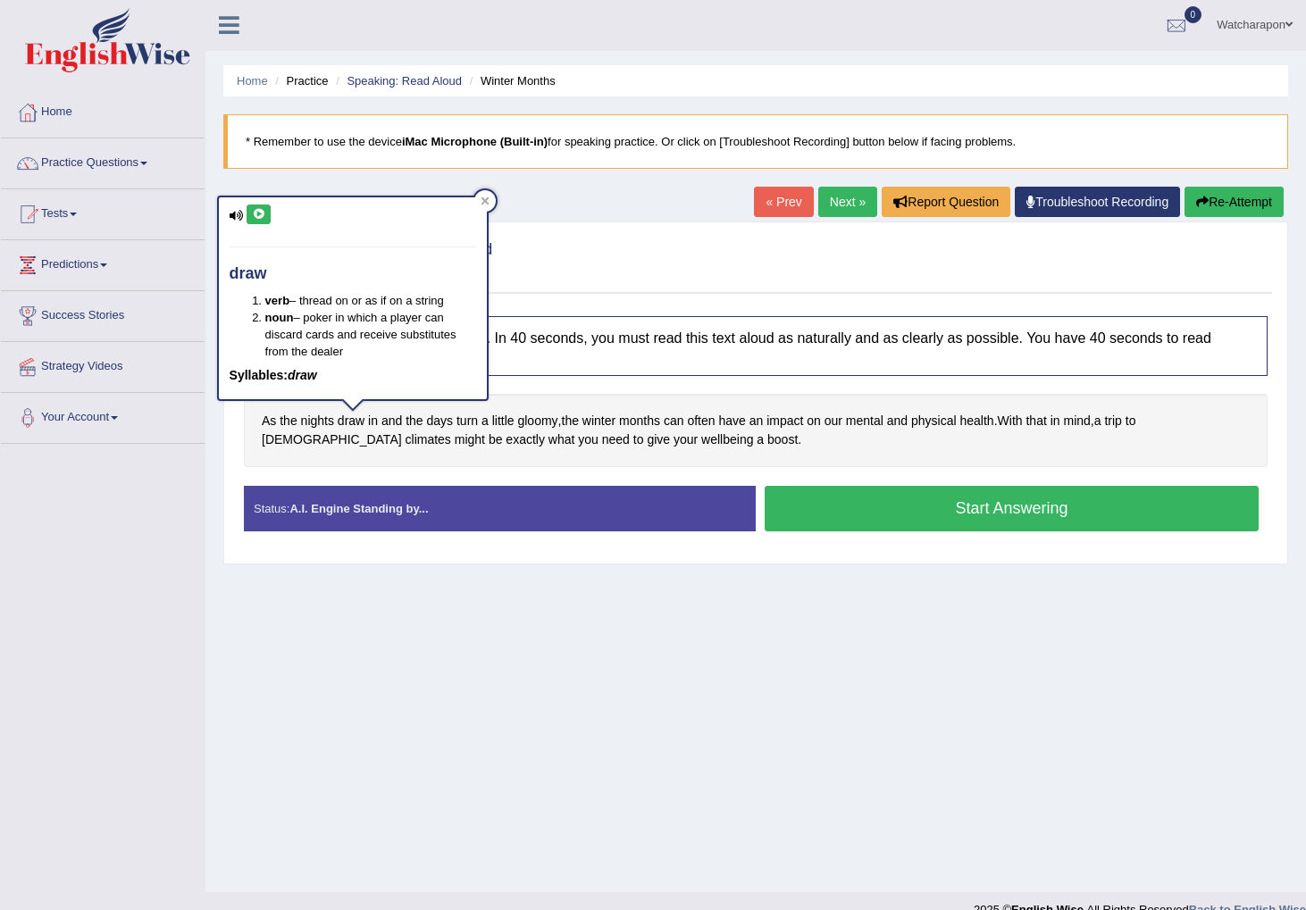
click at [596, 263] on div at bounding box center [755, 259] width 1023 height 54
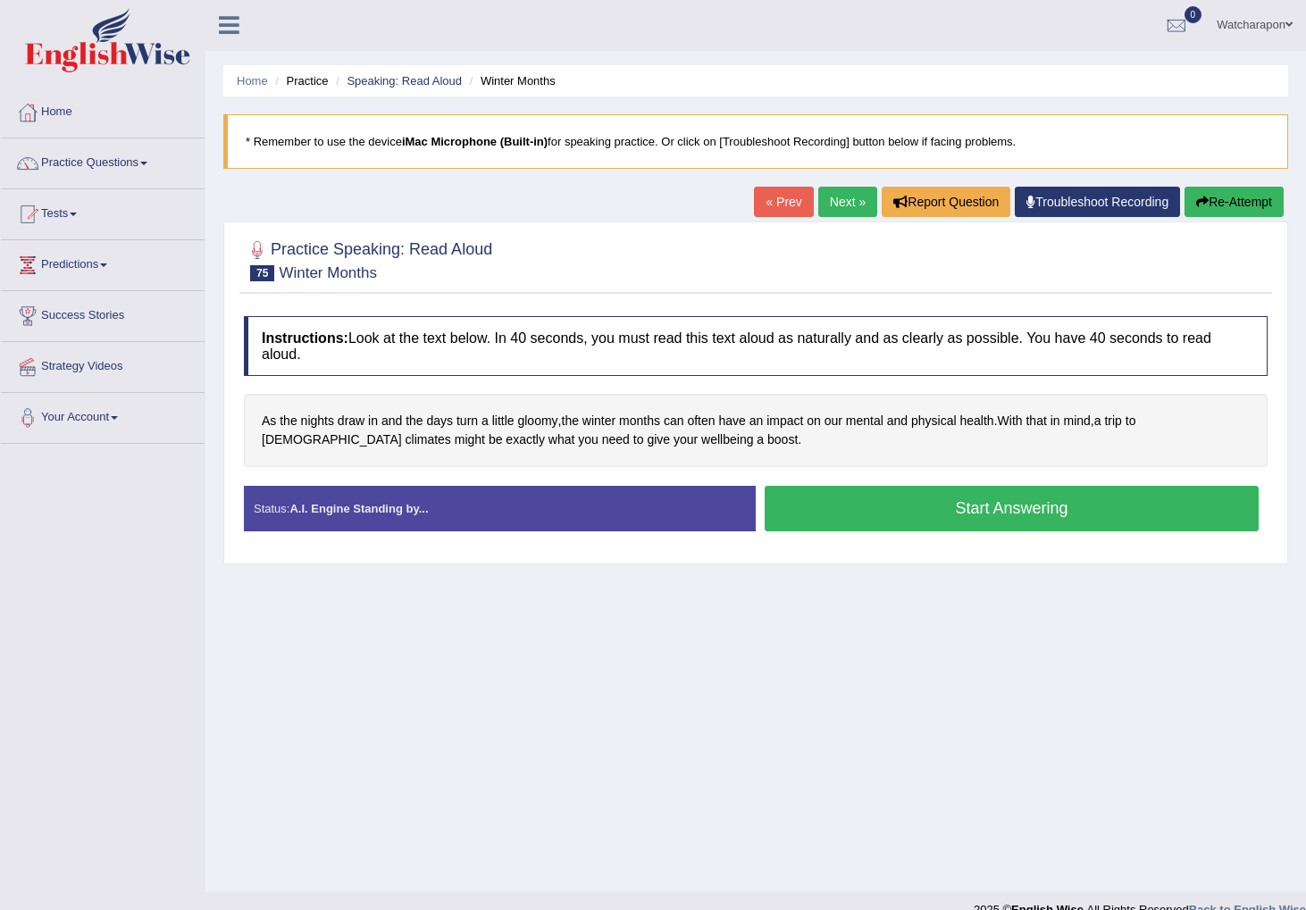
click at [880, 516] on button "Start Answering" at bounding box center [1011, 509] width 494 height 46
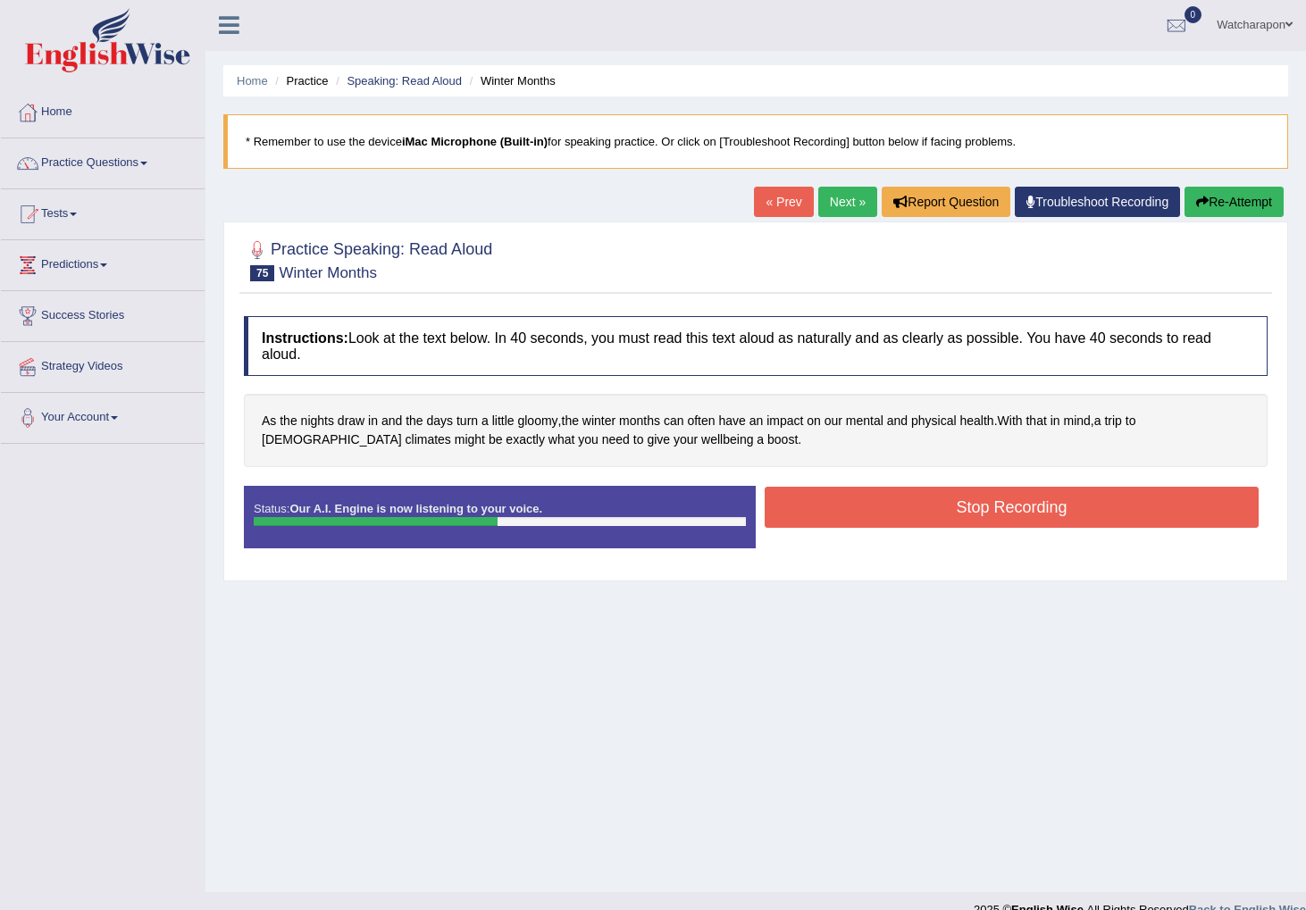
click at [795, 501] on button "Stop Recording" at bounding box center [1011, 507] width 494 height 41
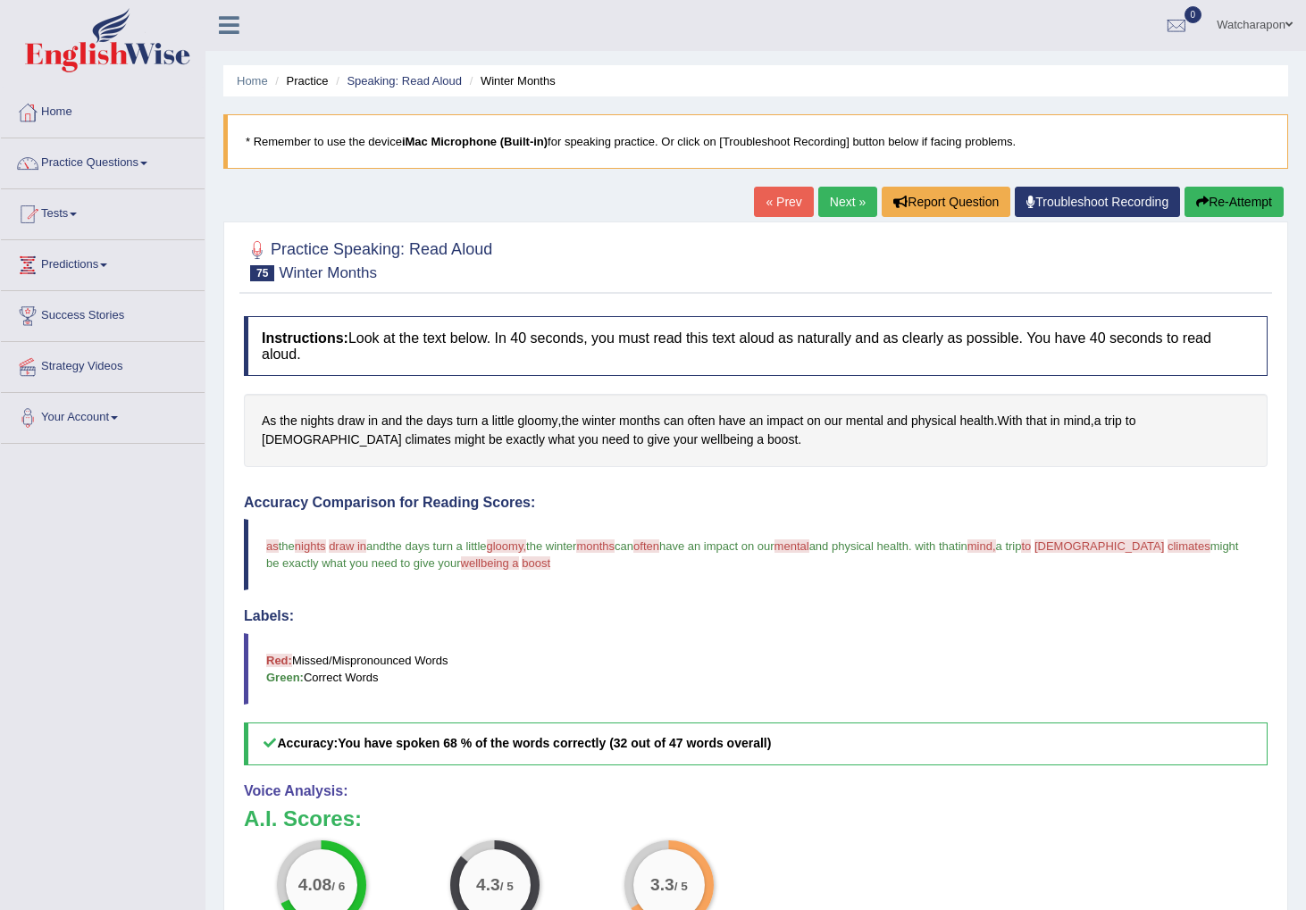
click at [1223, 200] on button "Re-Attempt" at bounding box center [1233, 202] width 99 height 30
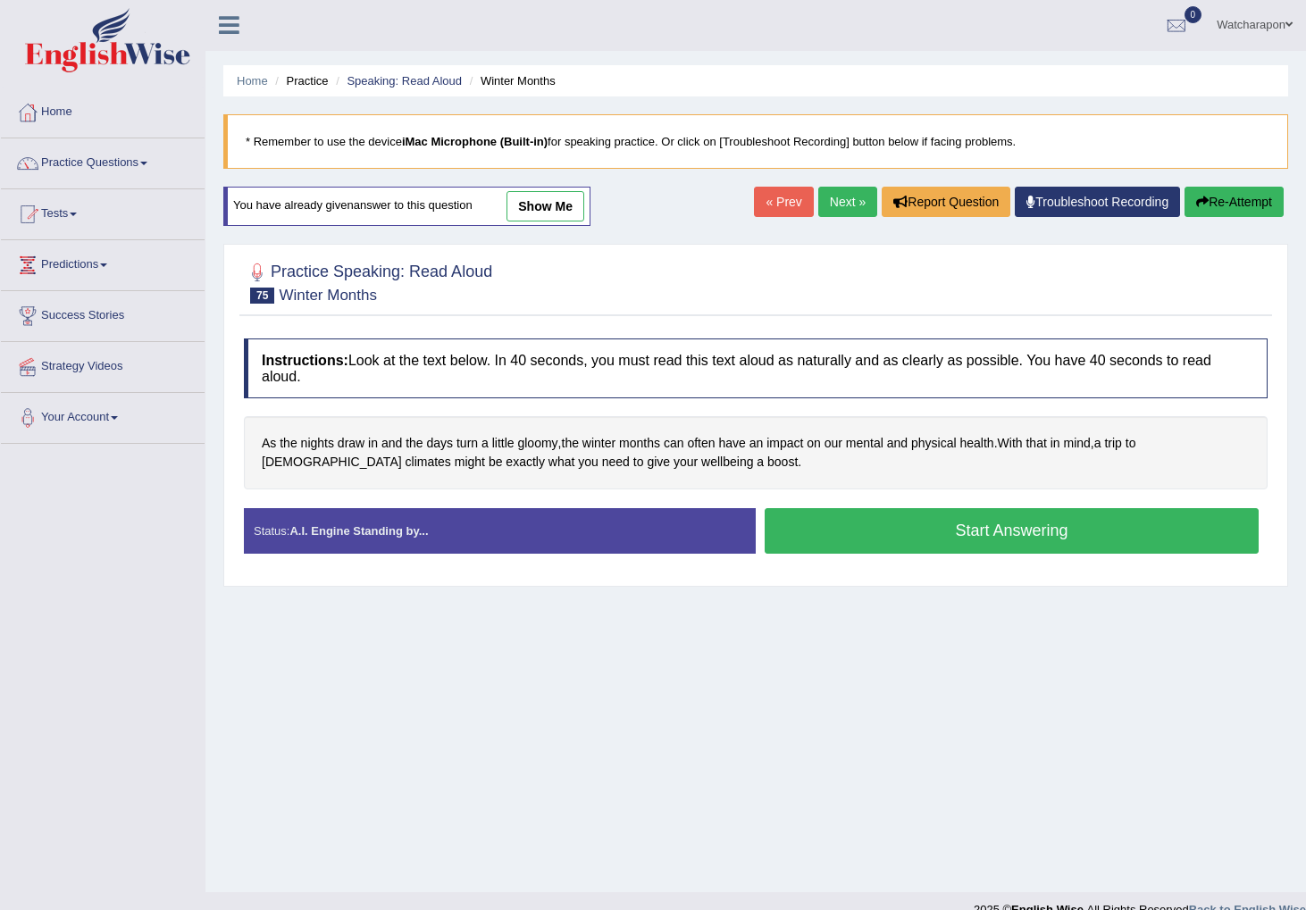
click at [836, 528] on button "Start Answering" at bounding box center [1011, 531] width 494 height 46
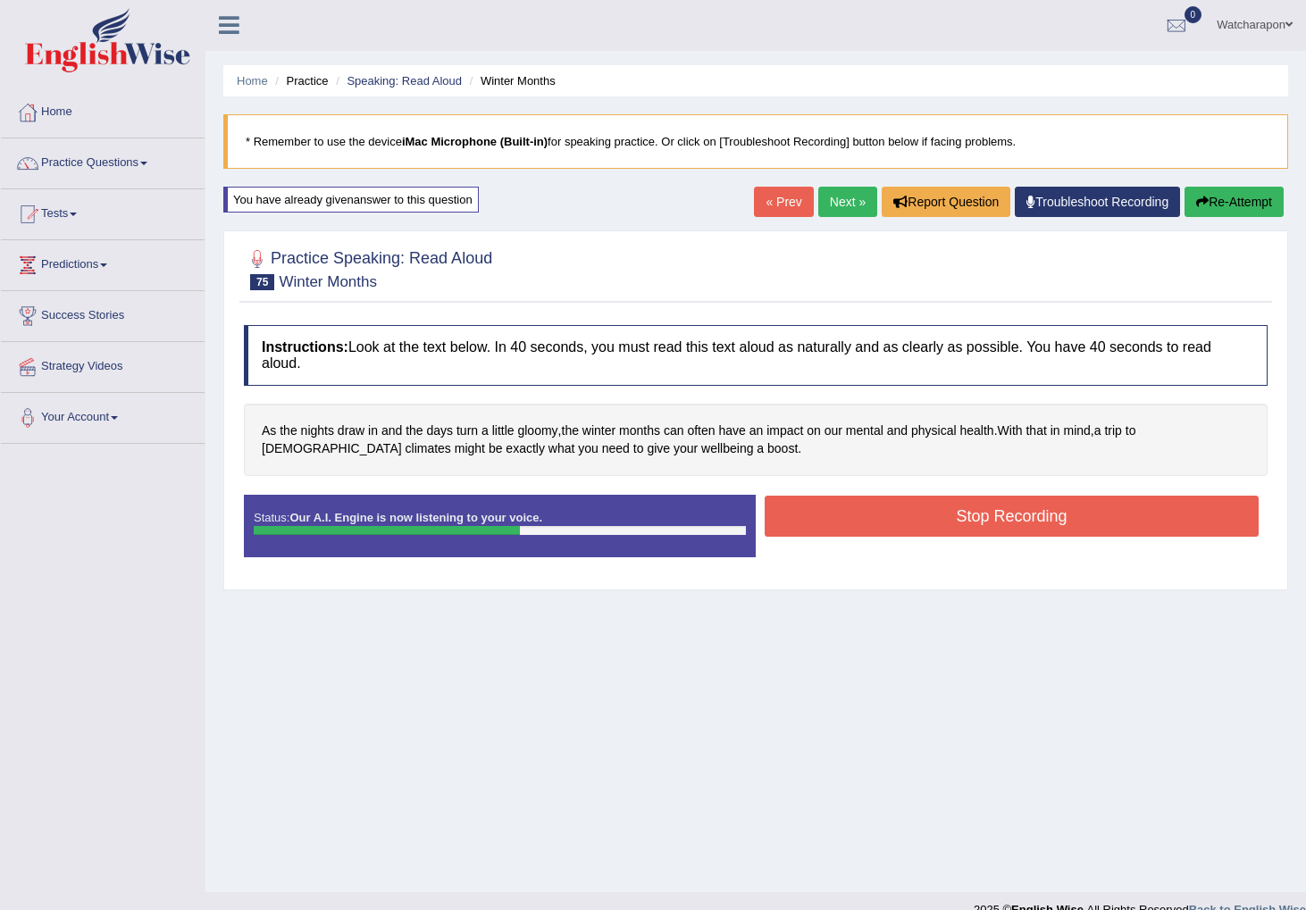
click at [851, 513] on button "Stop Recording" at bounding box center [1011, 516] width 494 height 41
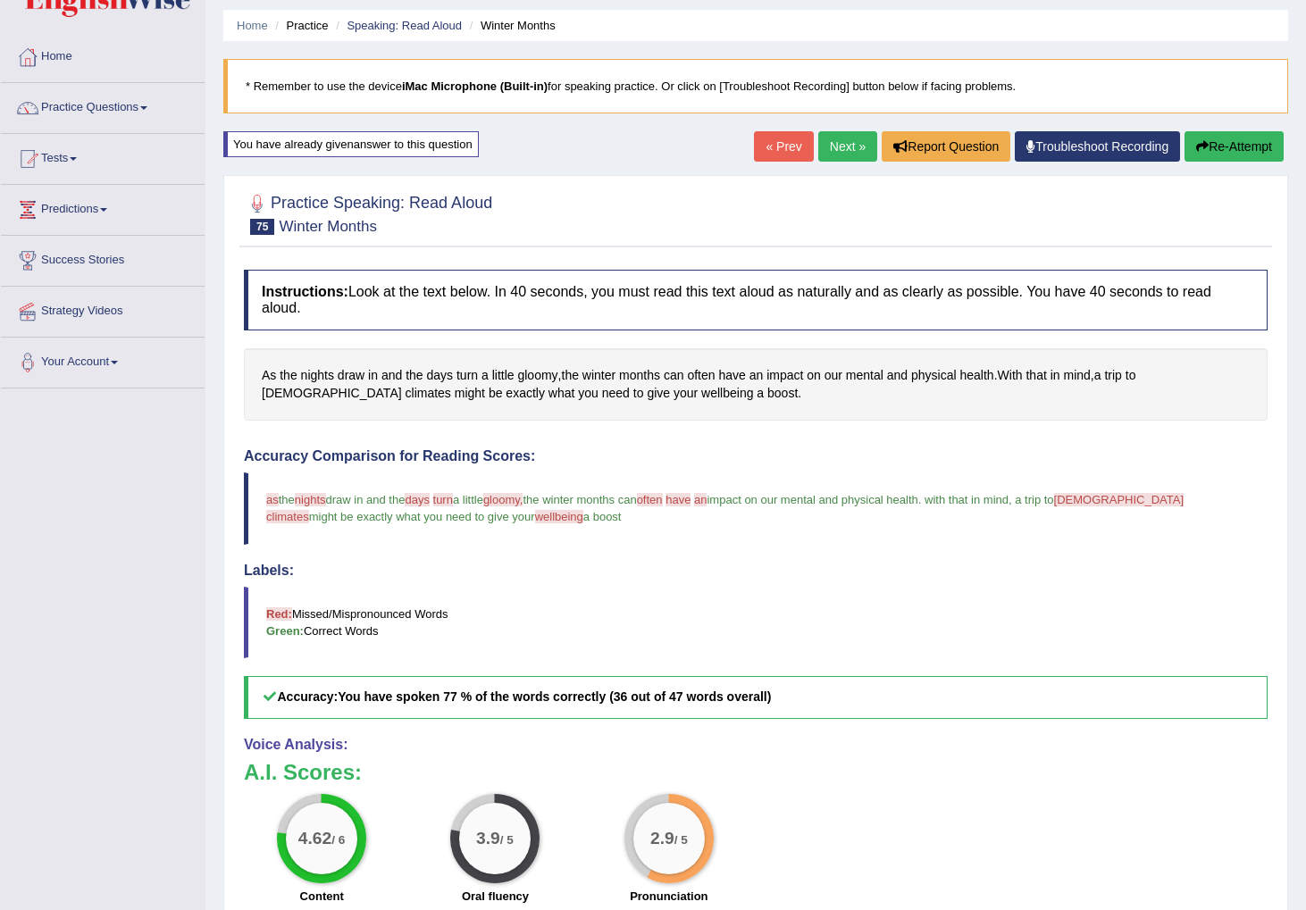
scroll to position [59, 0]
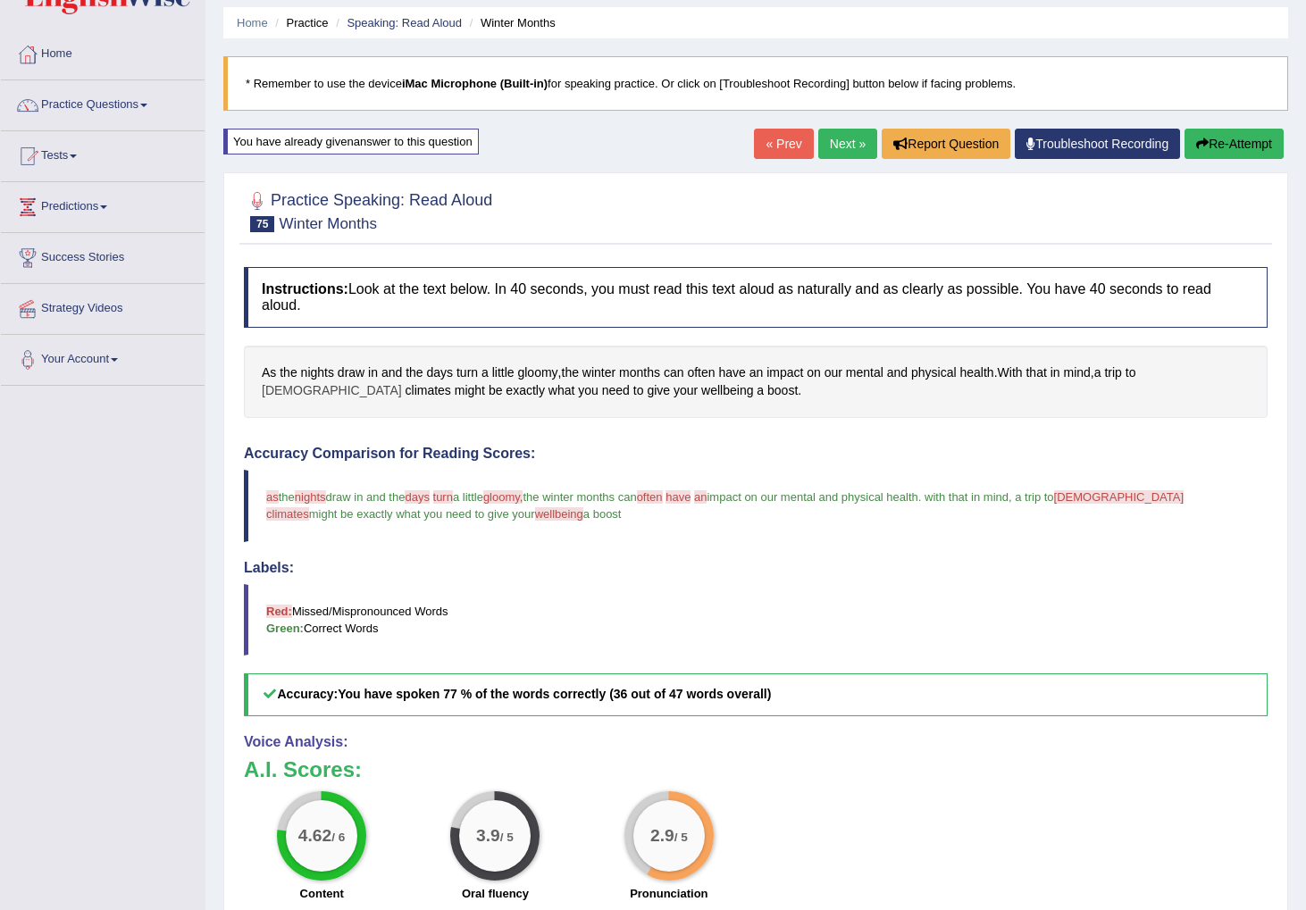
click at [402, 381] on span "[DEMOGRAPHIC_DATA]" at bounding box center [332, 390] width 140 height 19
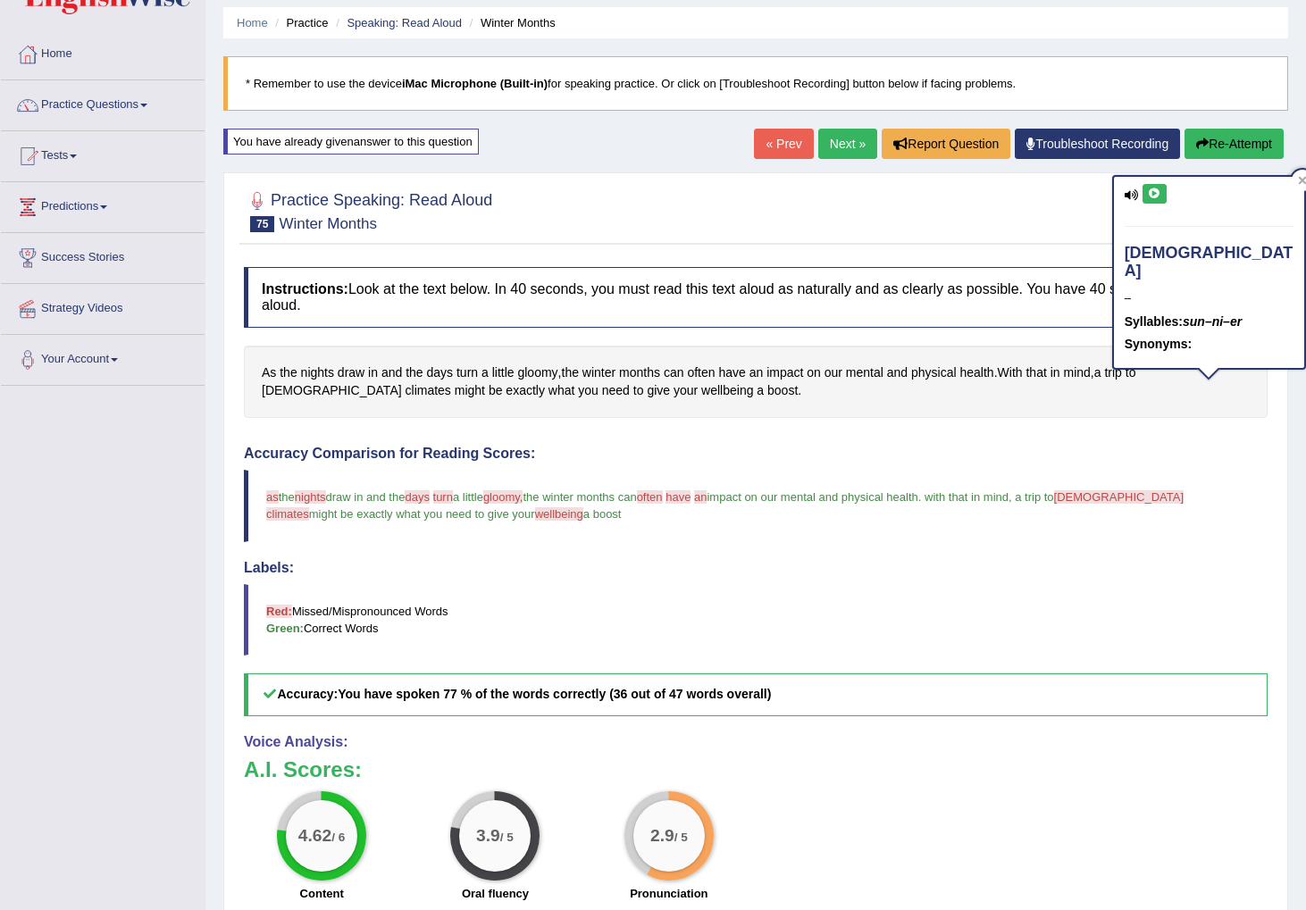
click at [1162, 188] on button at bounding box center [1154, 194] width 24 height 20
click at [1219, 139] on button "Re-Attempt" at bounding box center [1233, 144] width 99 height 30
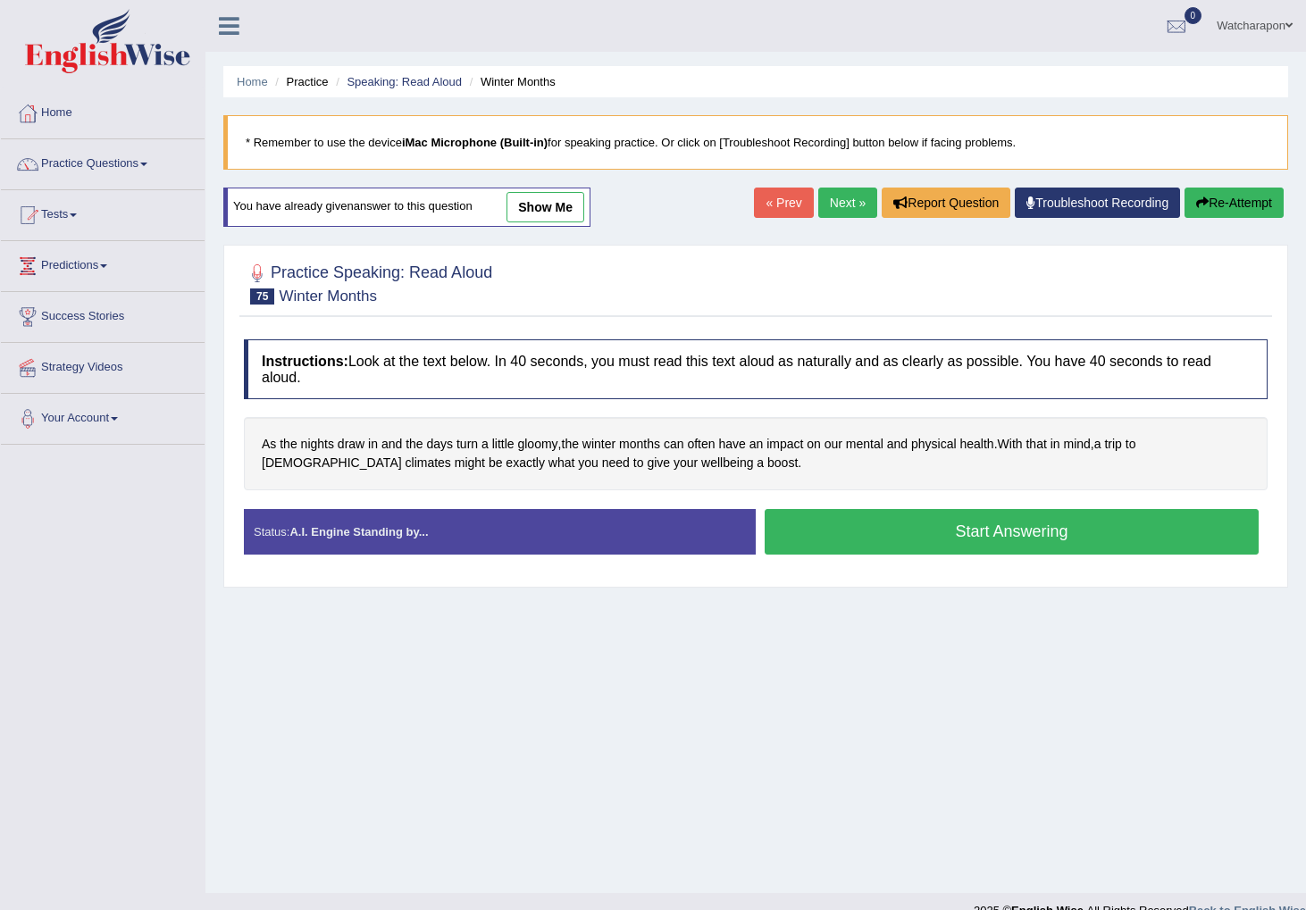
scroll to position [28, 0]
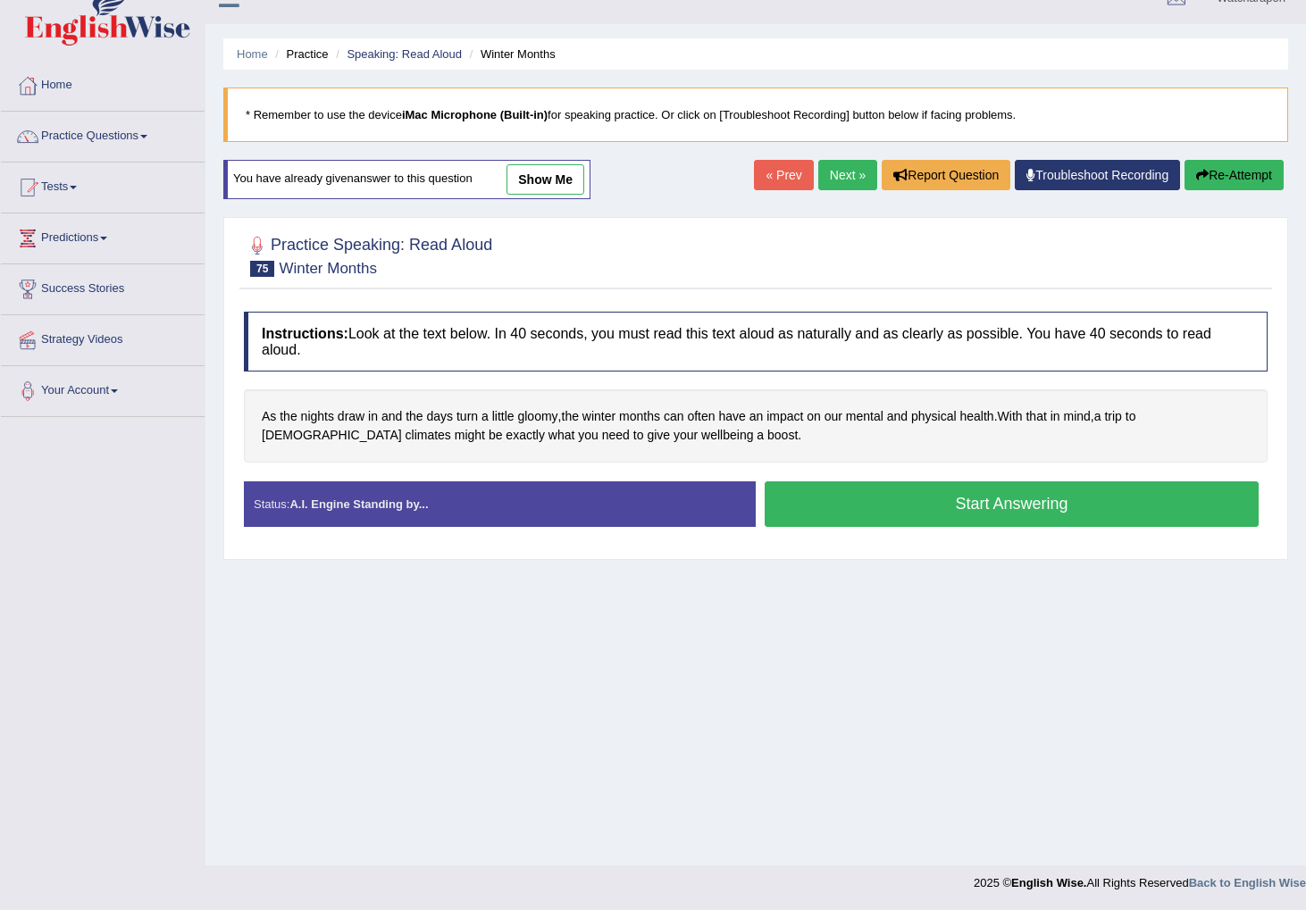
click at [900, 512] on button "Start Answering" at bounding box center [1011, 504] width 494 height 46
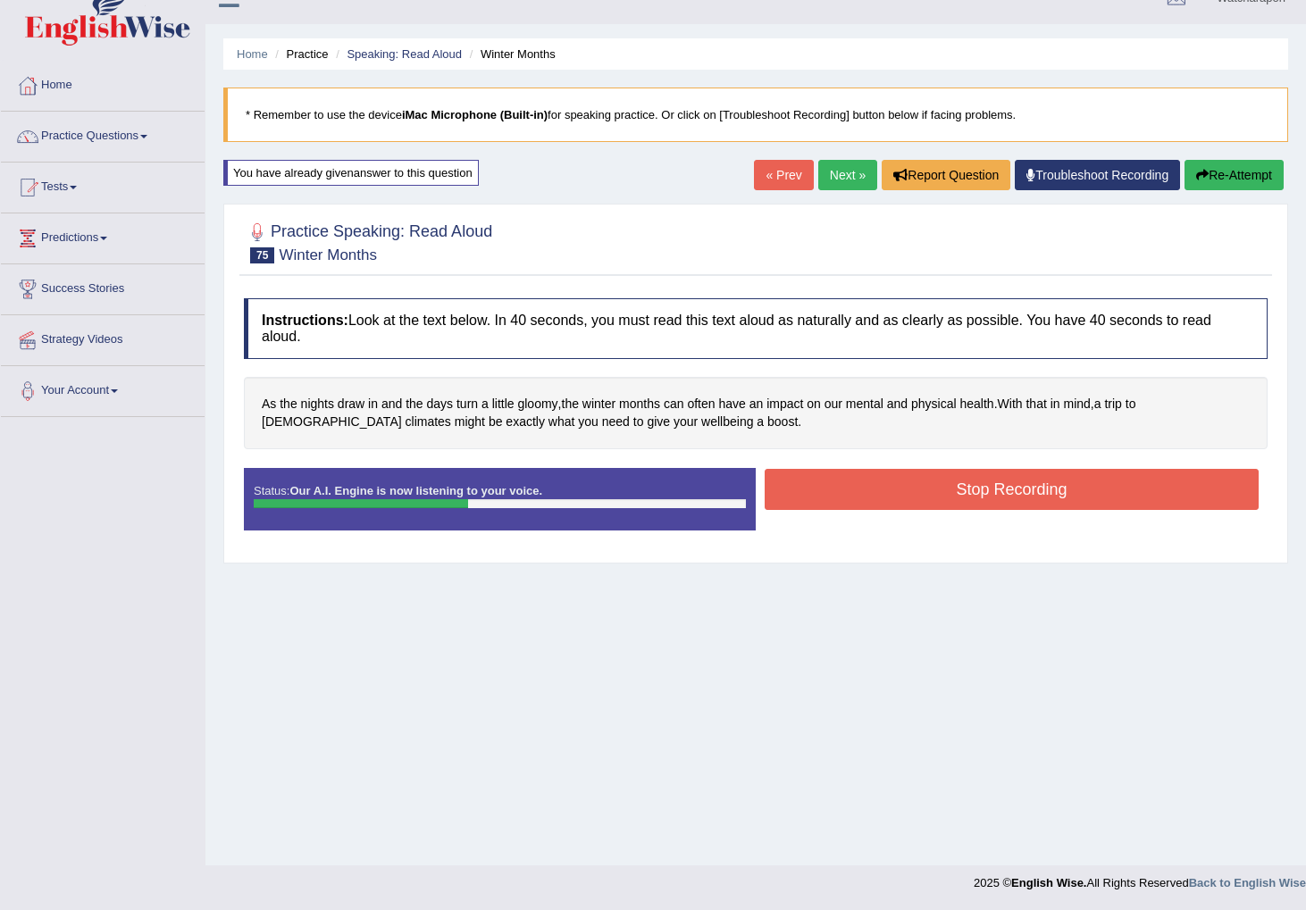
click at [894, 497] on button "Stop Recording" at bounding box center [1011, 489] width 494 height 41
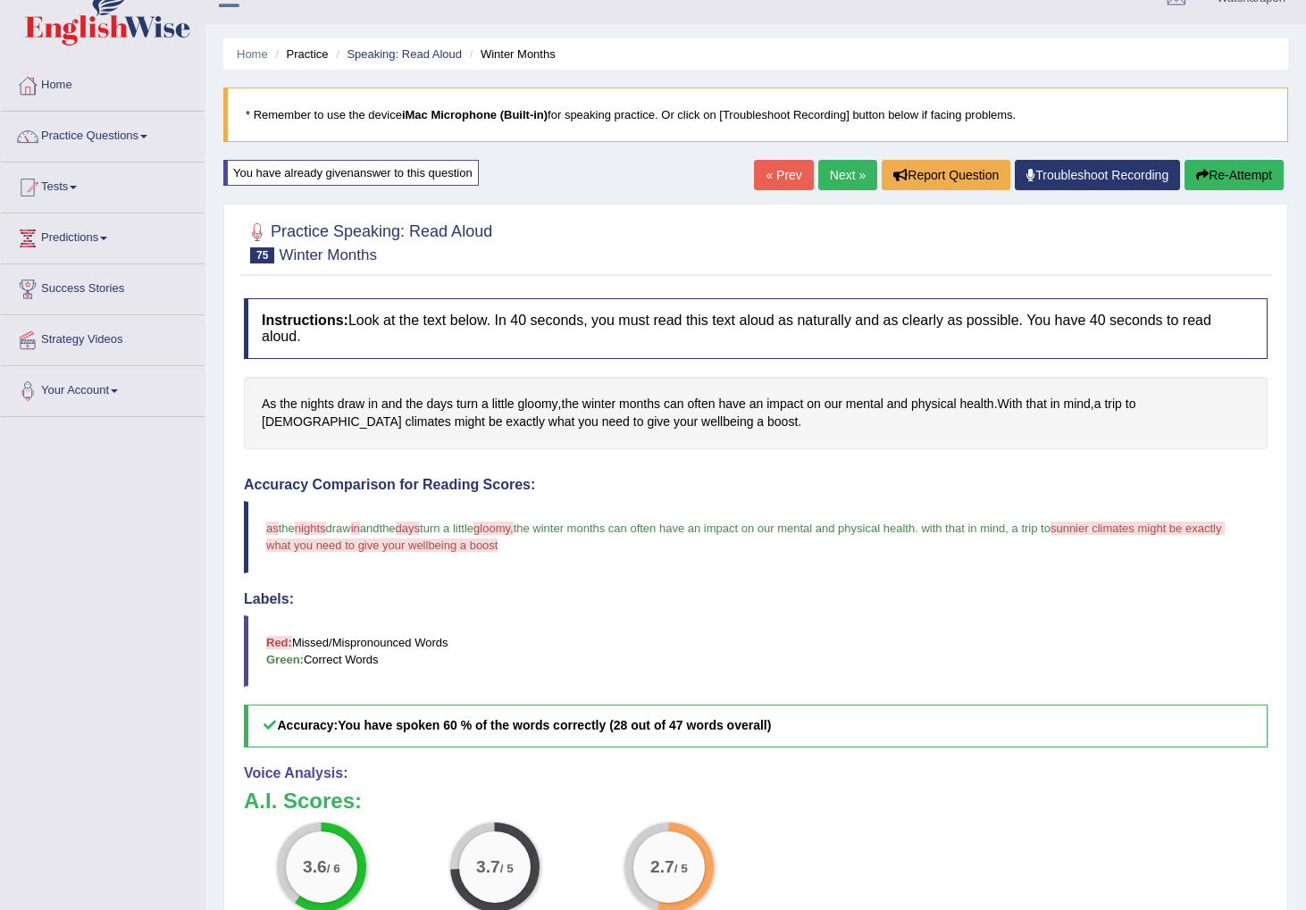
click at [1217, 171] on button "Re-Attempt" at bounding box center [1233, 175] width 99 height 30
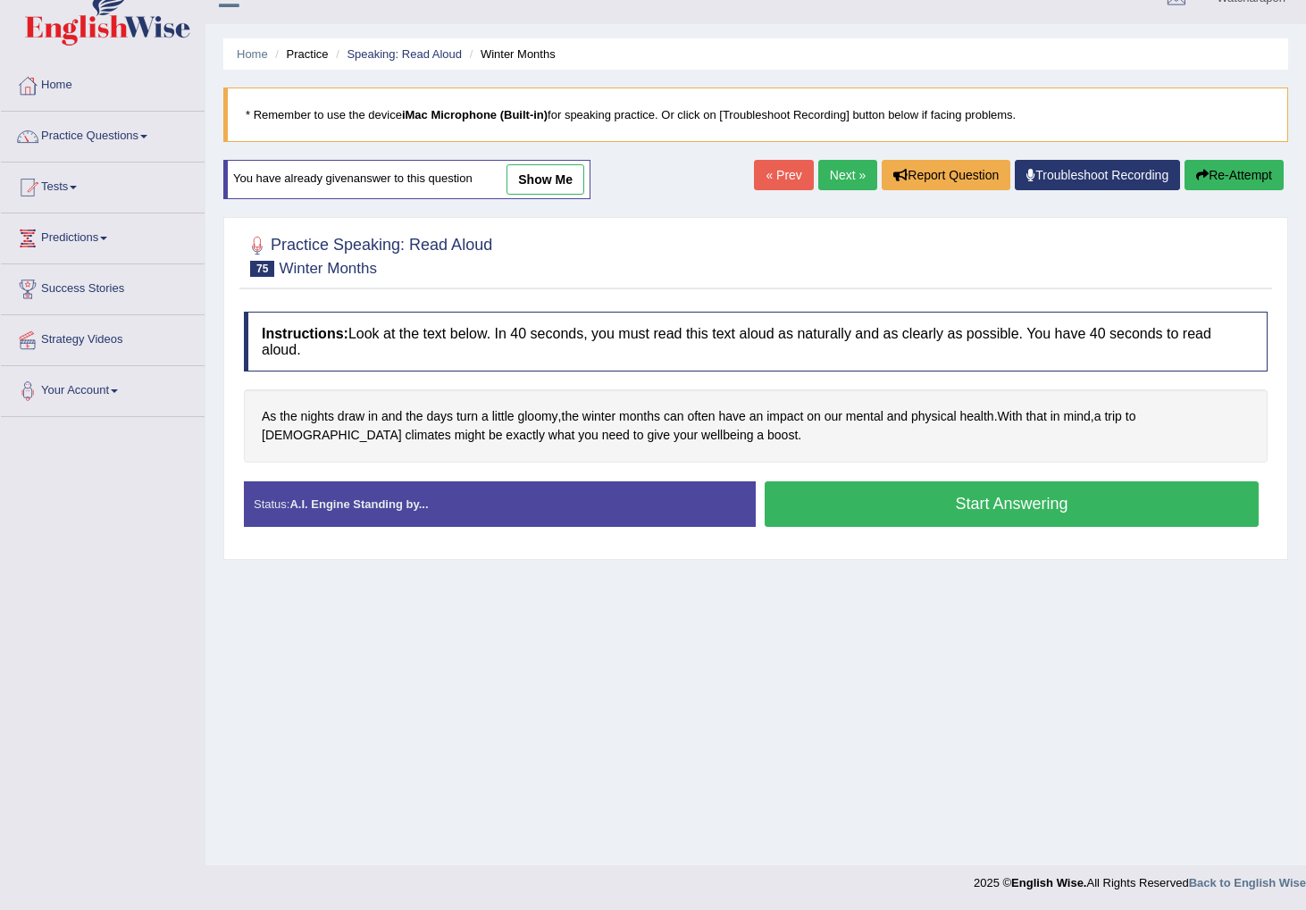
click at [912, 501] on button "Start Answering" at bounding box center [1011, 504] width 494 height 46
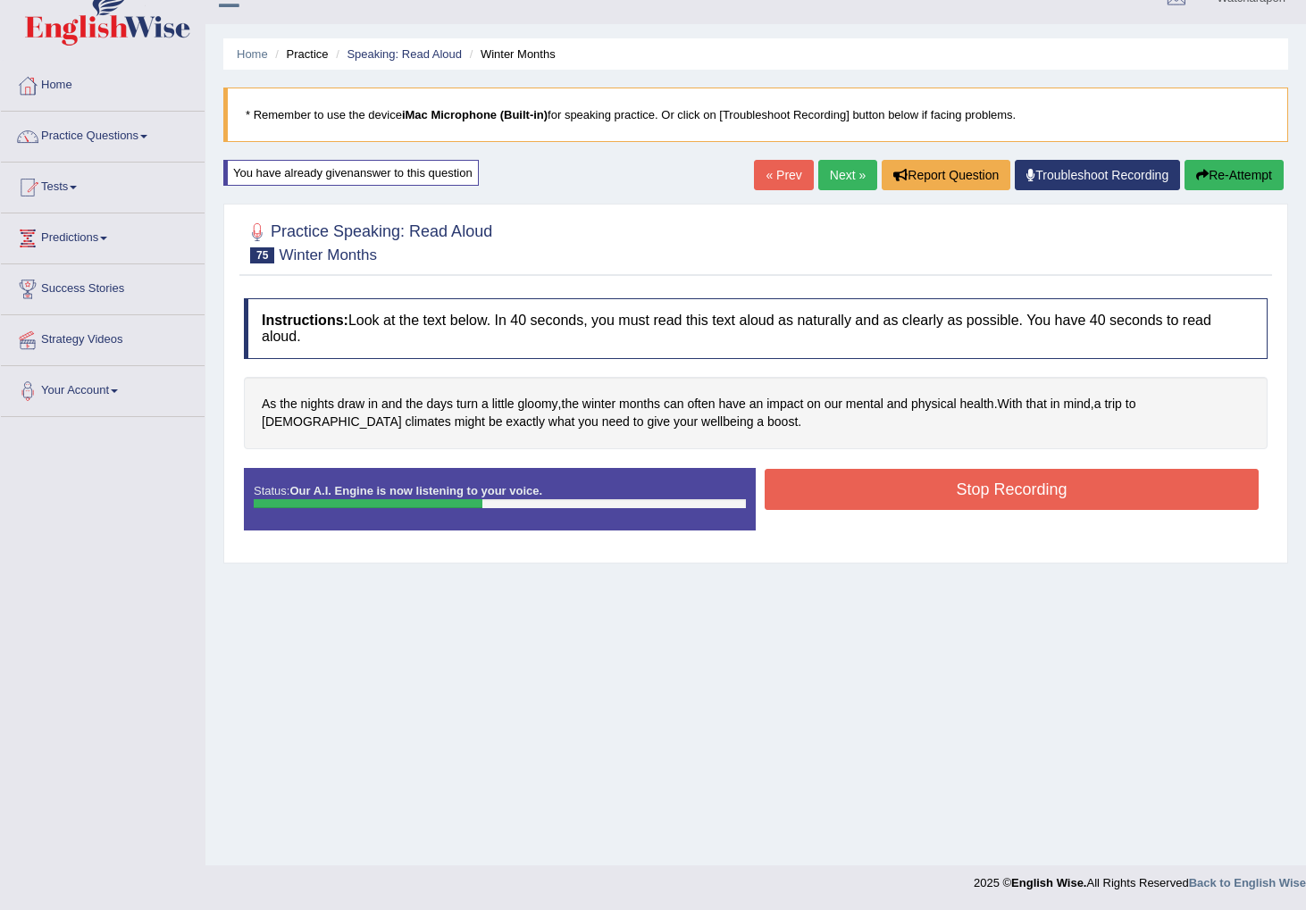
click at [824, 484] on button "Stop Recording" at bounding box center [1011, 489] width 494 height 41
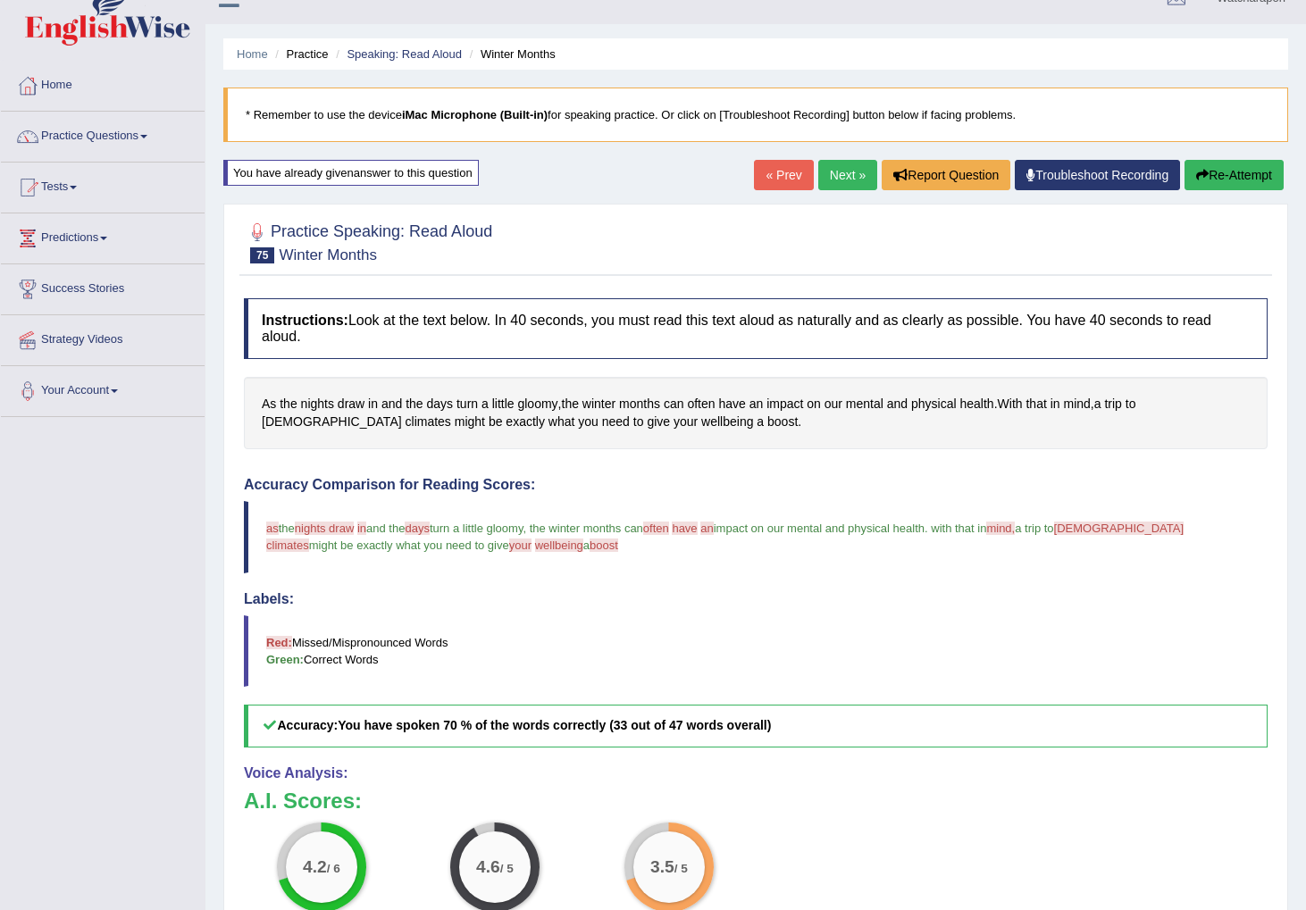
click at [836, 170] on link "Next »" at bounding box center [847, 175] width 59 height 30
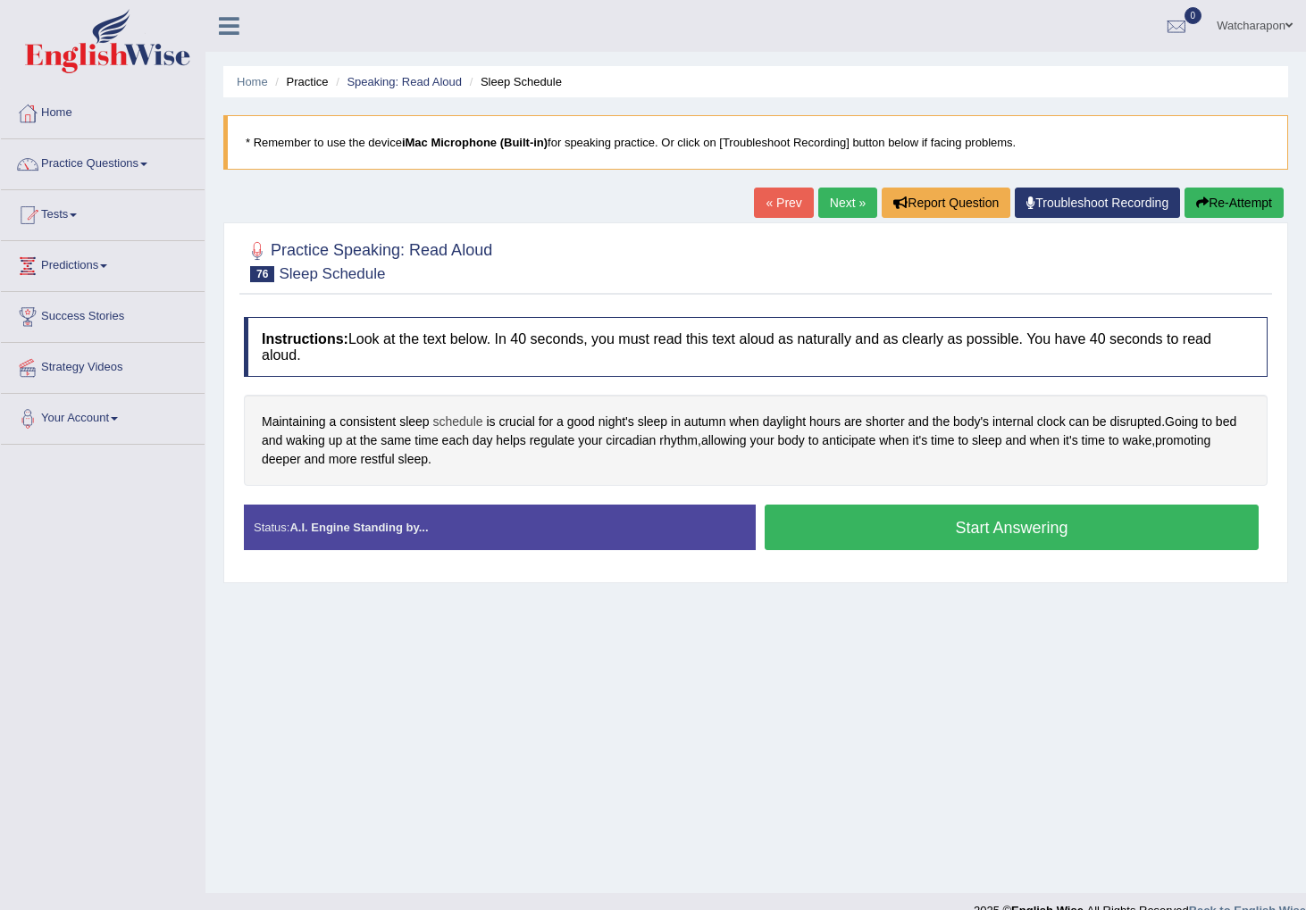
scroll to position [4, 0]
